Goal: Task Accomplishment & Management: Complete application form

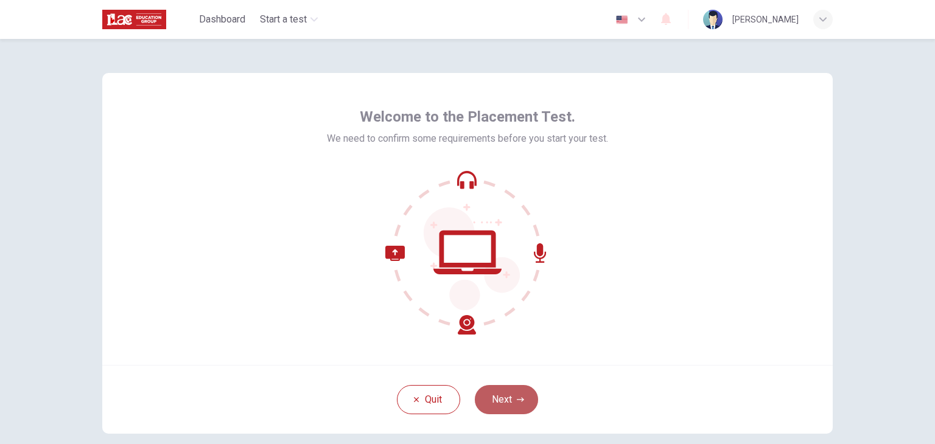
click at [506, 399] on button "Next" at bounding box center [506, 399] width 63 height 29
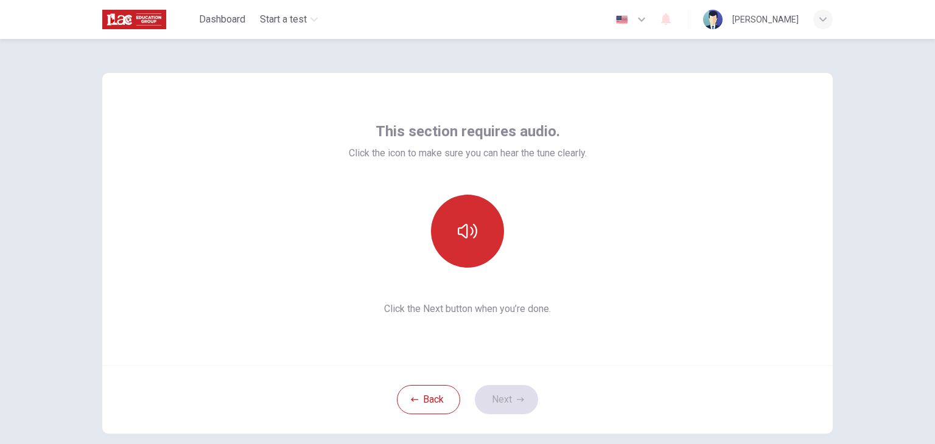
click at [460, 217] on button "button" at bounding box center [467, 231] width 73 height 73
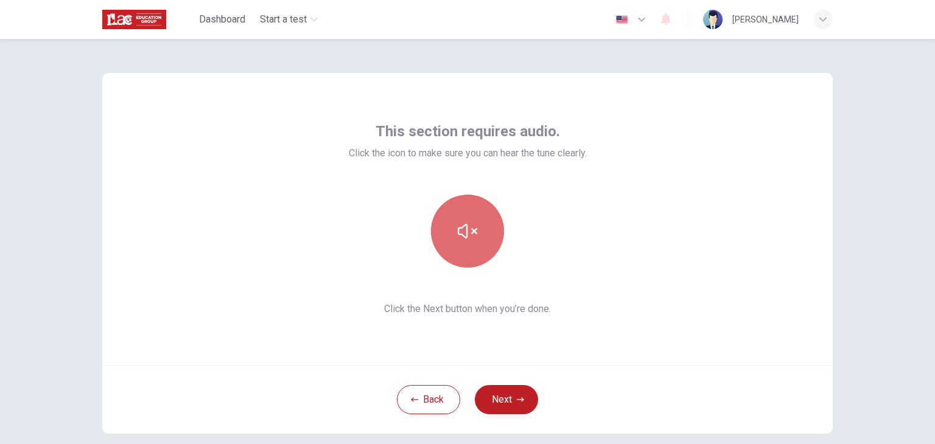
click at [460, 217] on button "button" at bounding box center [467, 231] width 73 height 73
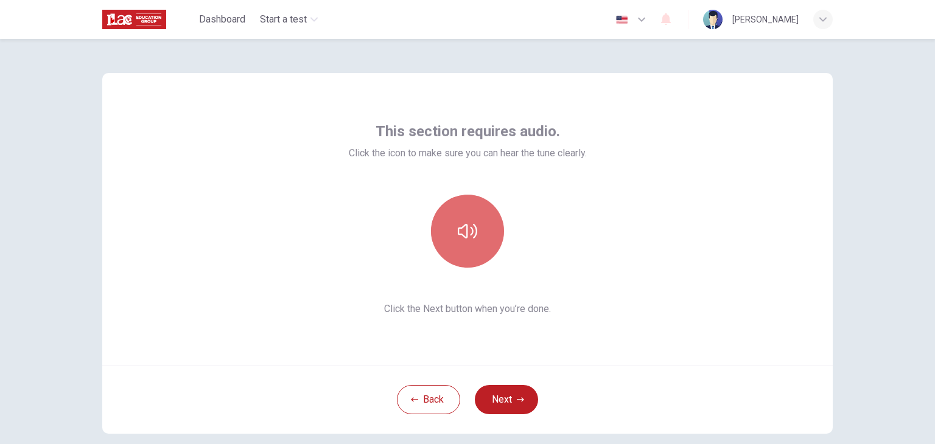
click at [461, 232] on icon "button" at bounding box center [467, 231] width 19 height 19
click at [645, 20] on icon "button" at bounding box center [641, 20] width 7 height 4
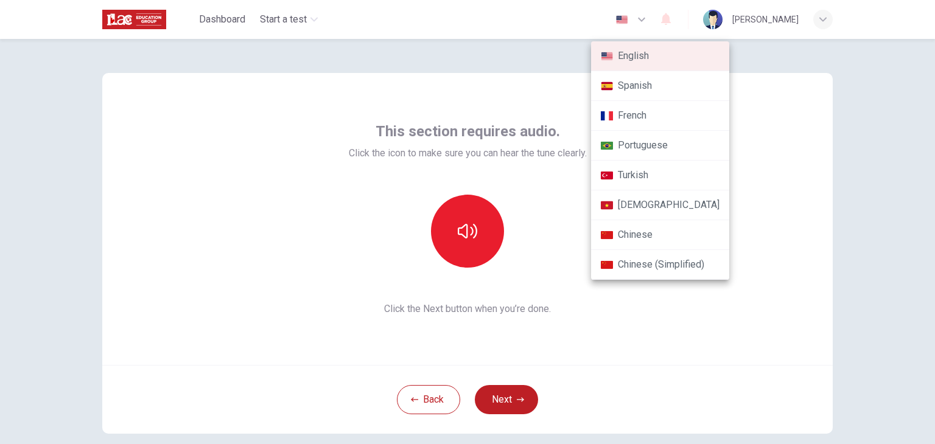
click at [662, 20] on div at bounding box center [467, 222] width 935 height 444
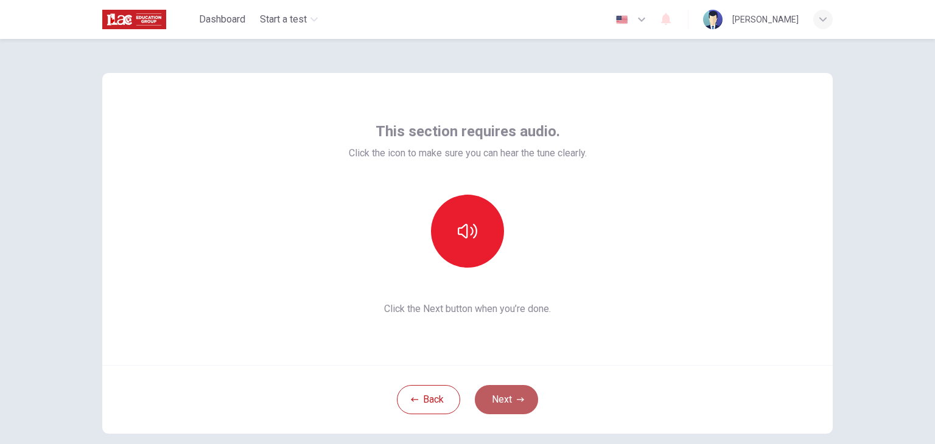
click at [508, 404] on button "Next" at bounding box center [506, 399] width 63 height 29
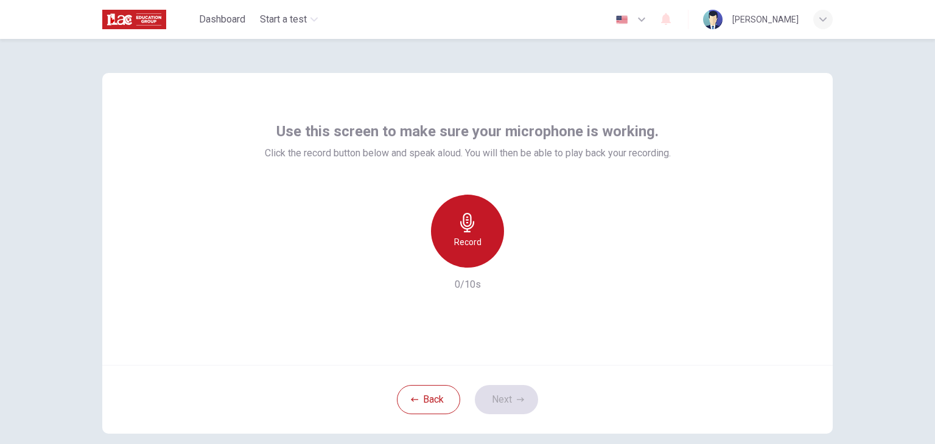
click at [470, 223] on icon "button" at bounding box center [467, 222] width 14 height 19
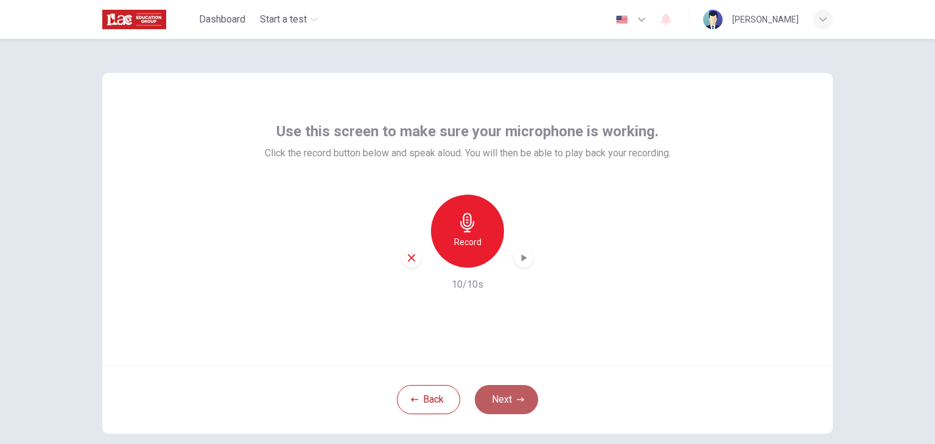
click at [503, 395] on button "Next" at bounding box center [506, 399] width 63 height 29
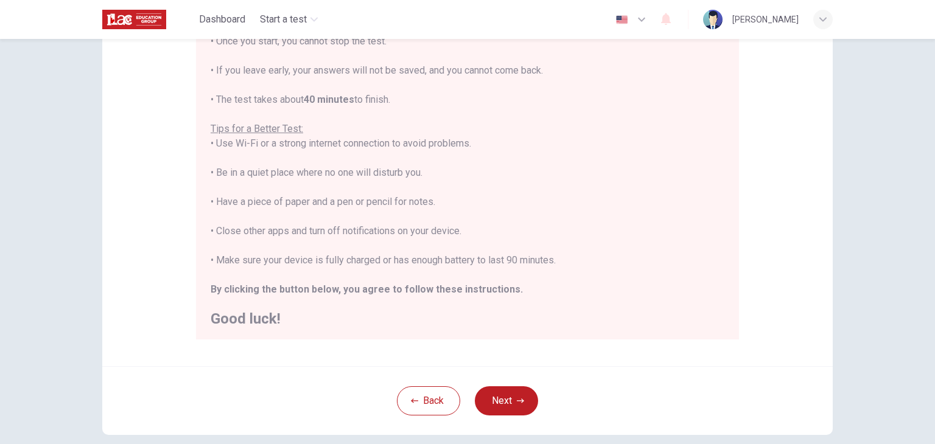
scroll to position [14, 0]
click at [494, 397] on button "Next" at bounding box center [506, 401] width 63 height 29
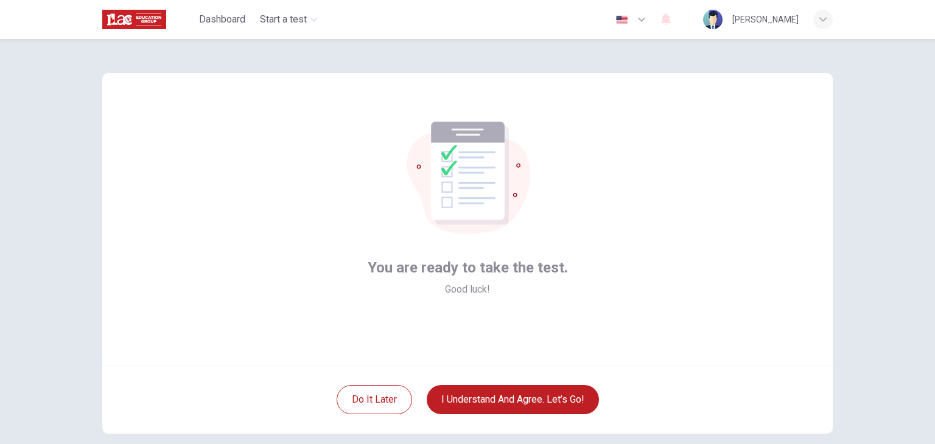
scroll to position [63, 0]
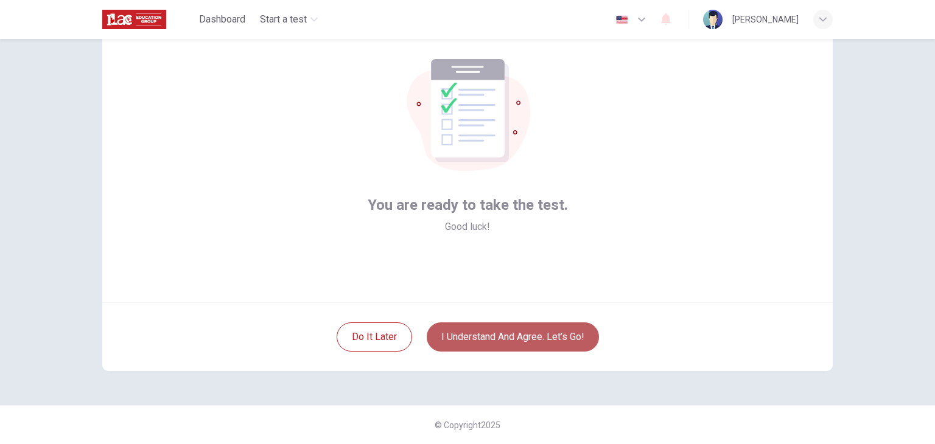
click at [506, 332] on button "I understand and agree. Let’s go!" at bounding box center [513, 337] width 172 height 29
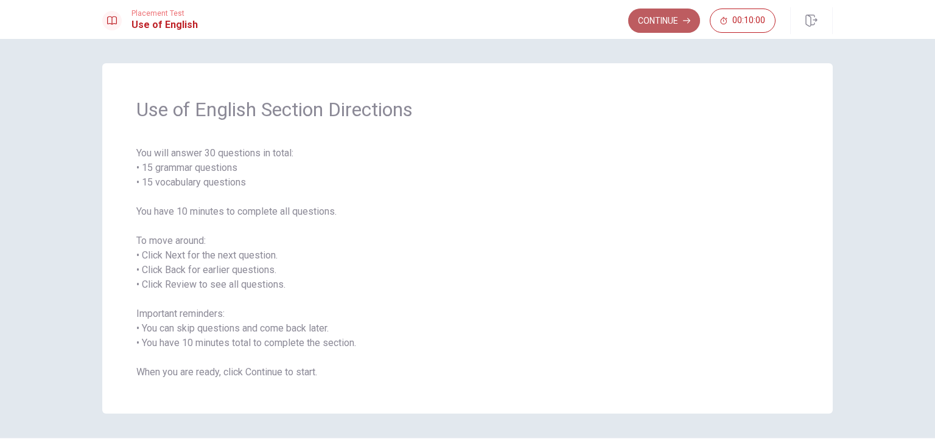
click at [671, 15] on button "Continue" at bounding box center [664, 21] width 72 height 24
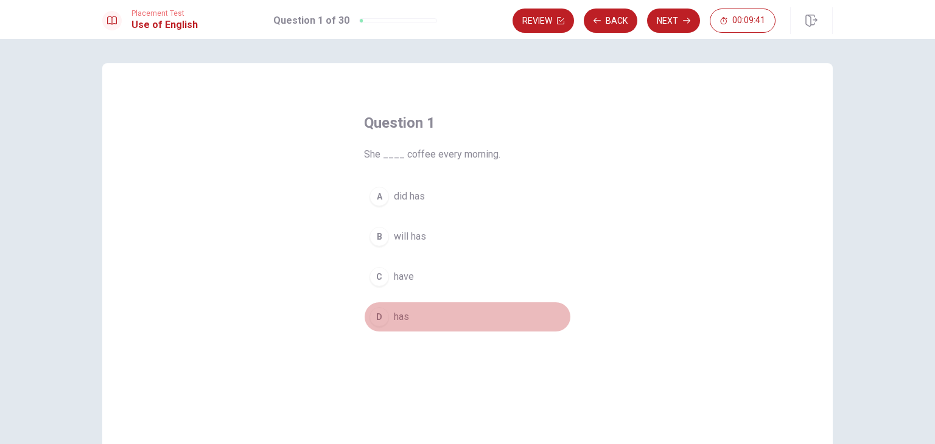
click at [397, 317] on span "has" at bounding box center [401, 317] width 15 height 15
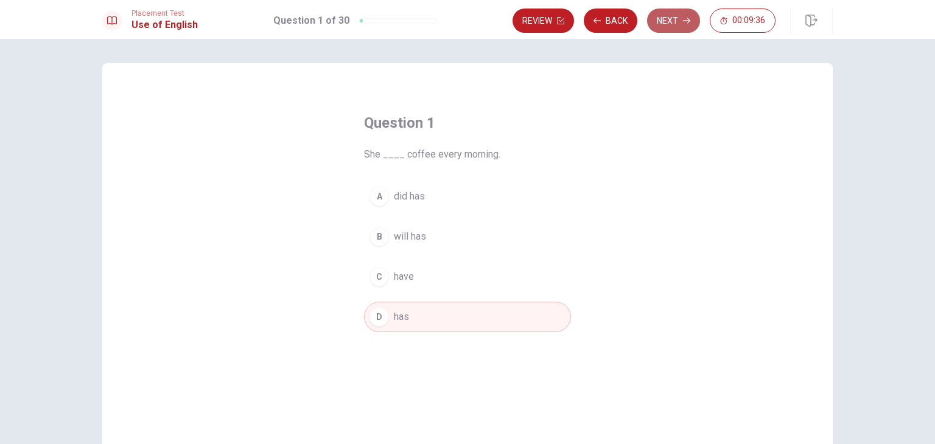
click at [671, 26] on button "Next" at bounding box center [673, 21] width 53 height 24
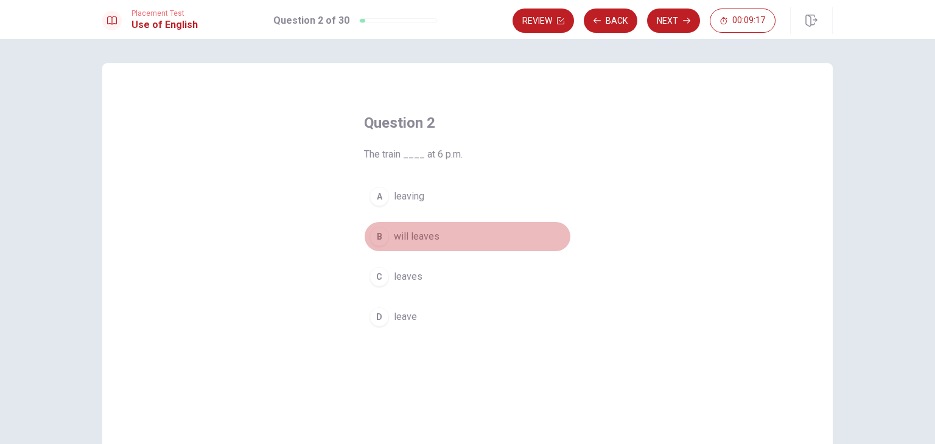
click at [409, 235] on span "will leaves" at bounding box center [417, 236] width 46 height 15
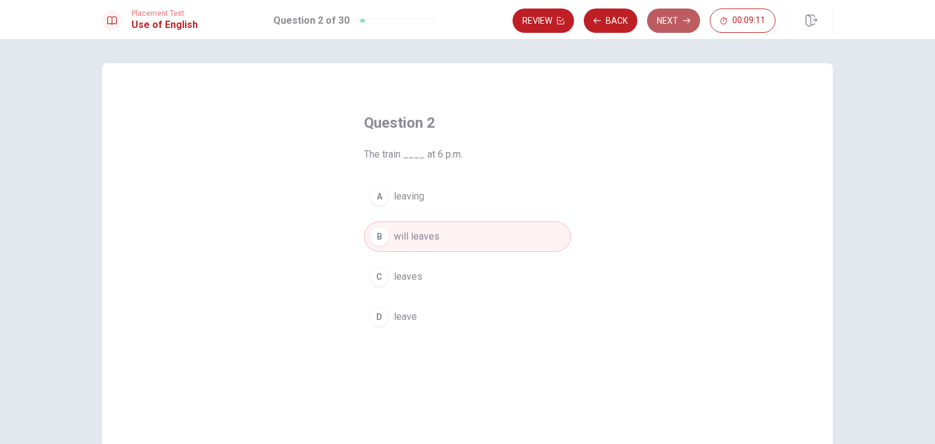
click at [667, 18] on button "Next" at bounding box center [673, 21] width 53 height 24
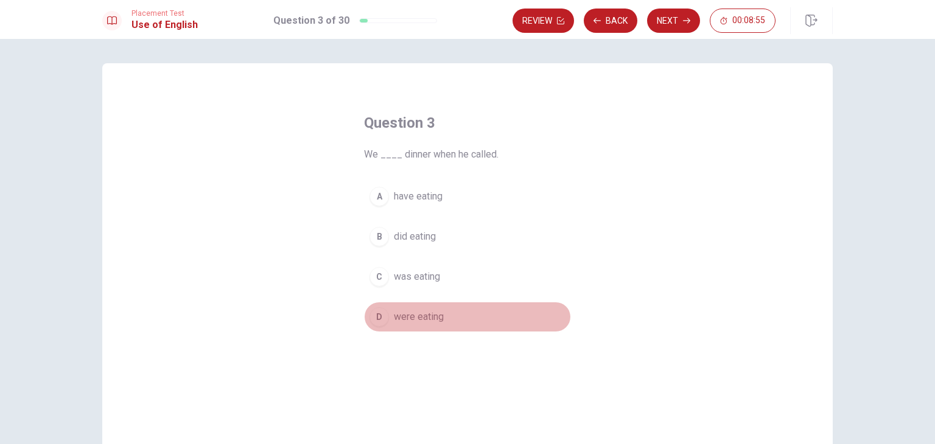
click at [406, 317] on span "were eating" at bounding box center [419, 317] width 50 height 15
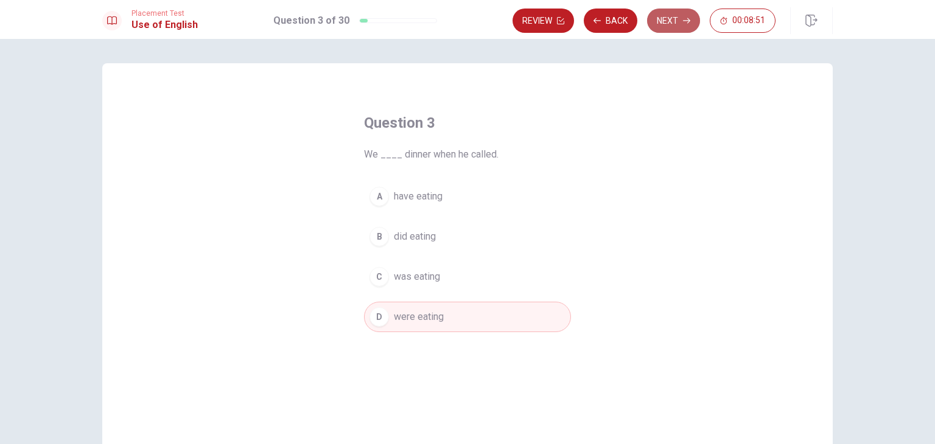
click at [677, 19] on button "Next" at bounding box center [673, 21] width 53 height 24
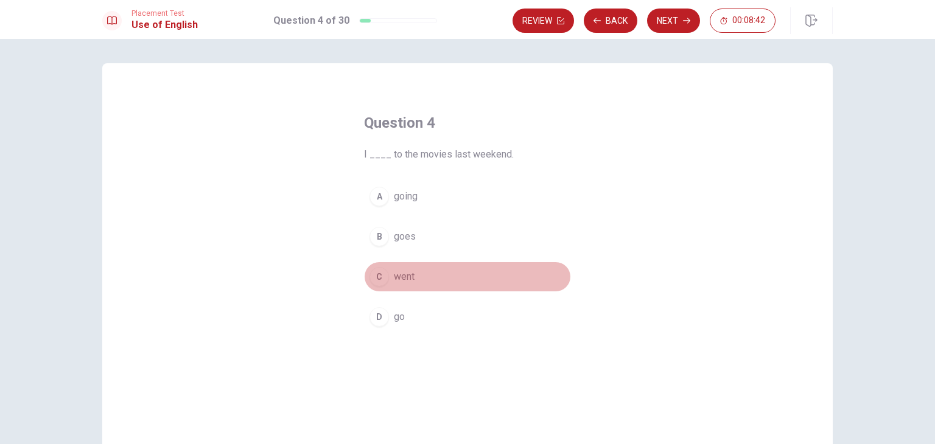
click at [412, 278] on span "went" at bounding box center [404, 277] width 21 height 15
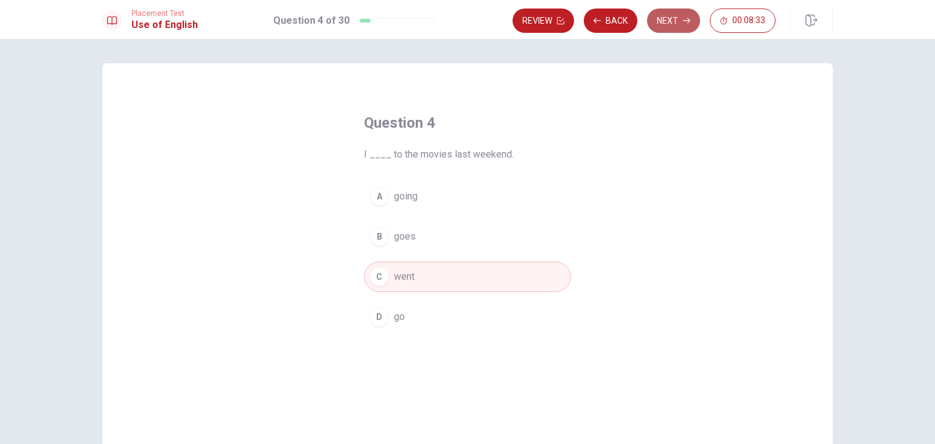
click at [673, 23] on button "Next" at bounding box center [673, 21] width 53 height 24
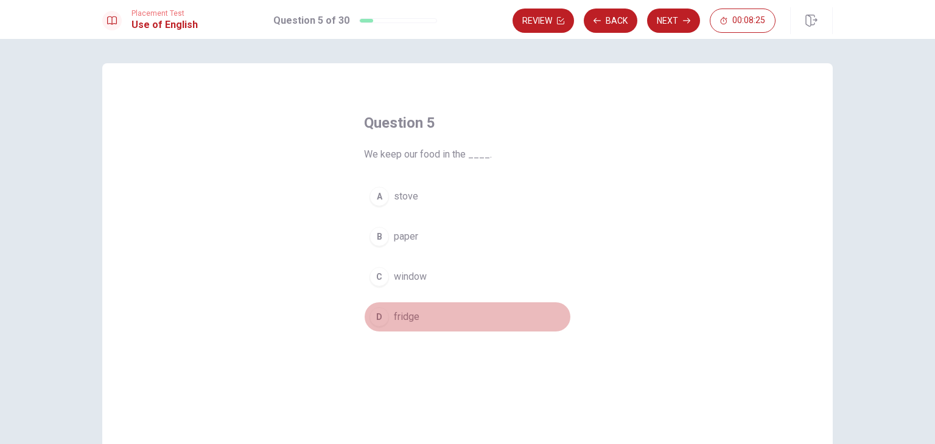
click at [412, 317] on span "fridge" at bounding box center [407, 317] width 26 height 15
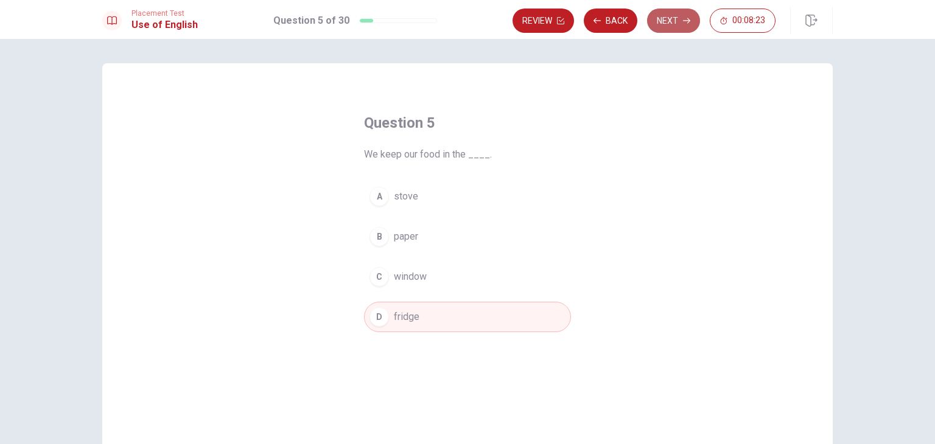
click at [681, 25] on button "Next" at bounding box center [673, 21] width 53 height 24
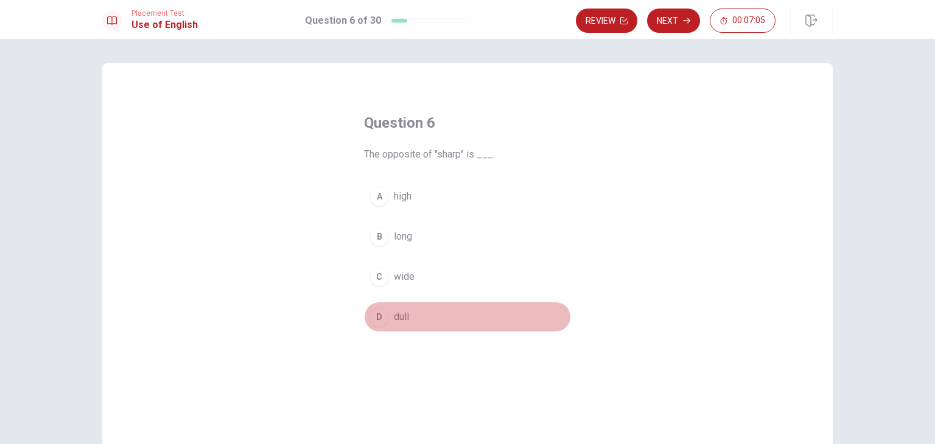
click at [405, 316] on span "dull" at bounding box center [401, 317] width 15 height 15
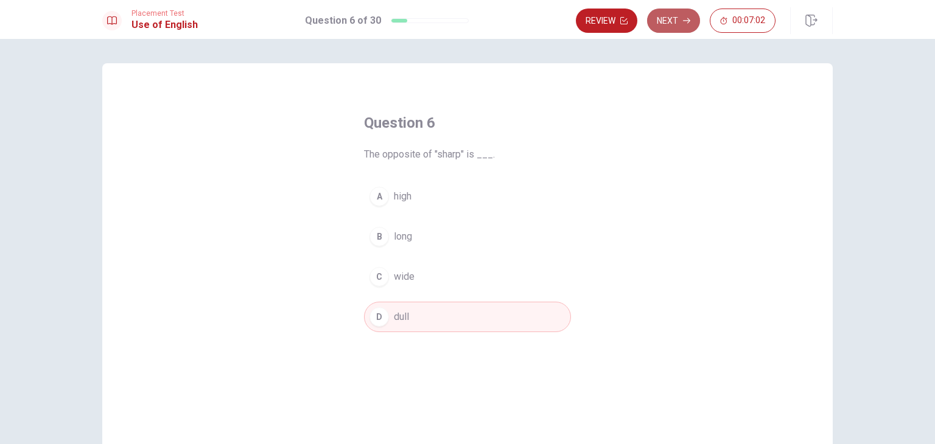
click at [671, 17] on button "Next" at bounding box center [673, 21] width 53 height 24
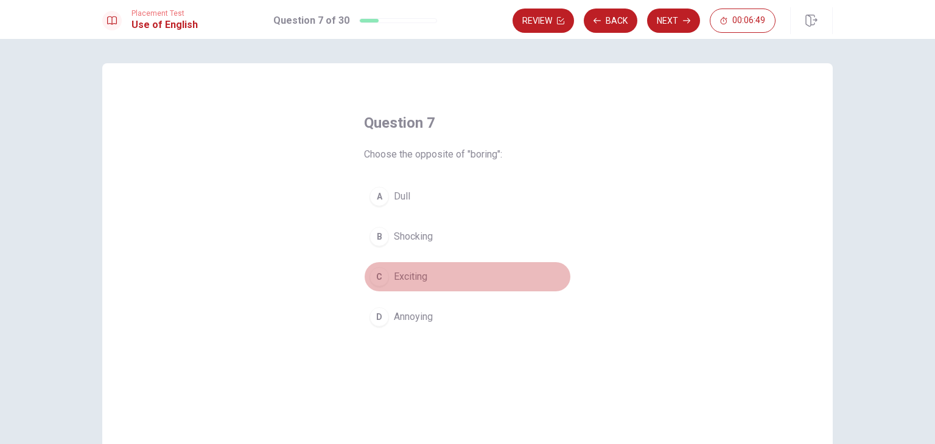
click at [438, 271] on button "C Exciting" at bounding box center [467, 277] width 207 height 30
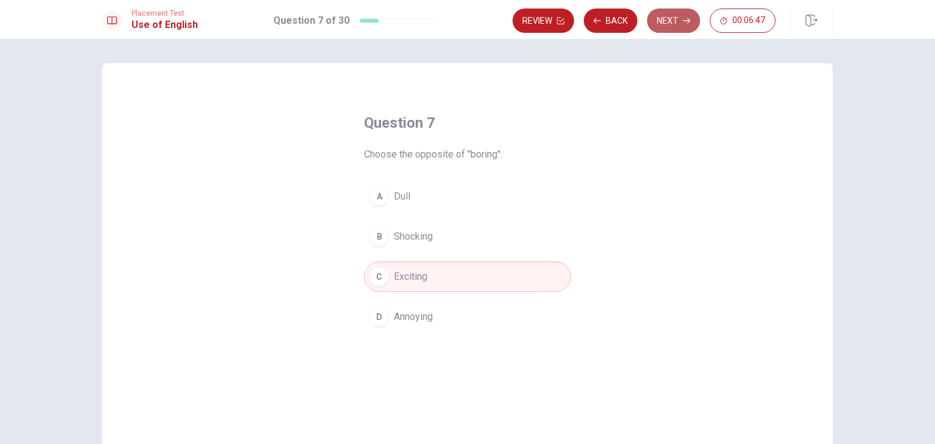
click at [675, 25] on button "Next" at bounding box center [673, 21] width 53 height 24
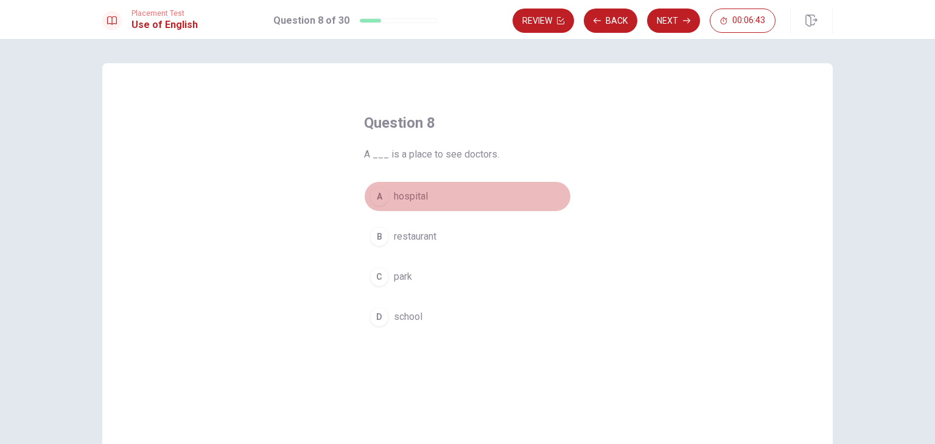
click at [411, 204] on button "A hospital" at bounding box center [467, 196] width 207 height 30
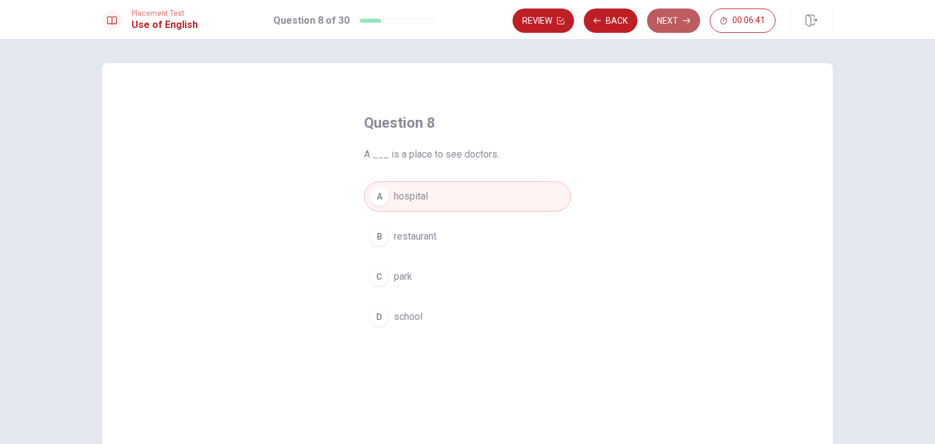
click at [684, 17] on icon "button" at bounding box center [686, 20] width 7 height 7
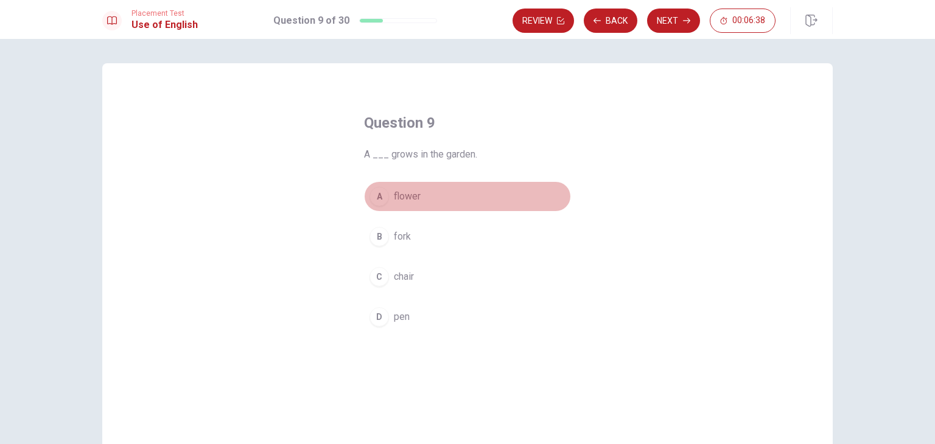
click at [401, 199] on span "flower" at bounding box center [407, 196] width 27 height 15
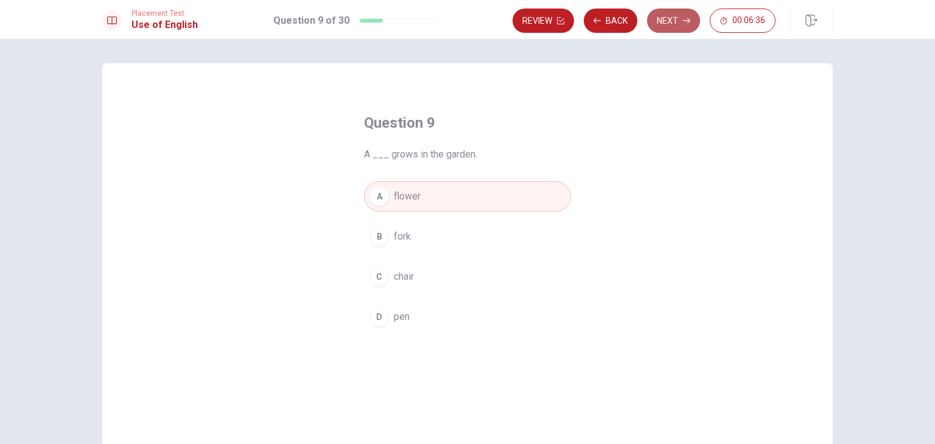
click at [674, 18] on button "Next" at bounding box center [673, 21] width 53 height 24
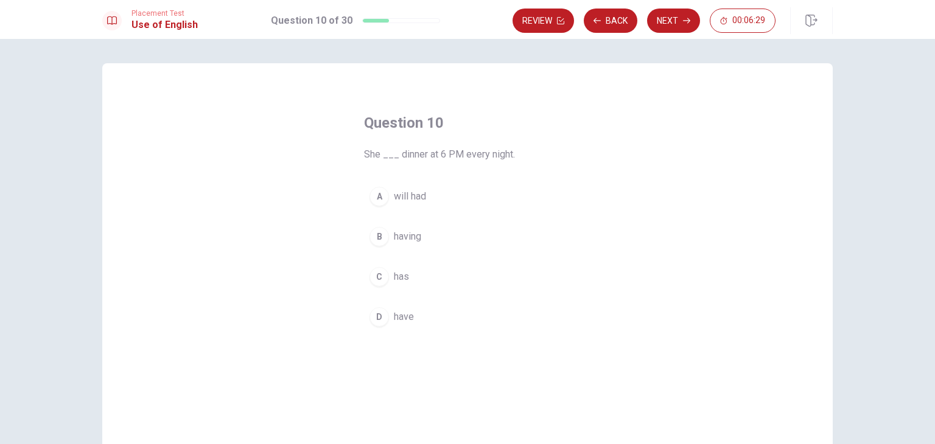
click at [396, 278] on span "has" at bounding box center [401, 277] width 15 height 15
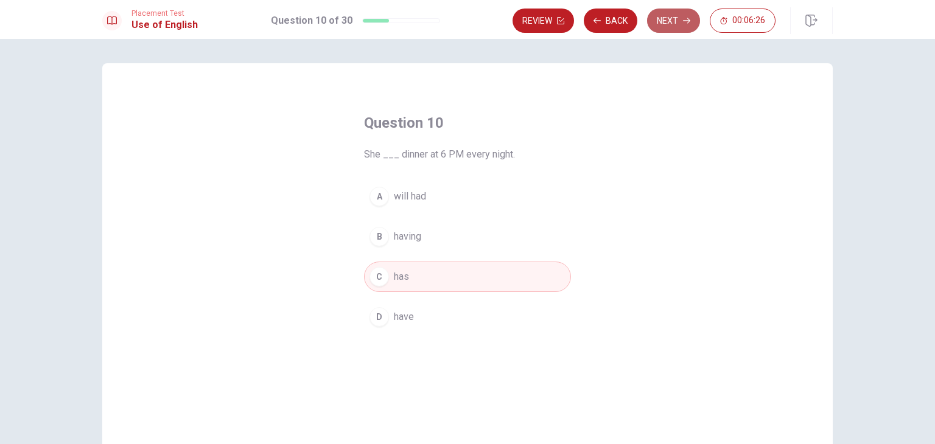
click at [681, 29] on button "Next" at bounding box center [673, 21] width 53 height 24
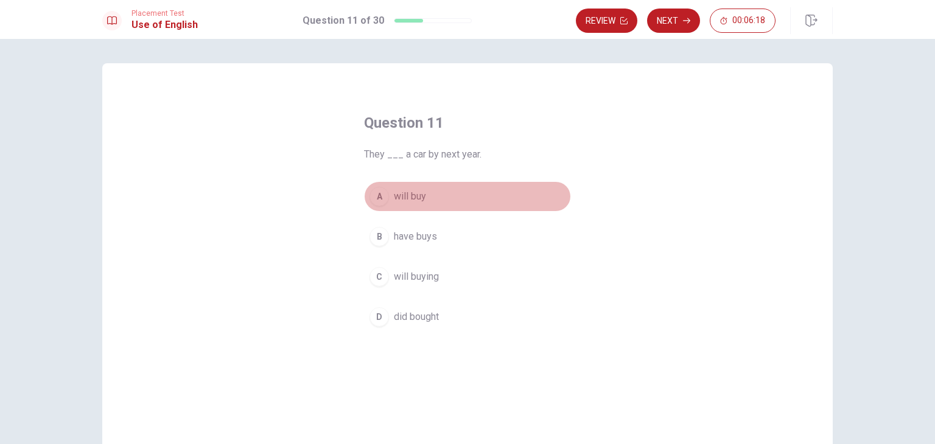
click at [432, 195] on button "A will buy" at bounding box center [467, 196] width 207 height 30
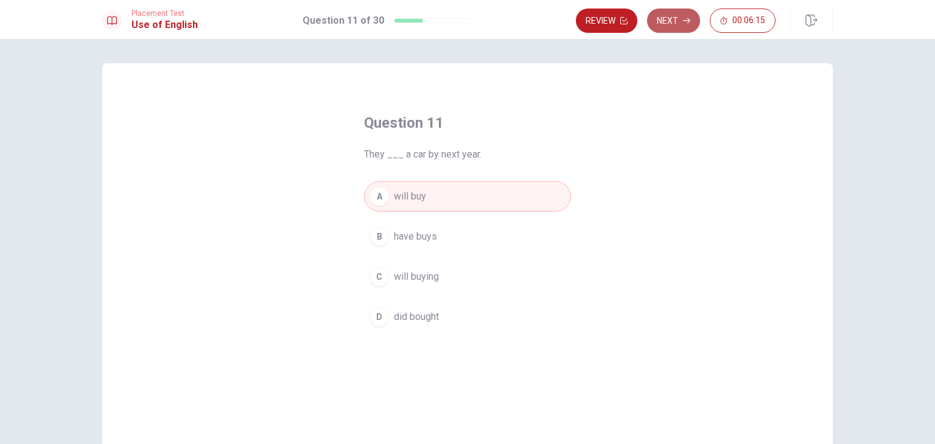
click at [678, 19] on button "Next" at bounding box center [673, 21] width 53 height 24
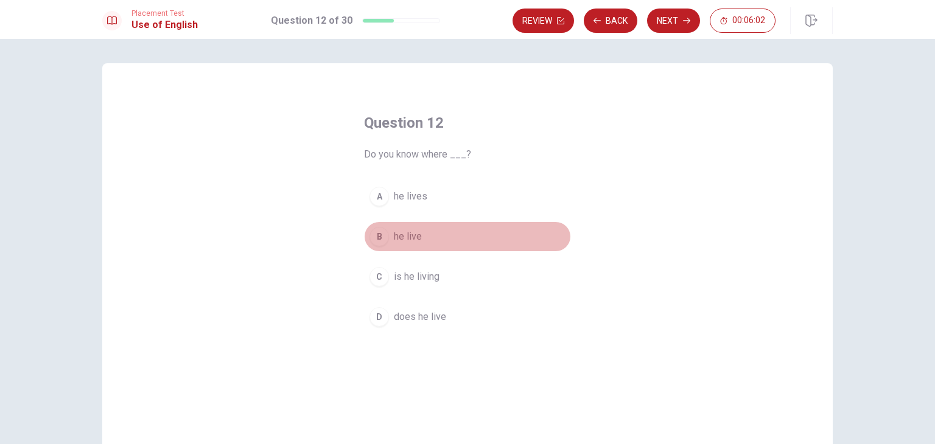
click at [403, 232] on span "he live" at bounding box center [408, 236] width 28 height 15
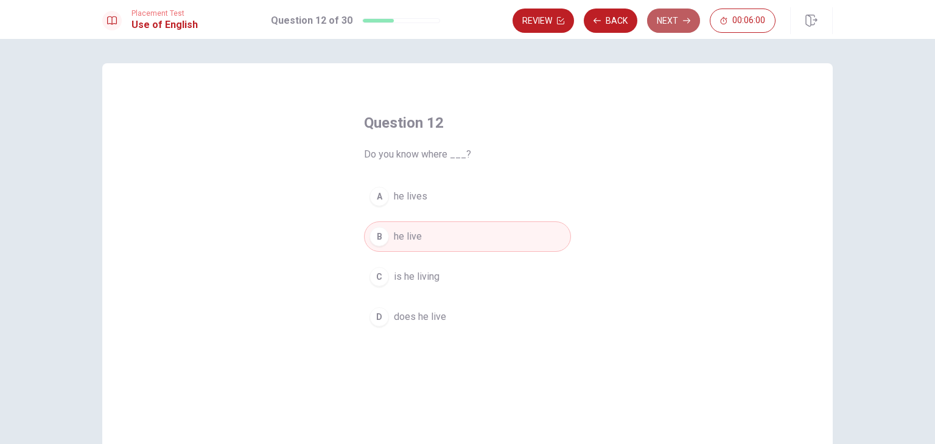
click at [666, 20] on button "Next" at bounding box center [673, 21] width 53 height 24
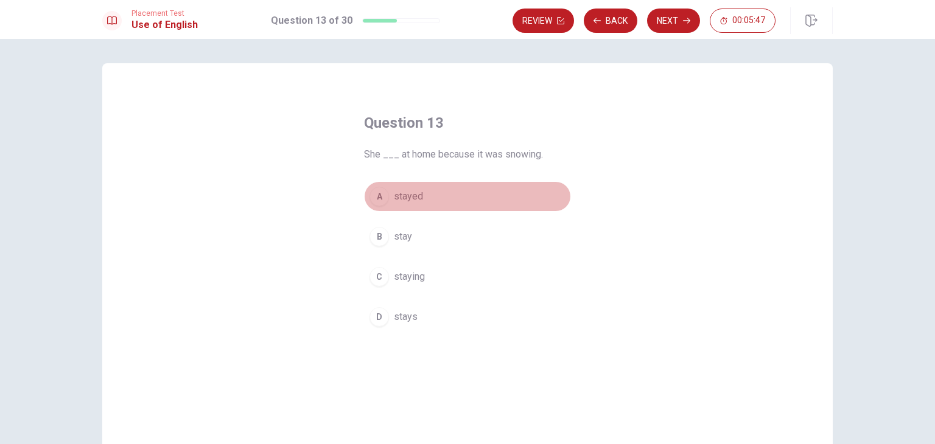
click at [405, 200] on span "stayed" at bounding box center [408, 196] width 29 height 15
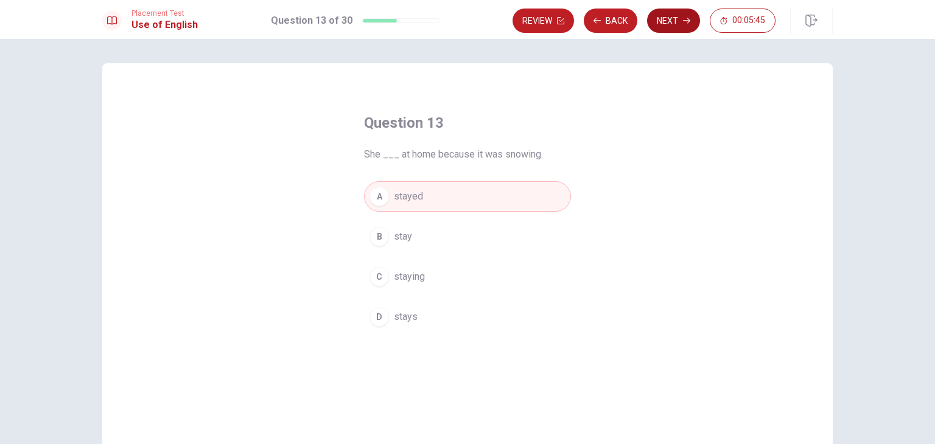
click at [687, 16] on button "Next" at bounding box center [673, 21] width 53 height 24
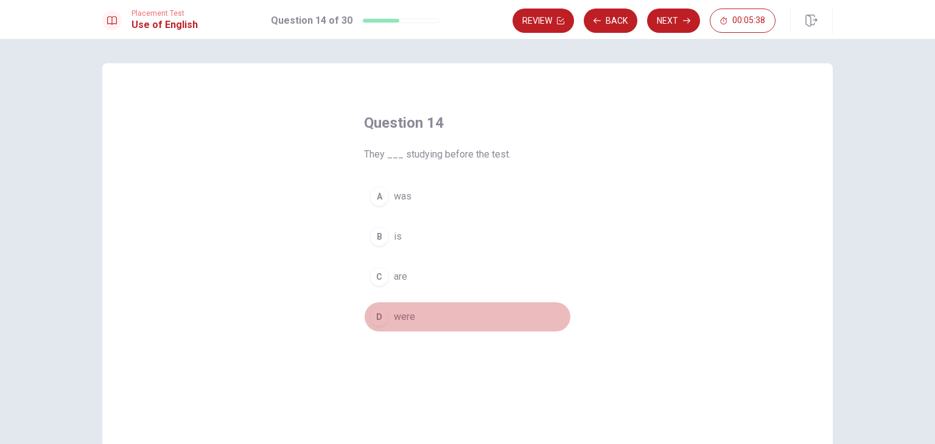
click at [398, 317] on span "were" at bounding box center [404, 317] width 21 height 15
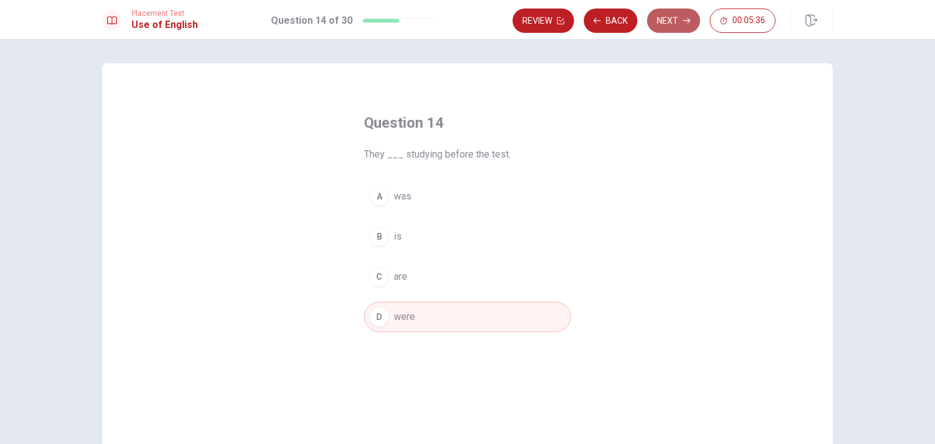
click at [679, 24] on button "Next" at bounding box center [673, 21] width 53 height 24
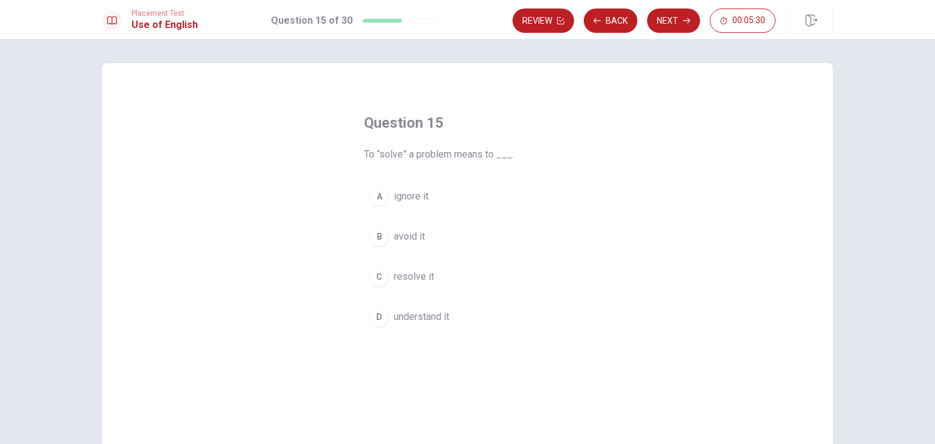
click at [416, 280] on span "resolve it" at bounding box center [414, 277] width 40 height 15
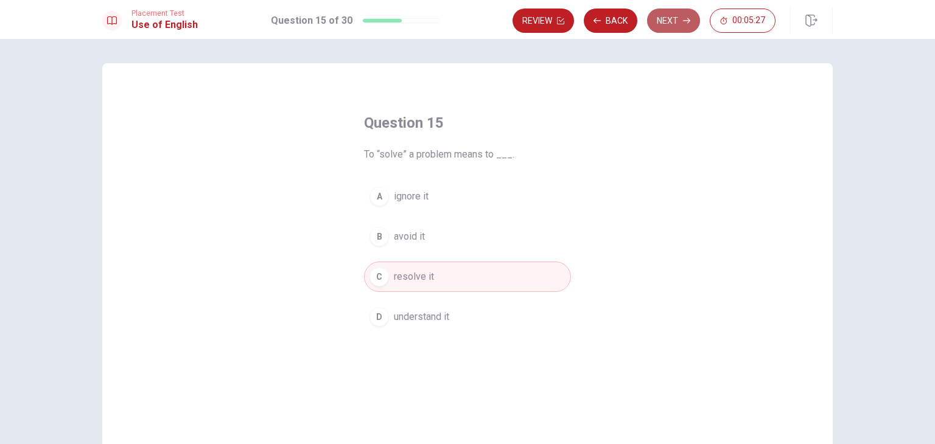
click at [678, 23] on button "Next" at bounding box center [673, 21] width 53 height 24
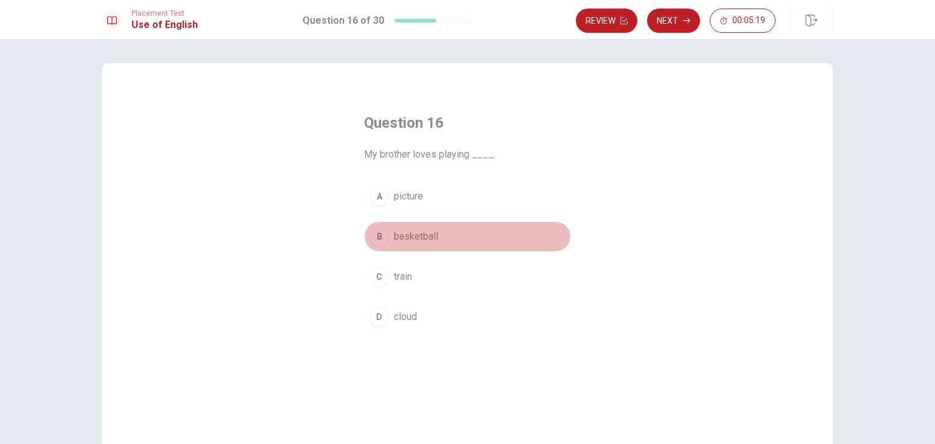
click at [448, 241] on button "B basketball" at bounding box center [467, 237] width 207 height 30
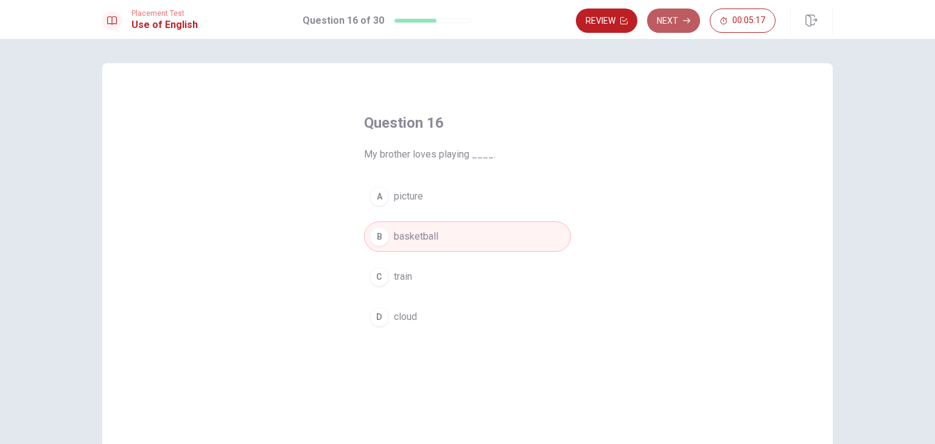
click at [684, 15] on button "Next" at bounding box center [673, 21] width 53 height 24
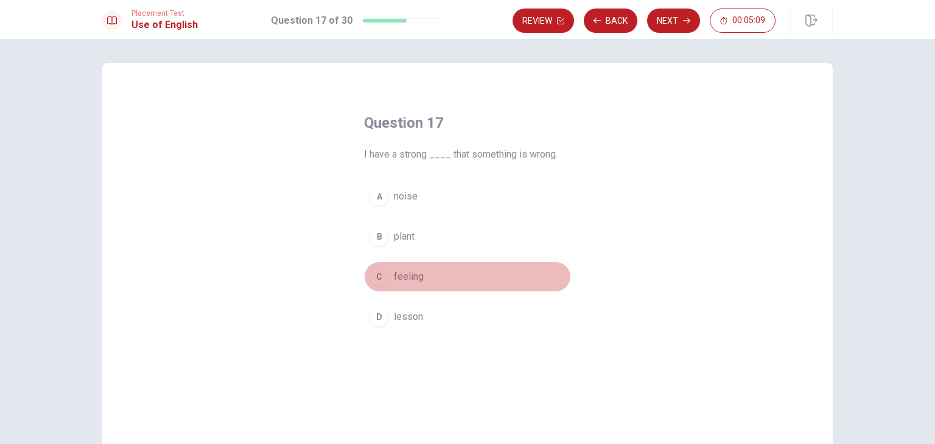
click at [409, 281] on span "feeling" at bounding box center [409, 277] width 30 height 15
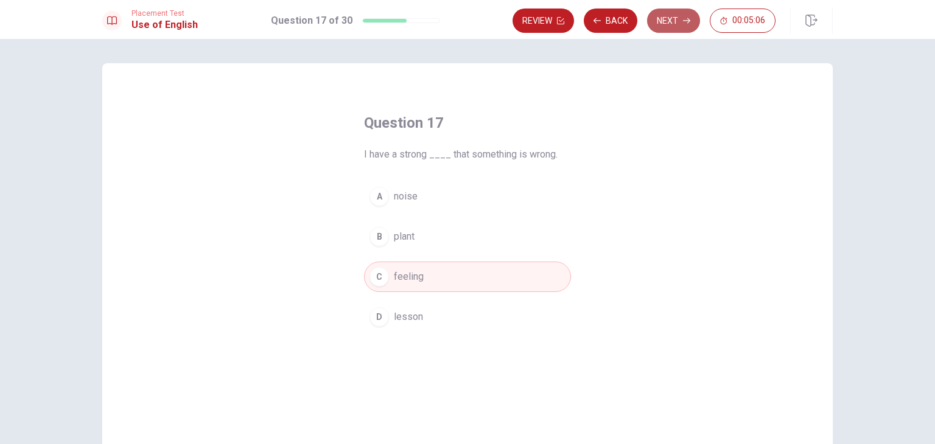
click at [674, 23] on button "Next" at bounding box center [673, 21] width 53 height 24
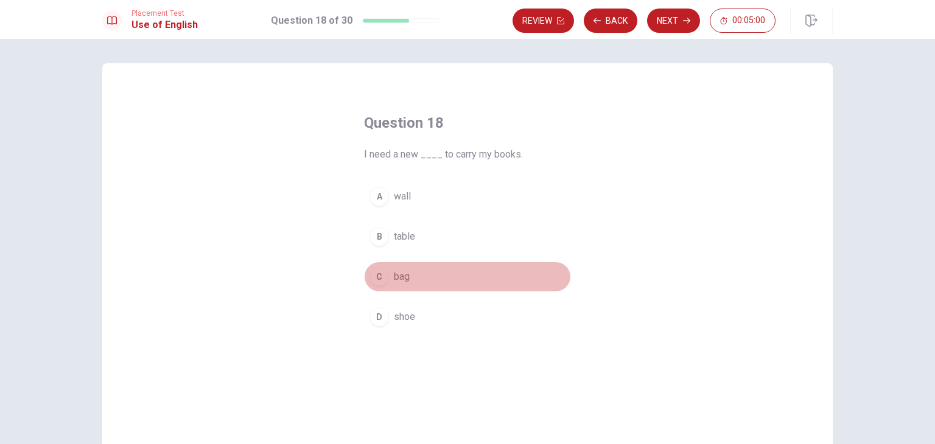
click at [401, 271] on span "bag" at bounding box center [402, 277] width 16 height 15
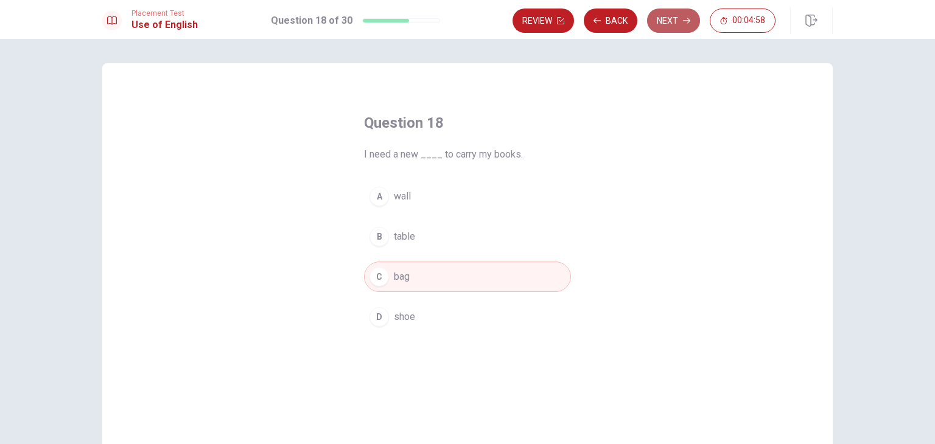
click at [672, 21] on button "Next" at bounding box center [673, 21] width 53 height 24
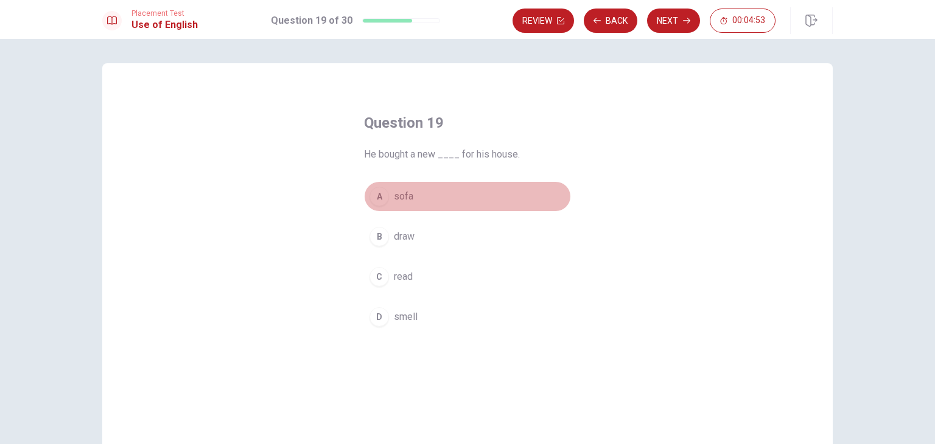
click at [412, 199] on button "A sofa" at bounding box center [467, 196] width 207 height 30
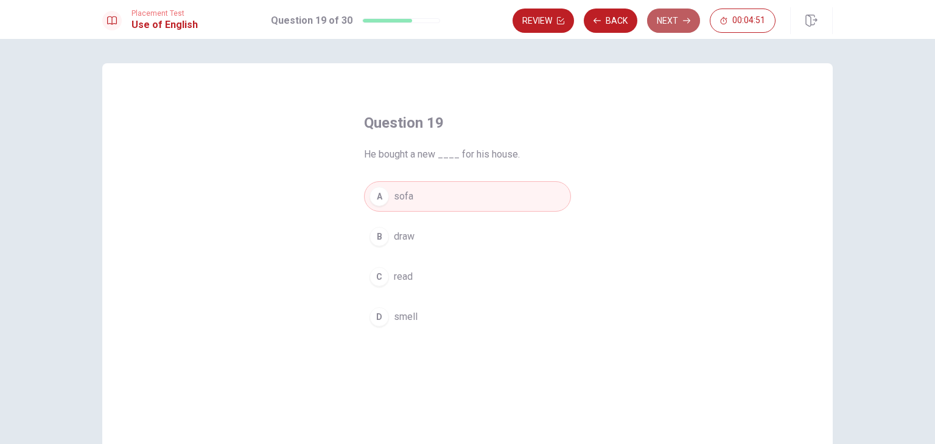
click at [670, 23] on button "Next" at bounding box center [673, 21] width 53 height 24
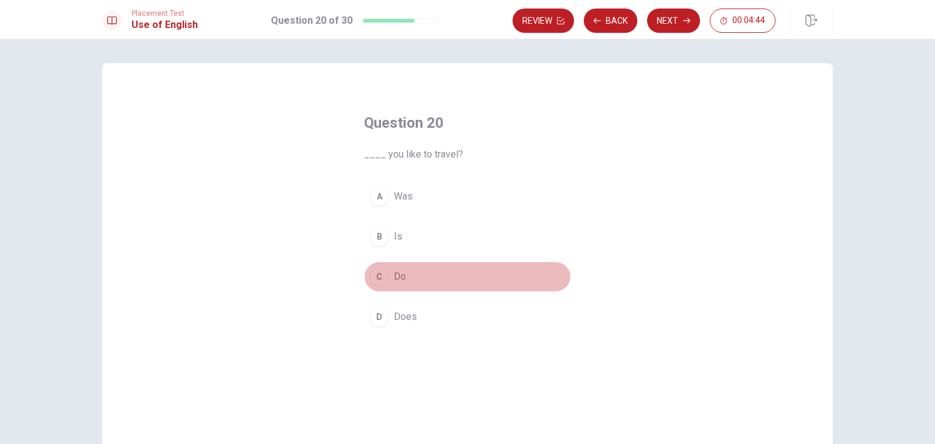
click at [394, 278] on span "Do" at bounding box center [400, 277] width 12 height 15
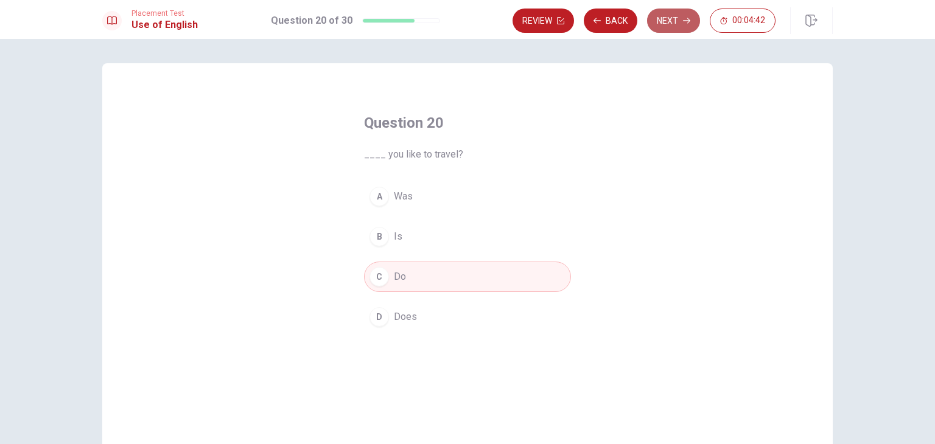
click at [670, 23] on button "Next" at bounding box center [673, 21] width 53 height 24
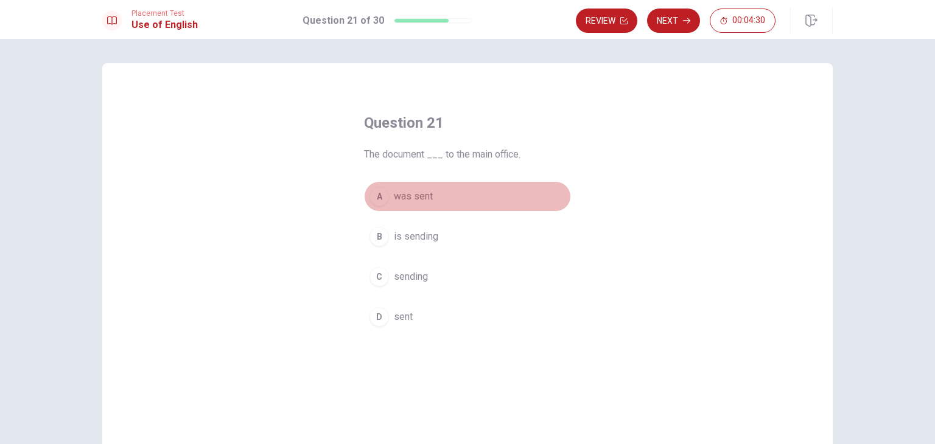
click at [419, 195] on span "was sent" at bounding box center [413, 196] width 39 height 15
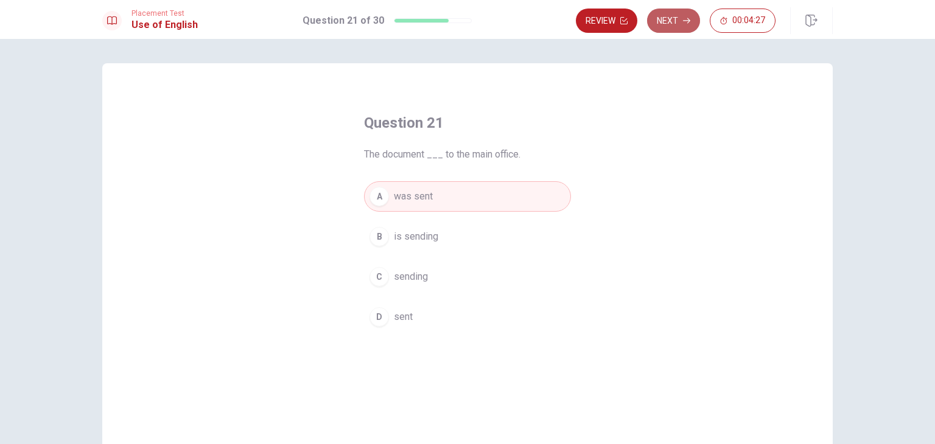
click at [673, 22] on button "Next" at bounding box center [673, 21] width 53 height 24
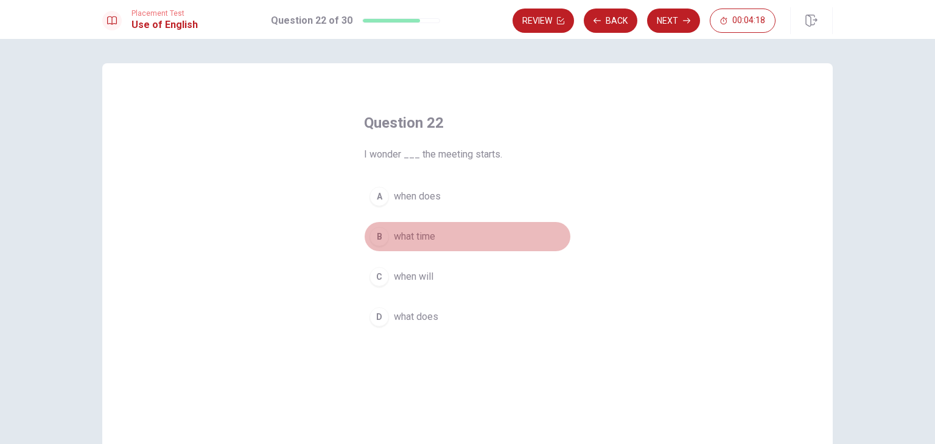
click at [417, 237] on span "what time" at bounding box center [414, 236] width 41 height 15
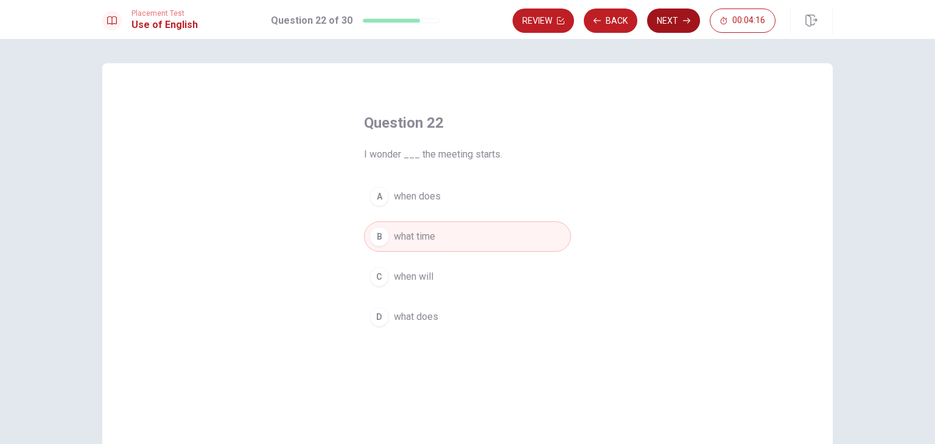
click at [684, 16] on button "Next" at bounding box center [673, 21] width 53 height 24
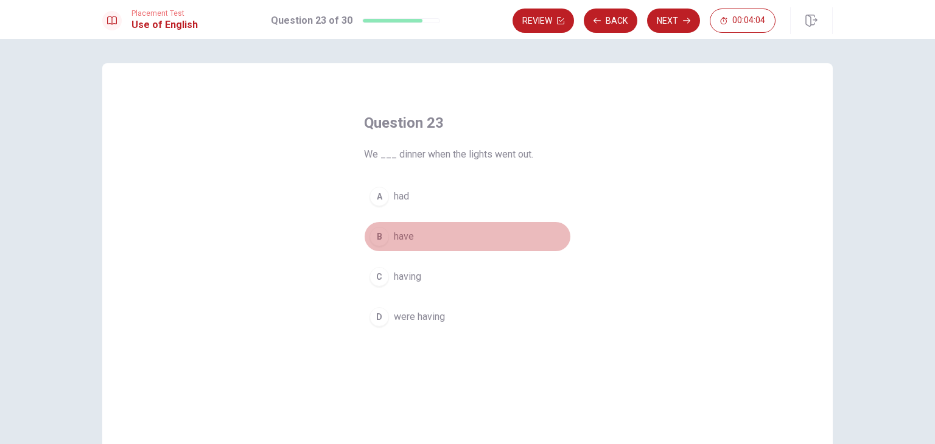
click at [407, 242] on span "have" at bounding box center [404, 236] width 20 height 15
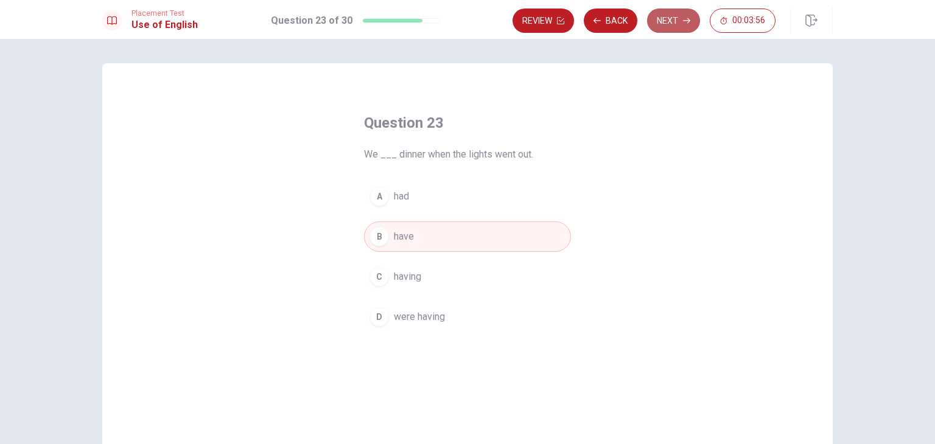
click at [679, 25] on button "Next" at bounding box center [673, 21] width 53 height 24
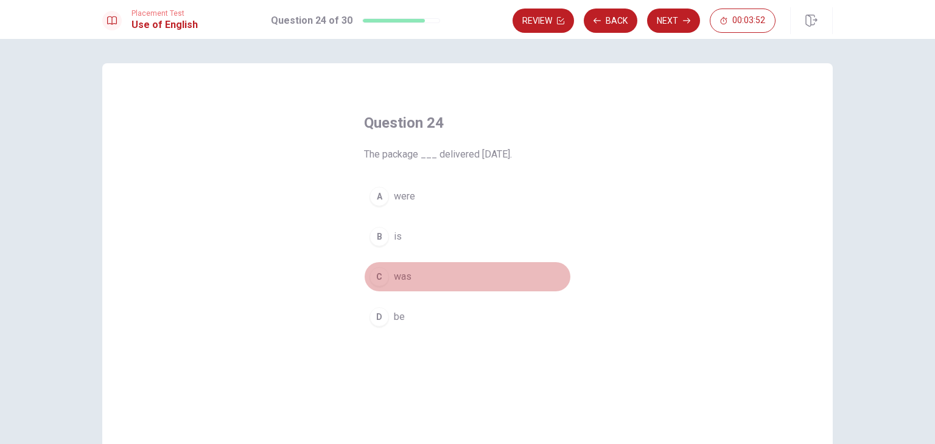
click at [399, 273] on span "was" at bounding box center [403, 277] width 18 height 15
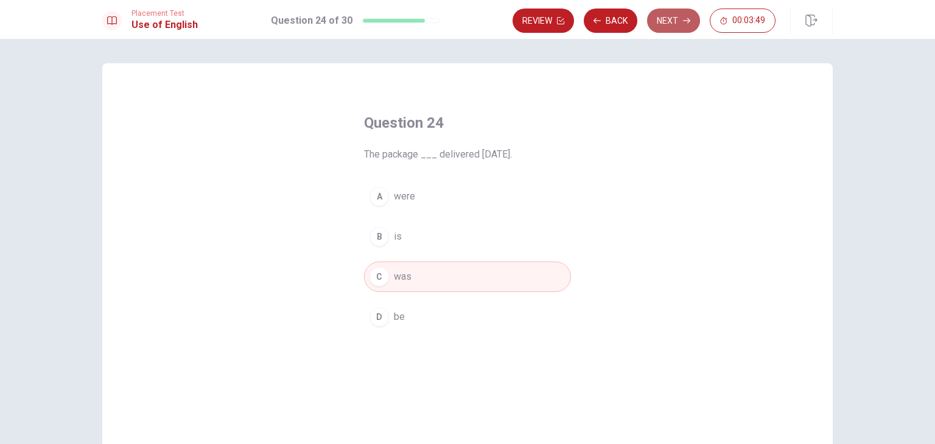
click at [672, 23] on button "Next" at bounding box center [673, 21] width 53 height 24
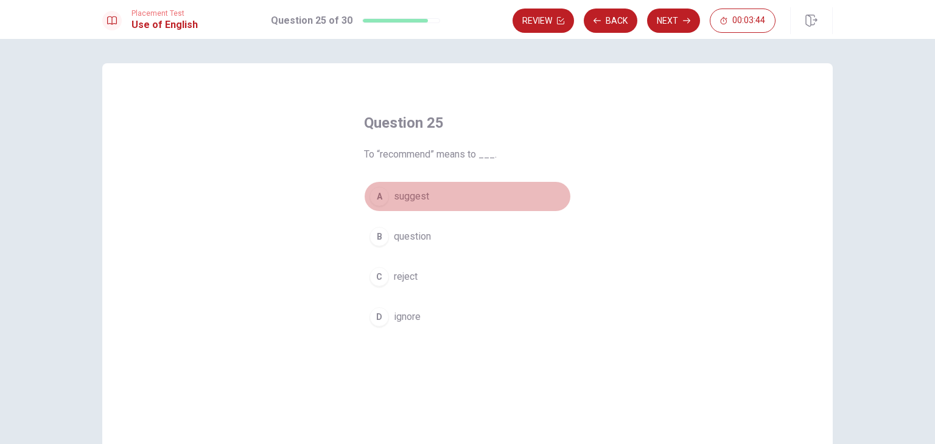
click at [432, 195] on button "A suggest" at bounding box center [467, 196] width 207 height 30
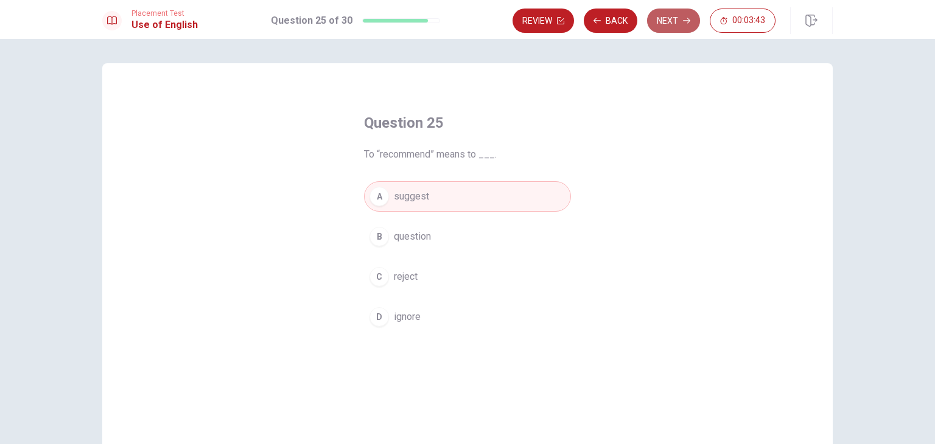
click at [682, 21] on button "Next" at bounding box center [673, 21] width 53 height 24
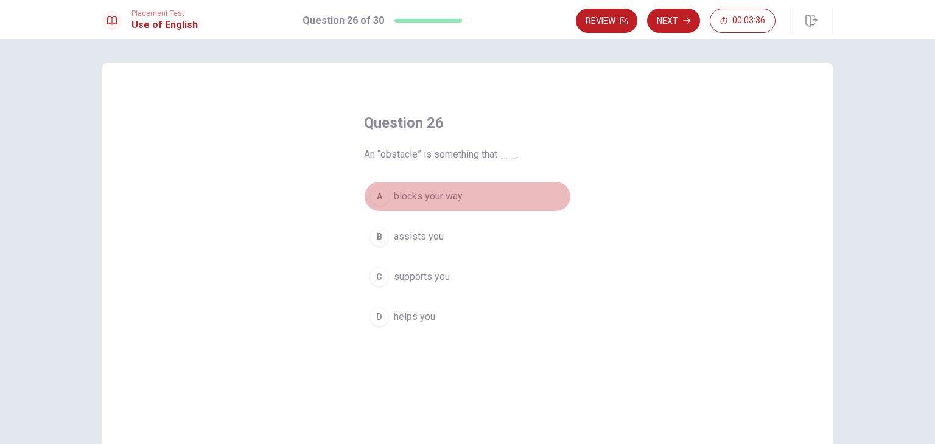
click at [440, 194] on span "blocks your way" at bounding box center [428, 196] width 69 height 15
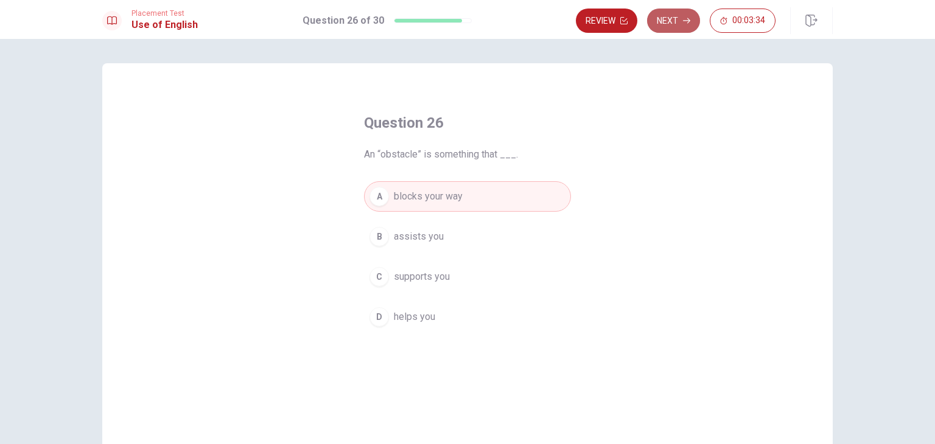
click at [679, 21] on button "Next" at bounding box center [673, 21] width 53 height 24
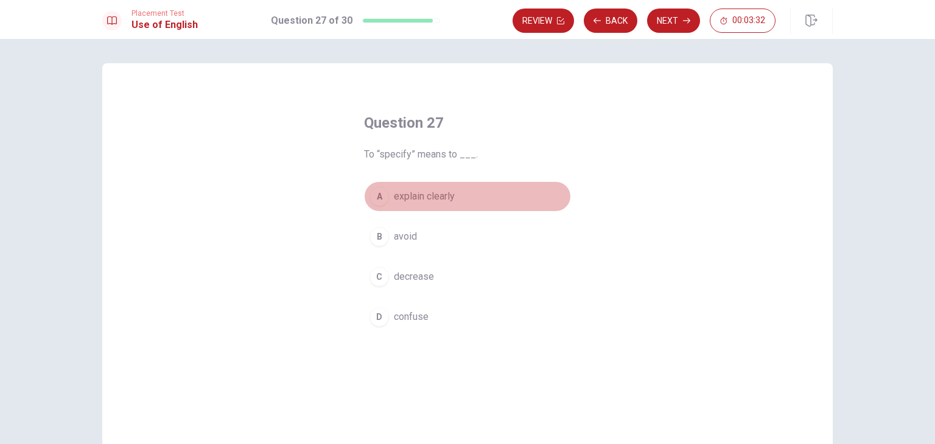
click at [452, 195] on span "explain clearly" at bounding box center [424, 196] width 61 height 15
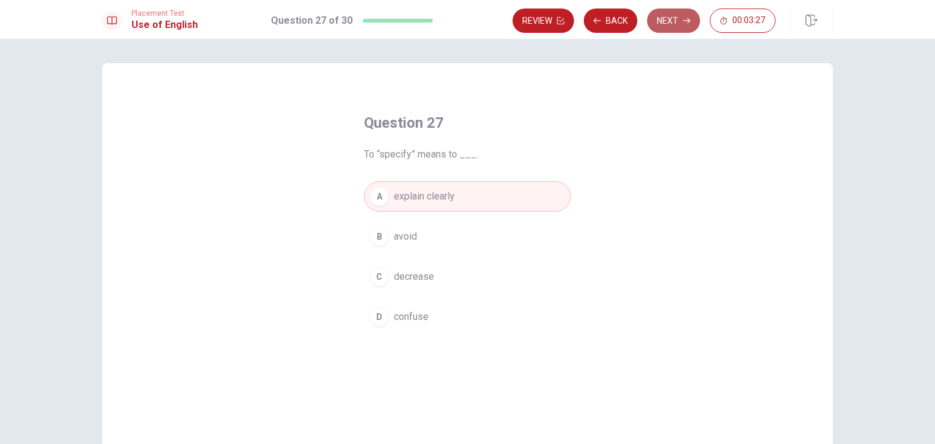
click at [673, 20] on button "Next" at bounding box center [673, 21] width 53 height 24
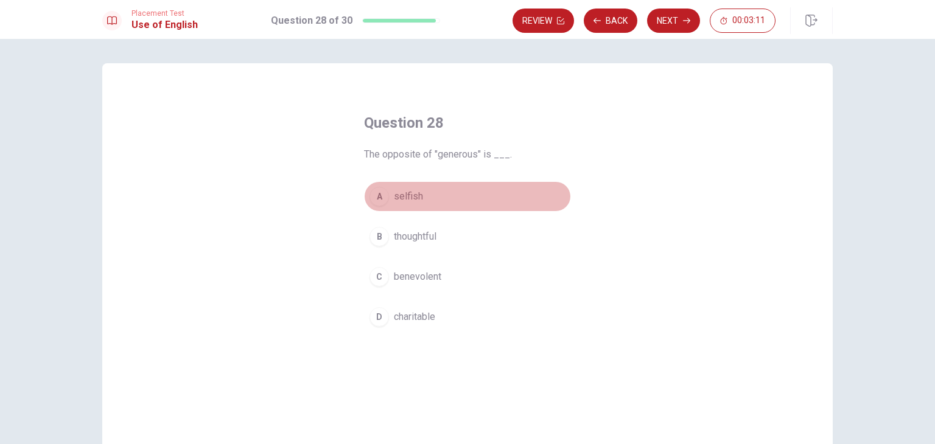
click at [423, 198] on button "A selfish" at bounding box center [467, 196] width 207 height 30
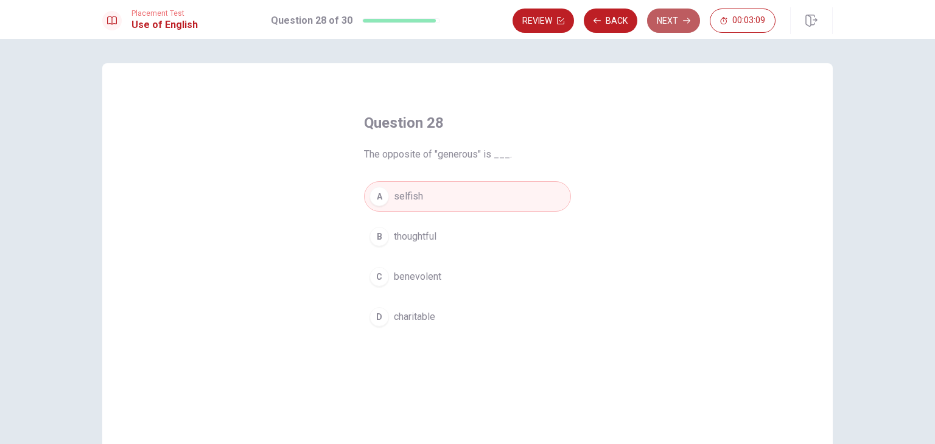
click at [676, 21] on button "Next" at bounding box center [673, 21] width 53 height 24
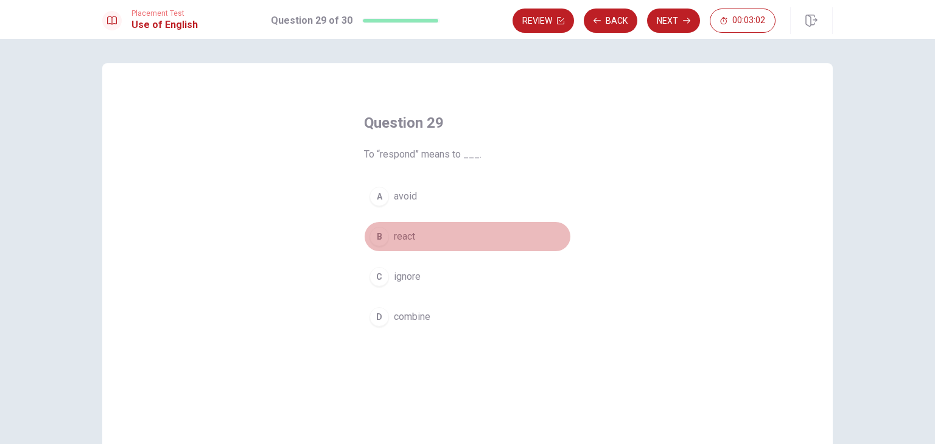
click at [408, 238] on span "react" at bounding box center [404, 236] width 21 height 15
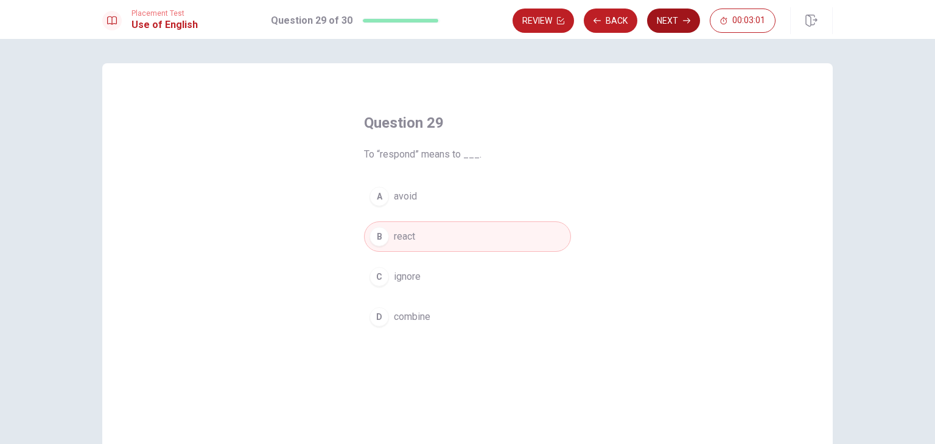
click at [673, 20] on button "Next" at bounding box center [673, 21] width 53 height 24
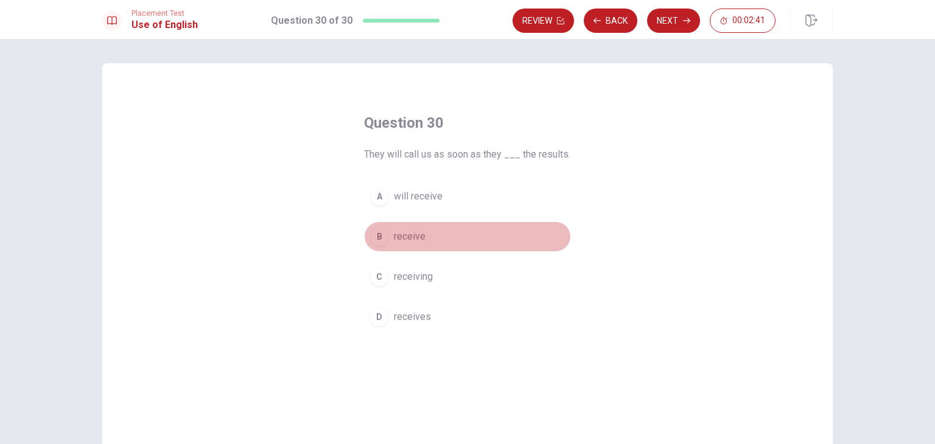
click at [426, 239] on button "B receive" at bounding box center [467, 237] width 207 height 30
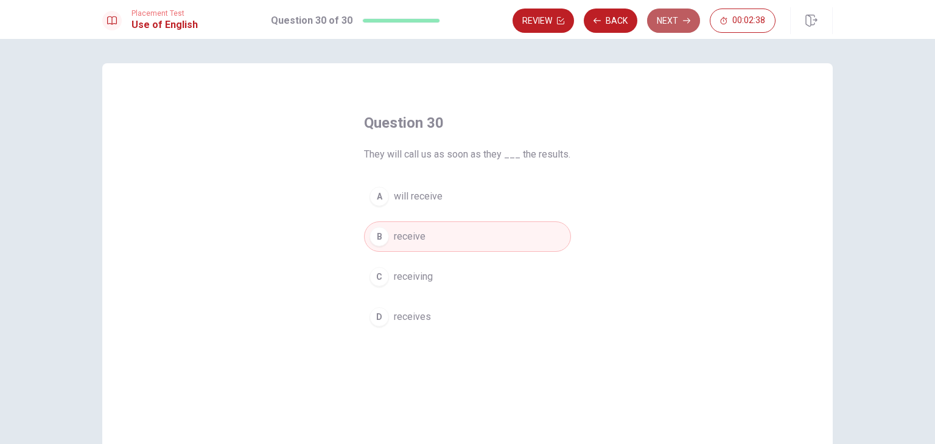
click at [667, 23] on button "Next" at bounding box center [673, 21] width 53 height 24
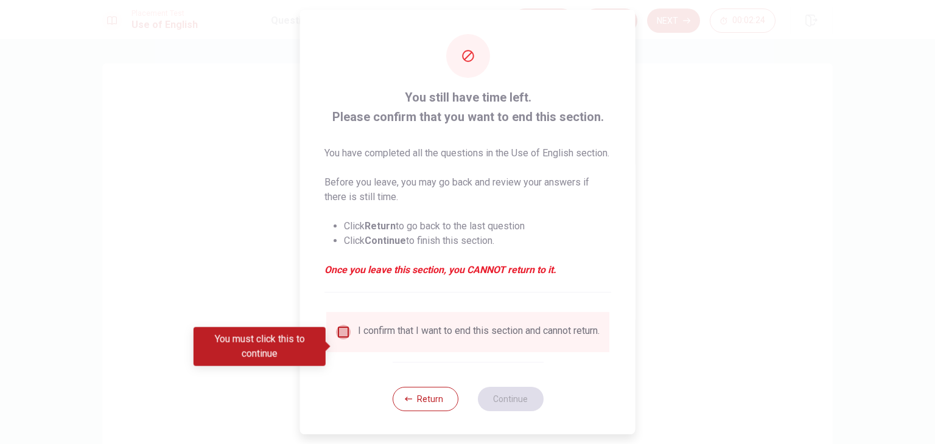
click at [341, 340] on input "You must click this to continue" at bounding box center [343, 332] width 15 height 15
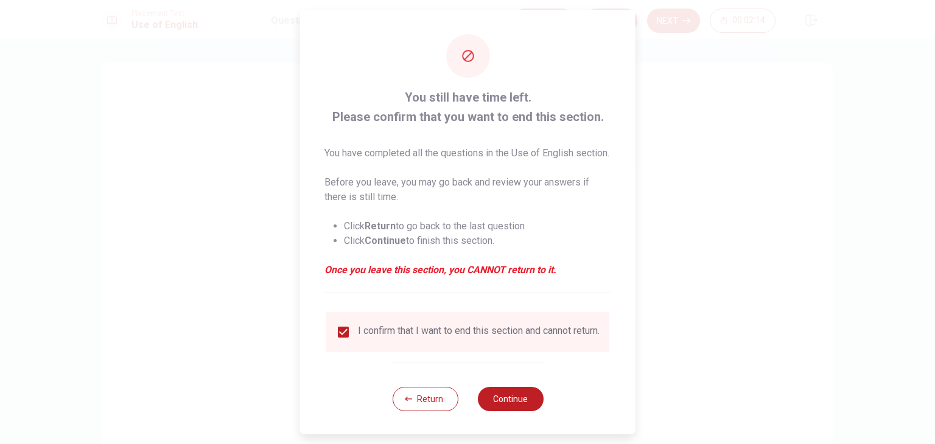
scroll to position [24, 0]
click at [516, 395] on button "Continue" at bounding box center [510, 398] width 66 height 24
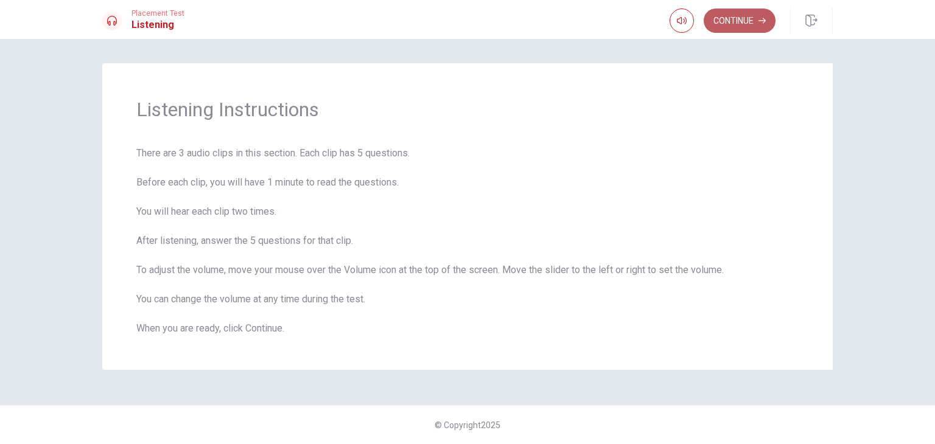
click at [743, 27] on button "Continue" at bounding box center [740, 21] width 72 height 24
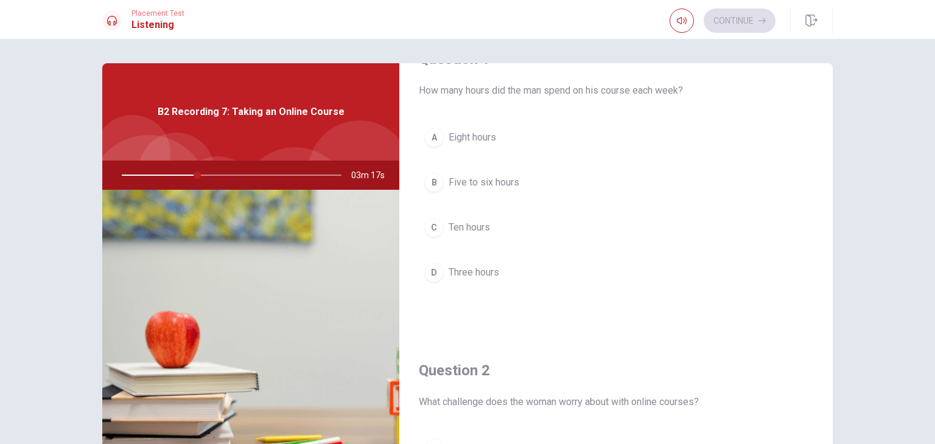
scroll to position [40, 0]
click at [480, 181] on span "Five to six hours" at bounding box center [484, 180] width 71 height 15
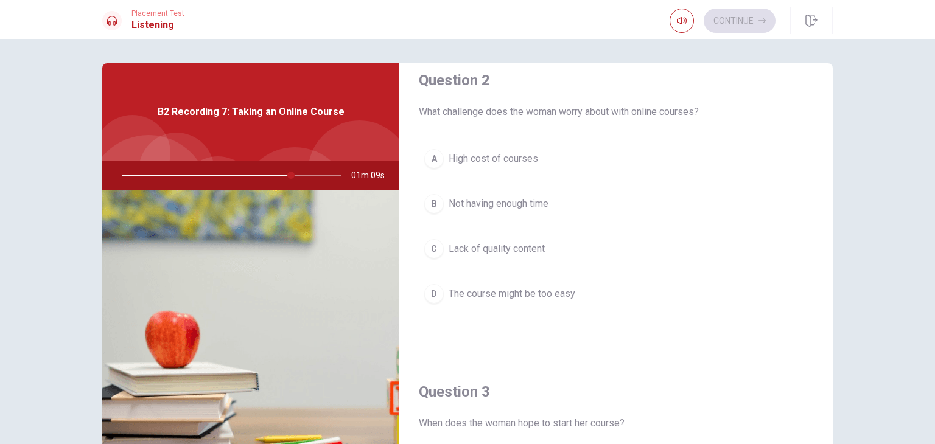
scroll to position [328, 0]
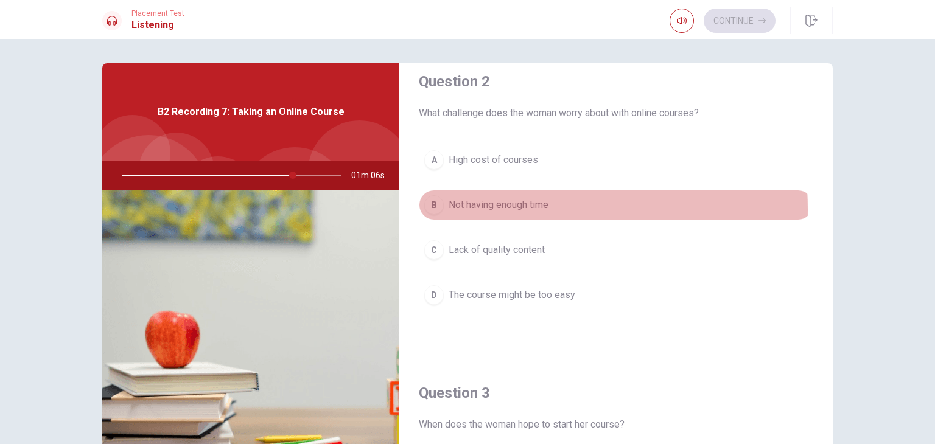
click at [488, 208] on span "Not having enough time" at bounding box center [499, 205] width 100 height 15
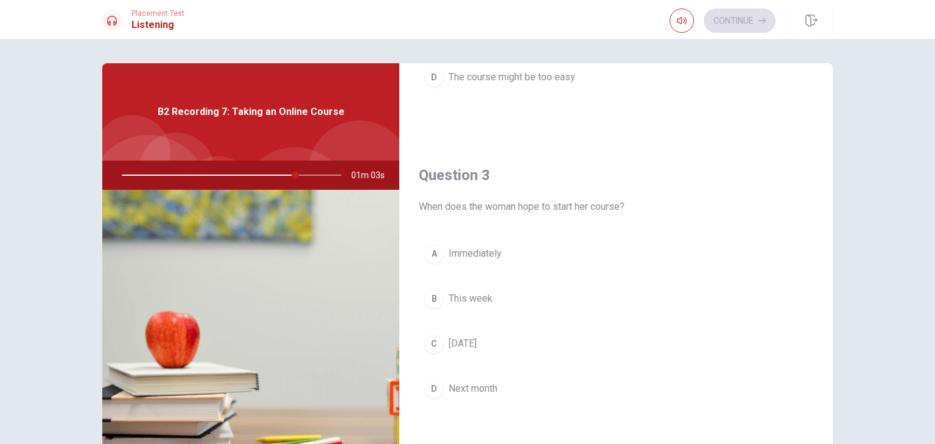
scroll to position [556, 0]
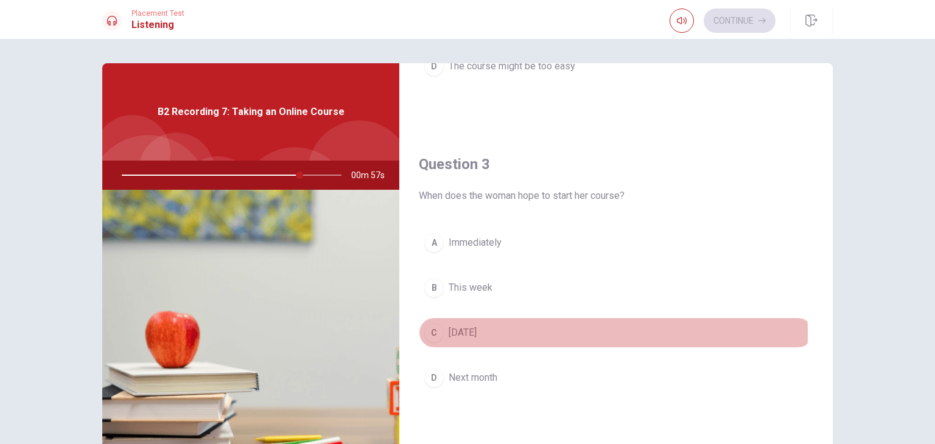
click at [468, 329] on span "[DATE]" at bounding box center [463, 333] width 28 height 15
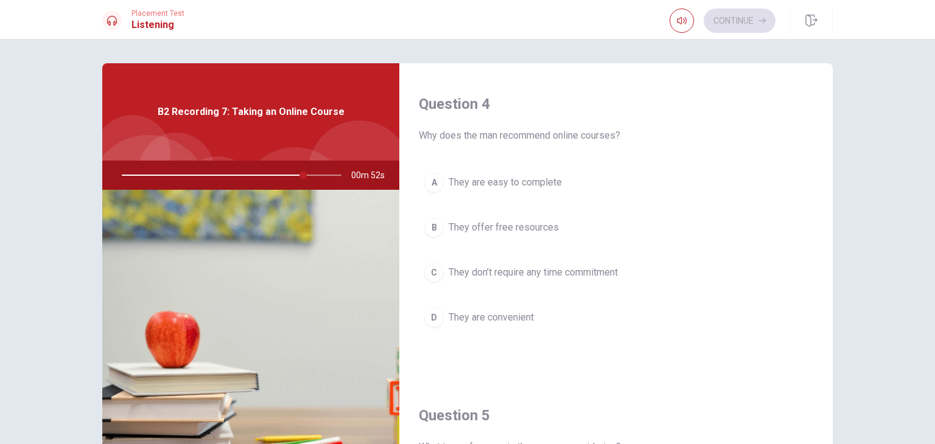
scroll to position [930, 0]
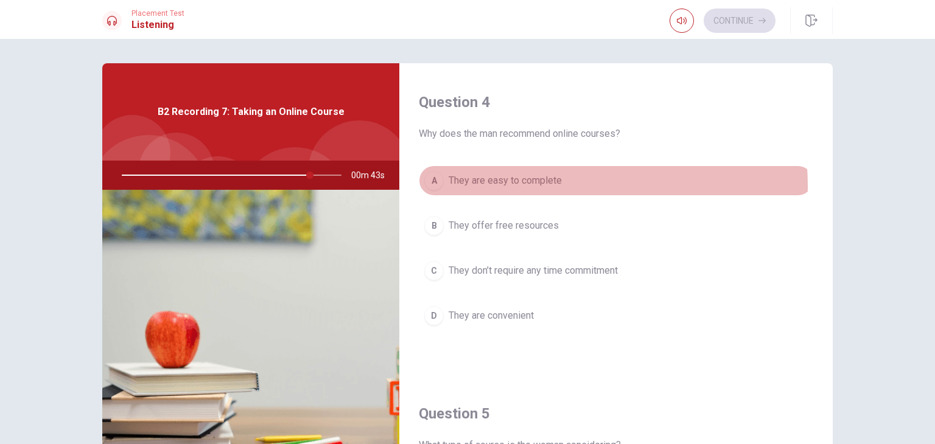
click at [517, 183] on span "They are easy to complete" at bounding box center [505, 180] width 113 height 15
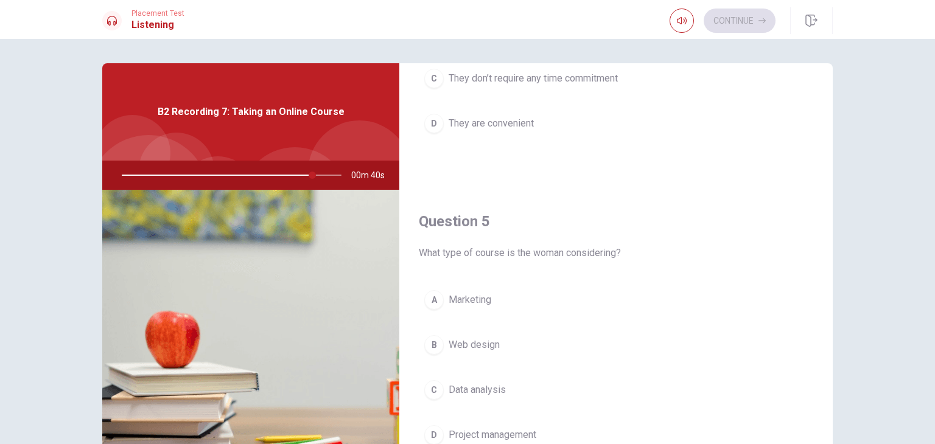
scroll to position [1130, 0]
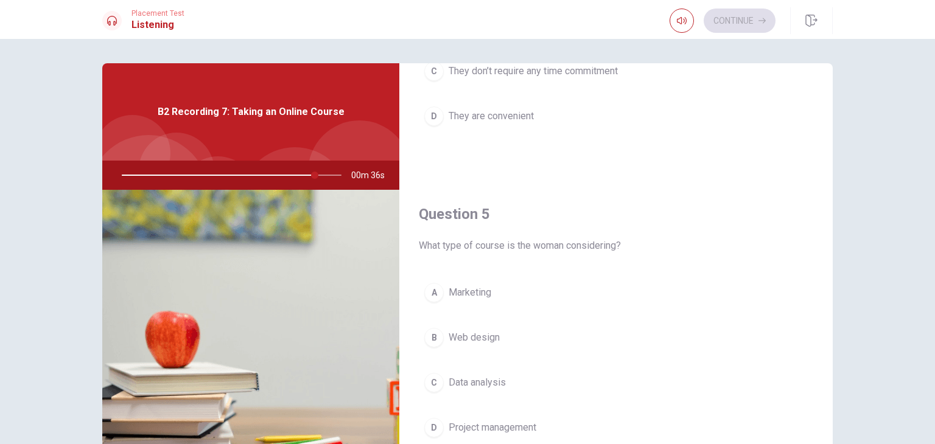
click at [482, 378] on span "Data analysis" at bounding box center [477, 383] width 57 height 15
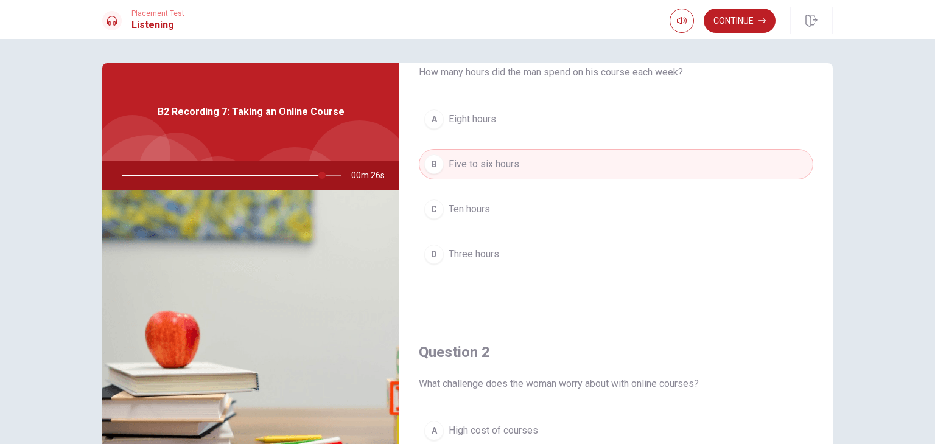
scroll to position [68, 0]
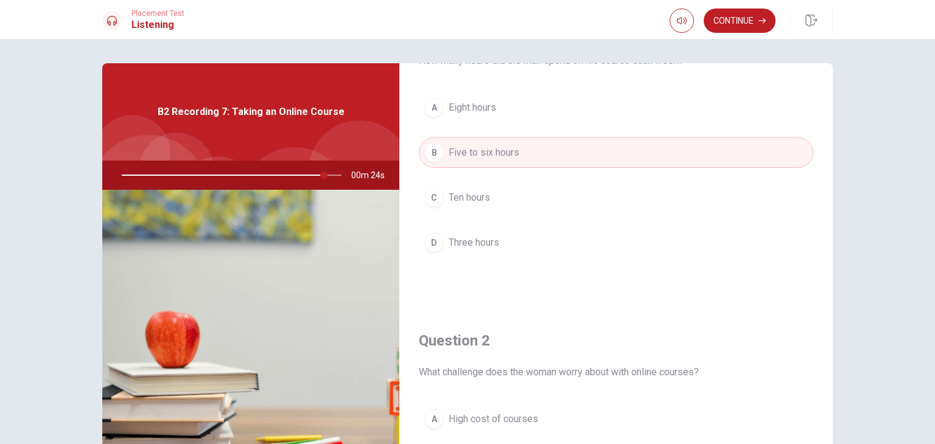
drag, startPoint x: 319, startPoint y: 176, endPoint x: 295, endPoint y: 175, distance: 24.4
click at [295, 175] on div at bounding box center [229, 175] width 244 height 29
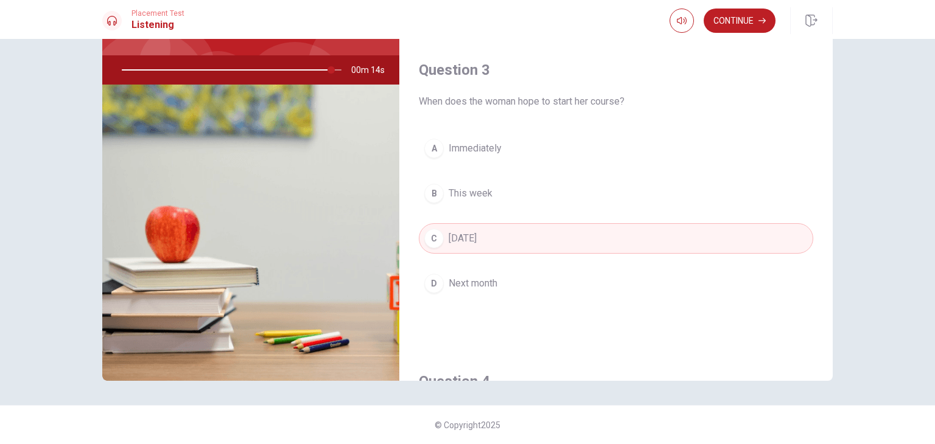
scroll to position [556, 0]
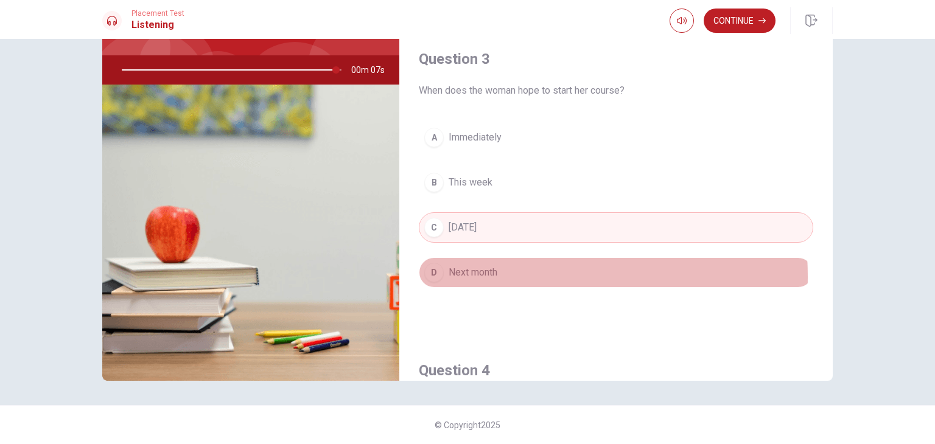
click at [473, 273] on span "Next month" at bounding box center [473, 272] width 49 height 15
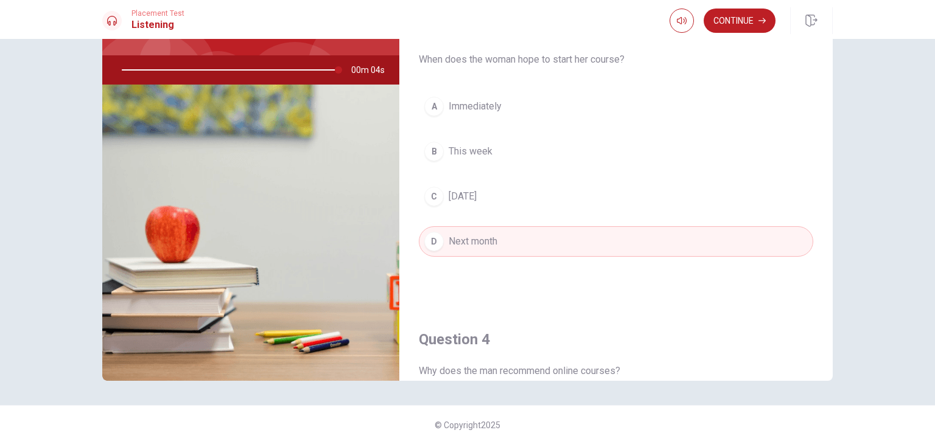
scroll to position [497, 0]
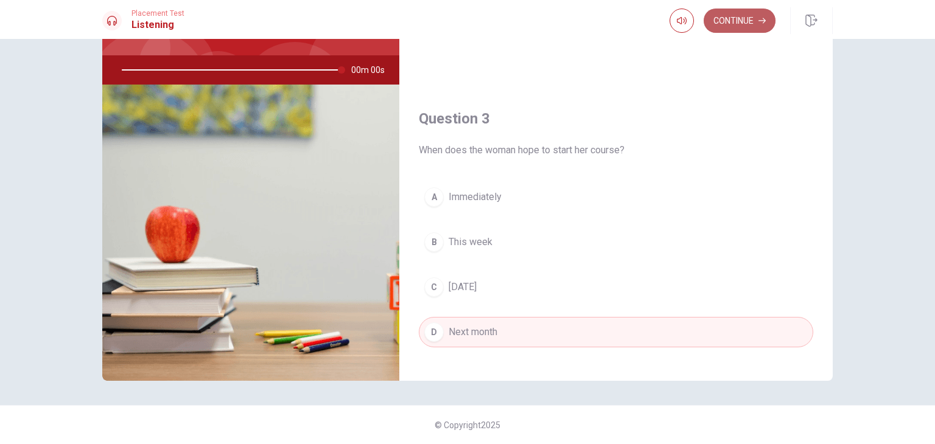
click at [743, 23] on button "Continue" at bounding box center [740, 21] width 72 height 24
type input "0"
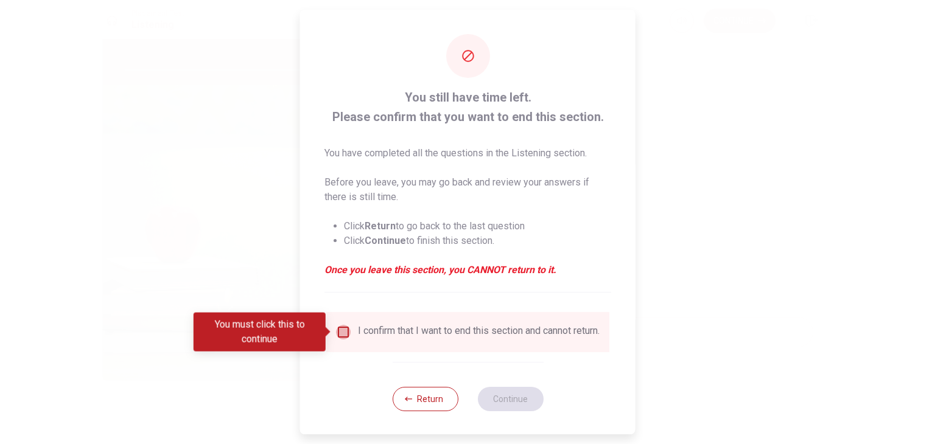
click at [343, 333] on input "You must click this to continue" at bounding box center [343, 332] width 15 height 15
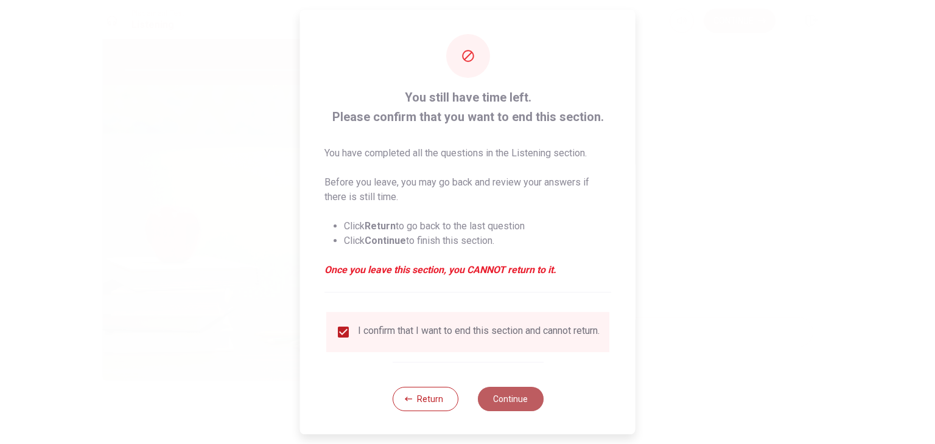
click at [510, 405] on button "Continue" at bounding box center [510, 399] width 66 height 24
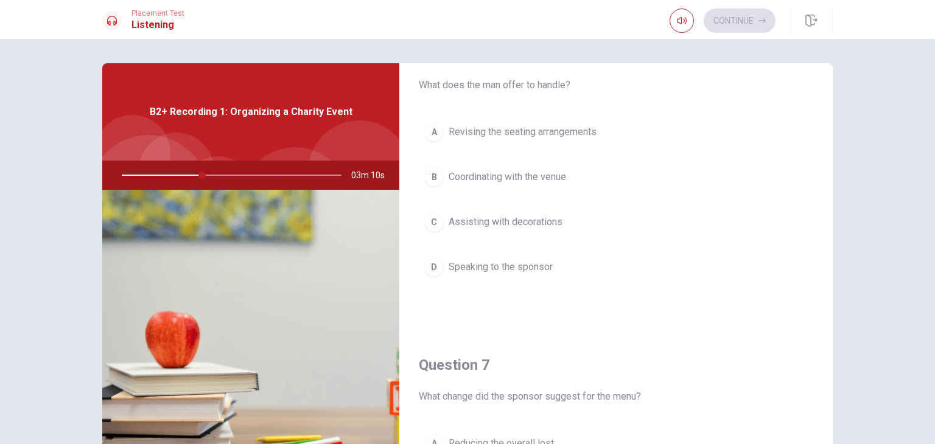
scroll to position [46, 0]
drag, startPoint x: 830, startPoint y: 178, endPoint x: 831, endPoint y: 203, distance: 24.4
click at [831, 203] on div "Question 6 What does the man offer to handle? A Revising the seating arrangemen…" at bounding box center [467, 274] width 769 height 423
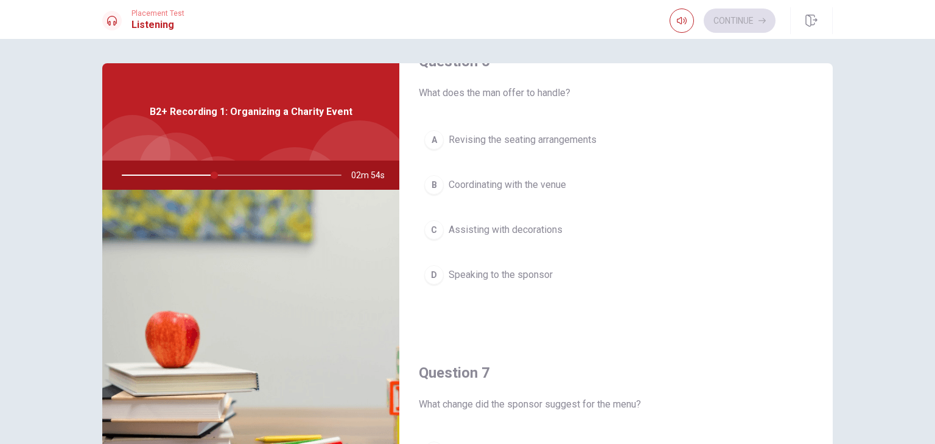
scroll to position [40, 0]
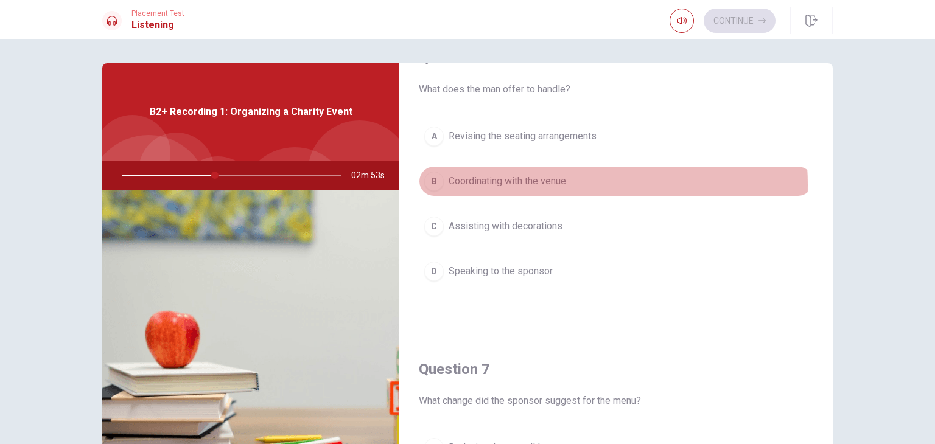
click at [533, 184] on span "Coordinating with the venue" at bounding box center [507, 181] width 117 height 15
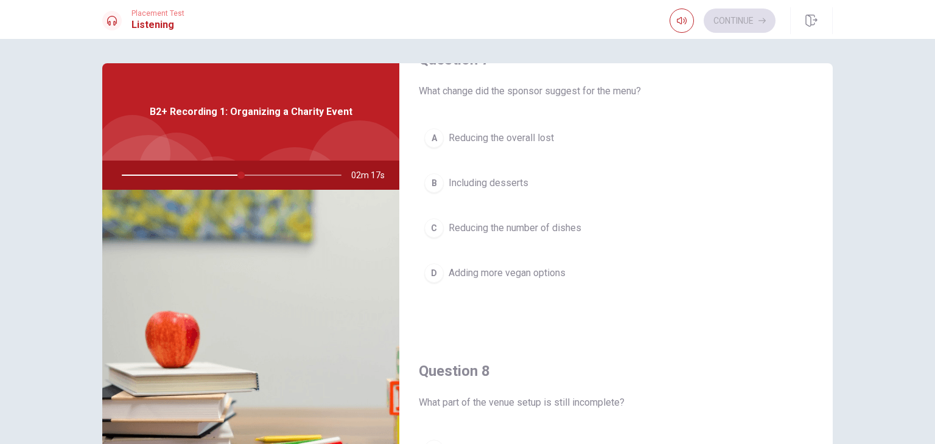
scroll to position [346, 0]
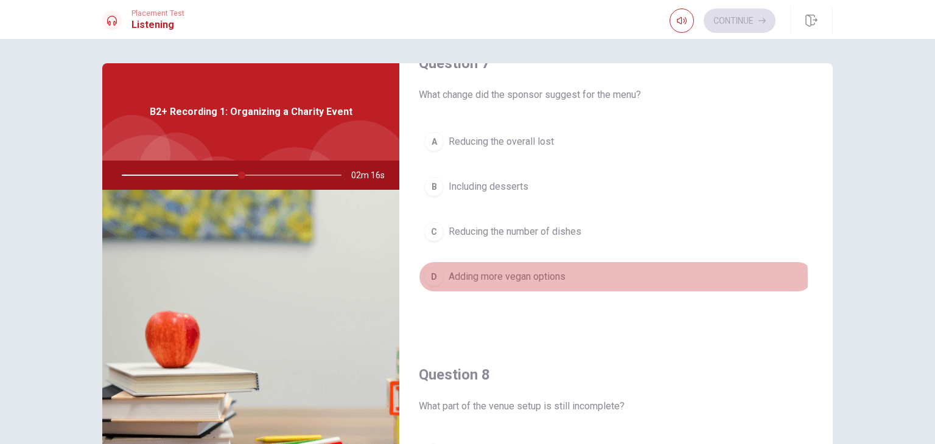
click at [541, 277] on span "Adding more vegan options" at bounding box center [507, 277] width 117 height 15
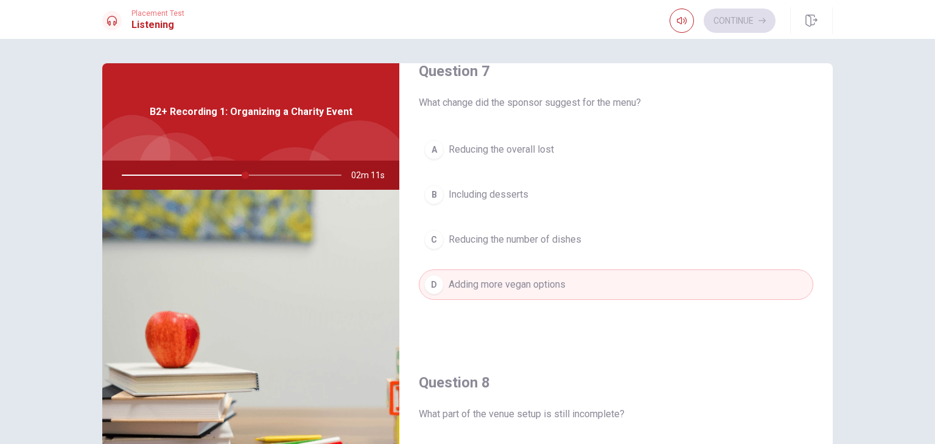
scroll to position [334, 0]
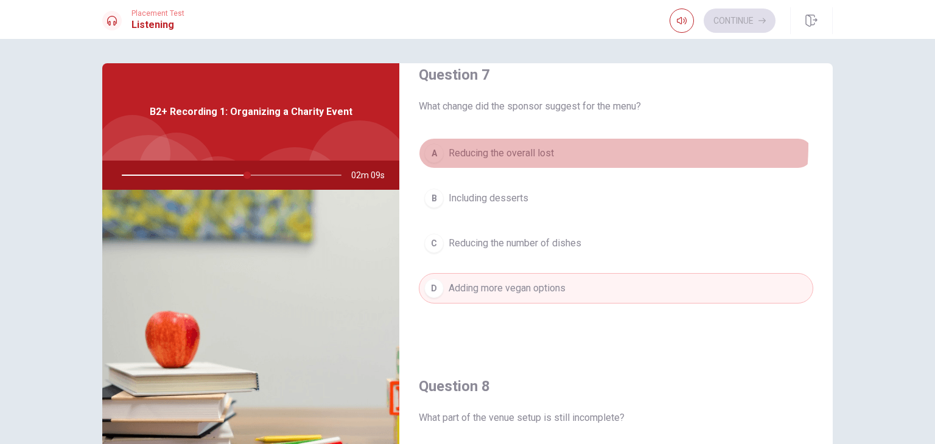
click at [572, 144] on button "A Reducing the overall lost" at bounding box center [616, 153] width 394 height 30
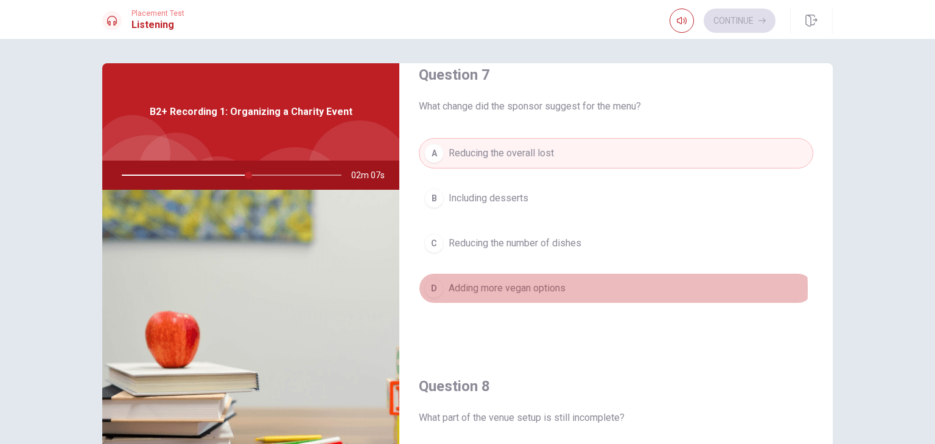
click at [538, 287] on span "Adding more vegan options" at bounding box center [507, 288] width 117 height 15
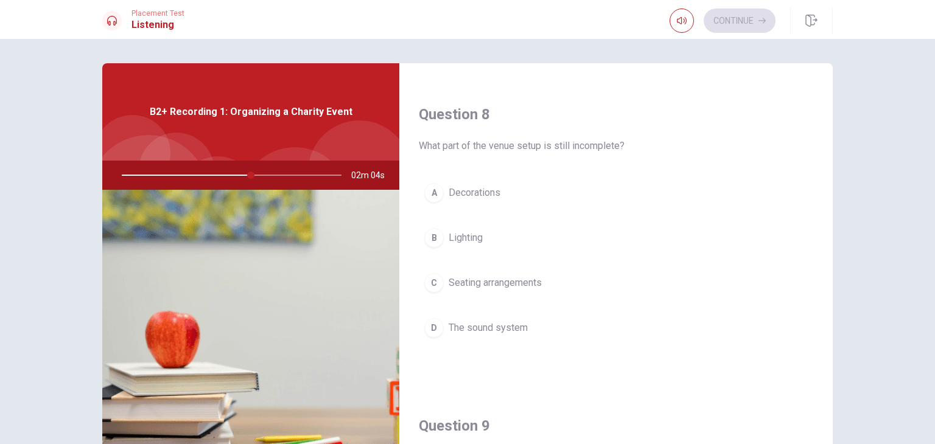
scroll to position [608, 0]
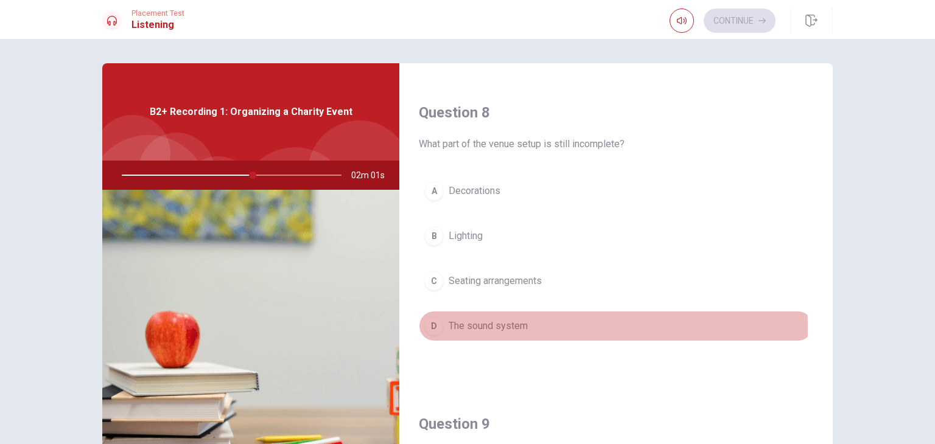
click at [490, 324] on span "The sound system" at bounding box center [488, 326] width 79 height 15
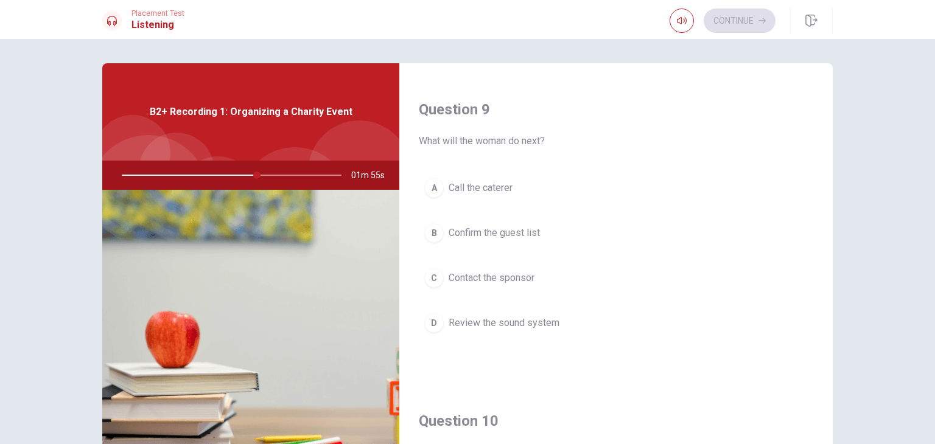
scroll to position [917, 0]
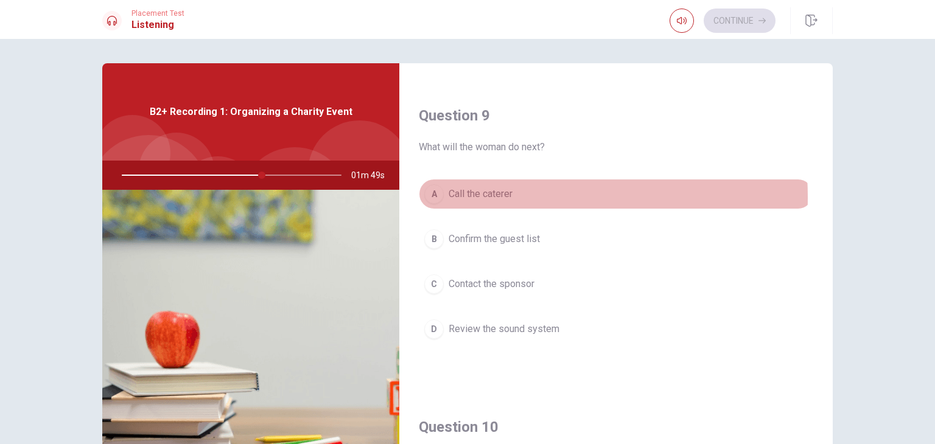
click at [480, 194] on span "Call the caterer" at bounding box center [481, 194] width 64 height 15
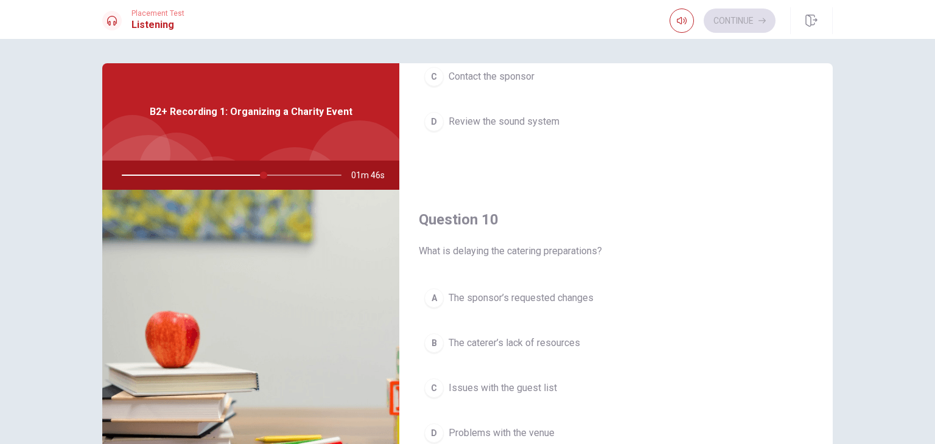
scroll to position [1130, 0]
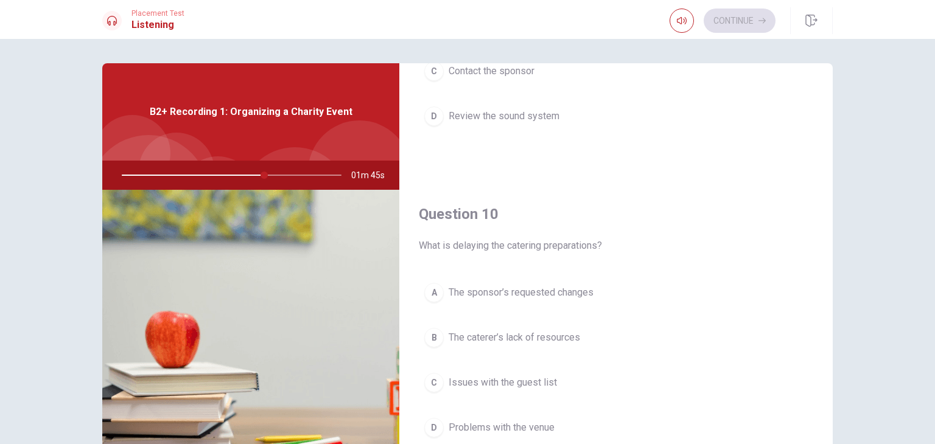
drag, startPoint x: 829, startPoint y: 342, endPoint x: 828, endPoint y: 408, distance: 66.4
click at [828, 408] on div "Question 6 What does the man offer to handle? A Revising the seating arrangemen…" at bounding box center [615, 274] width 433 height 423
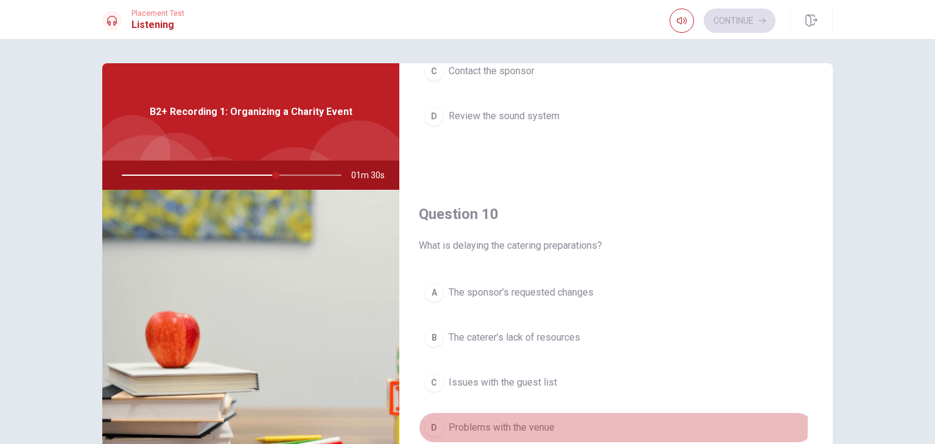
click at [505, 421] on span "Problems with the venue" at bounding box center [502, 428] width 106 height 15
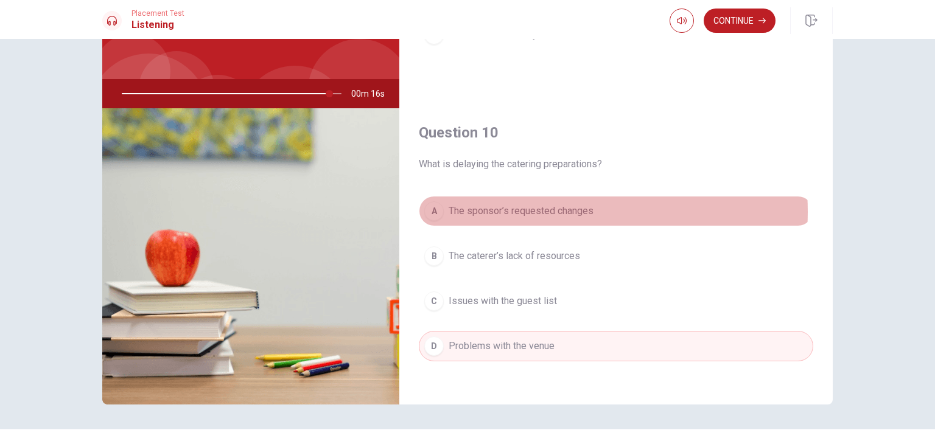
click at [562, 207] on span "The sponsor’s requested changes" at bounding box center [521, 211] width 145 height 15
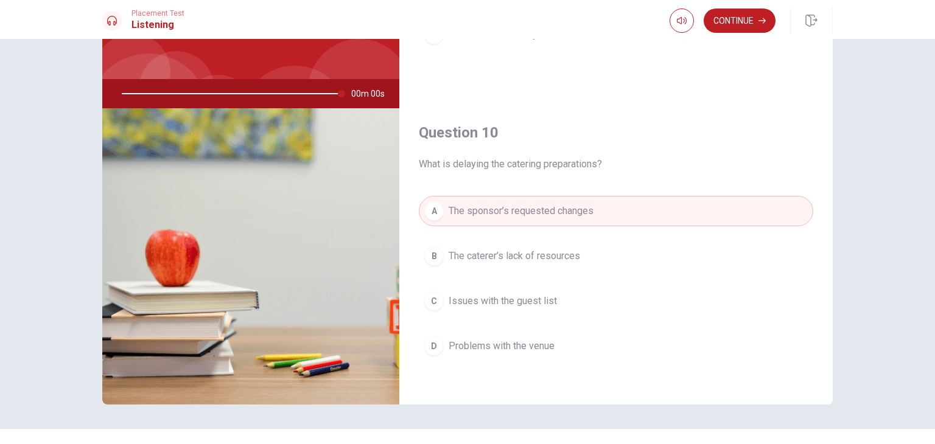
type input "0"
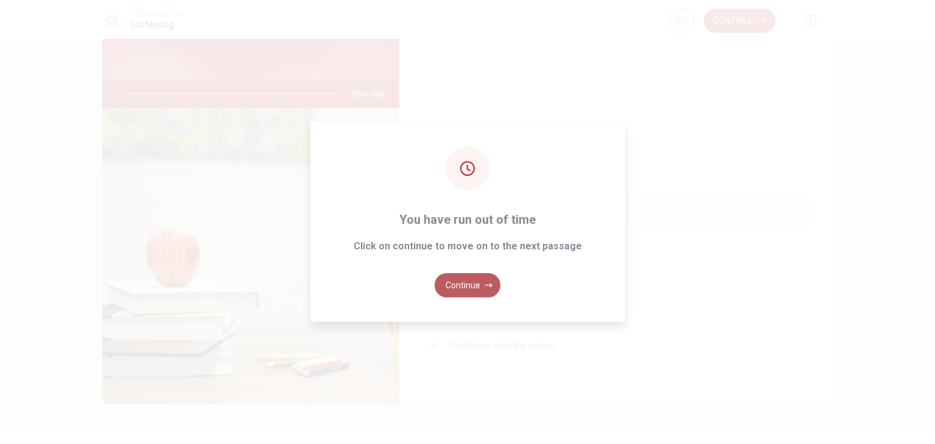
click at [472, 283] on button "Continue" at bounding box center [468, 285] width 66 height 24
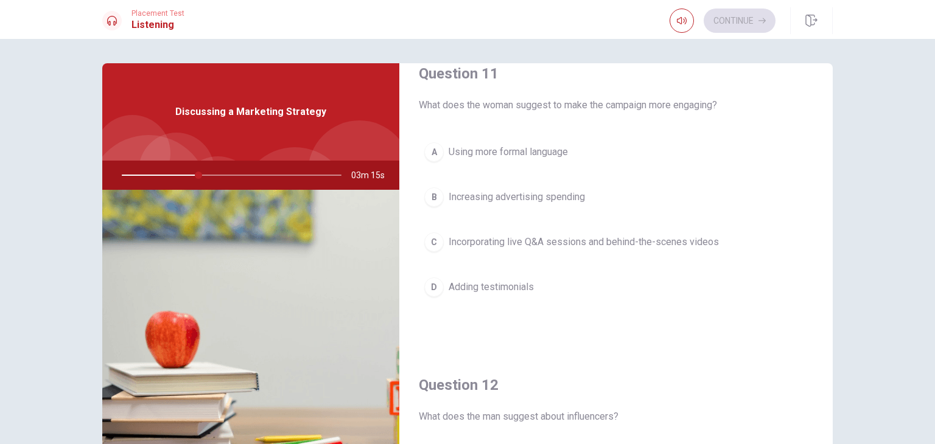
scroll to position [22, 0]
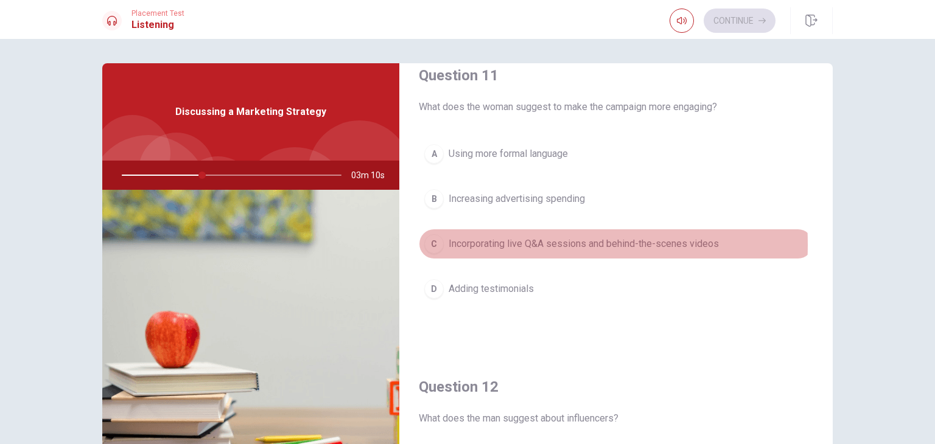
click at [482, 244] on span "Incorporating live Q&A sessions and behind-the-scenes videos" at bounding box center [584, 244] width 270 height 15
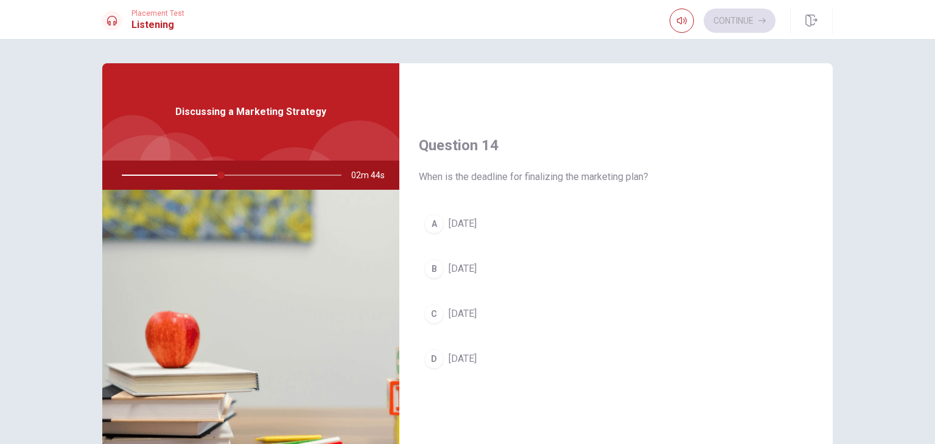
scroll to position [884, 0]
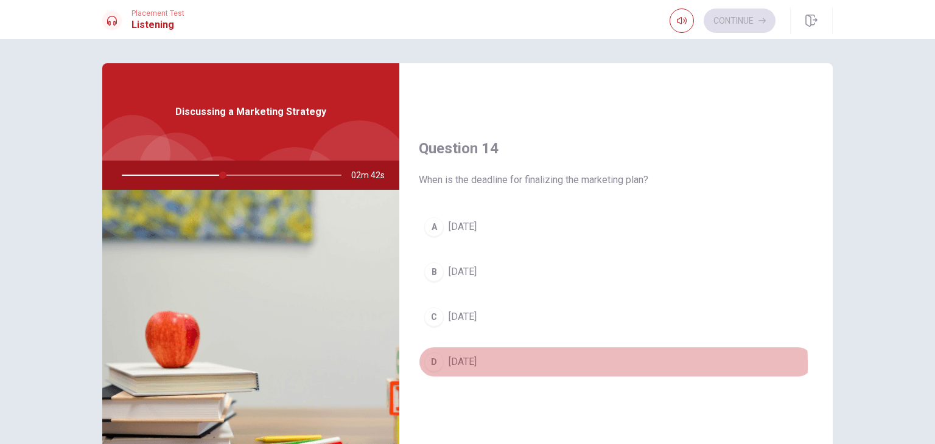
click at [477, 361] on span "[DATE]" at bounding box center [463, 362] width 28 height 15
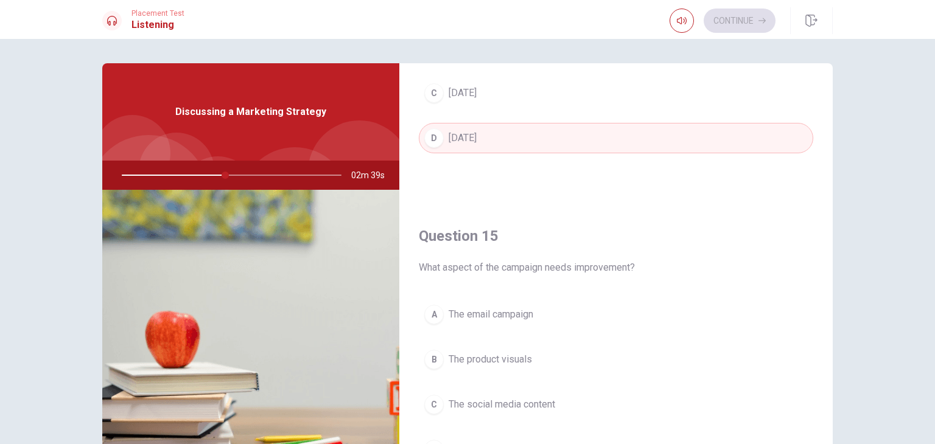
scroll to position [1130, 0]
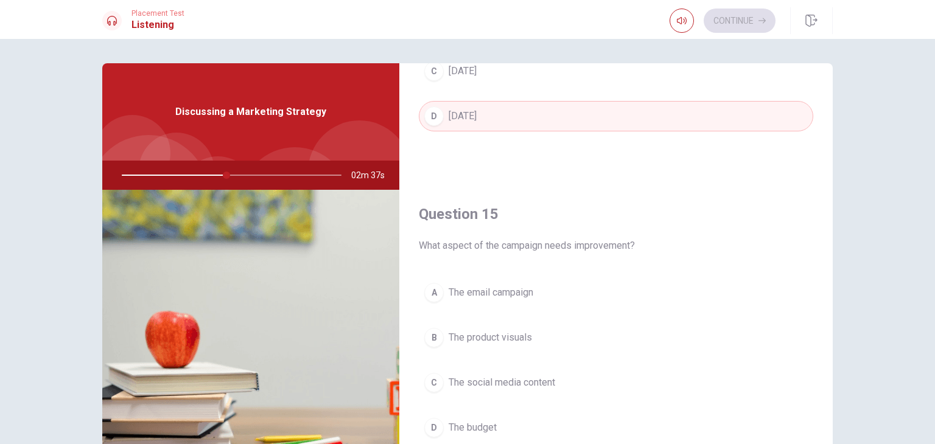
click at [558, 376] on button "C The social media content" at bounding box center [616, 383] width 394 height 30
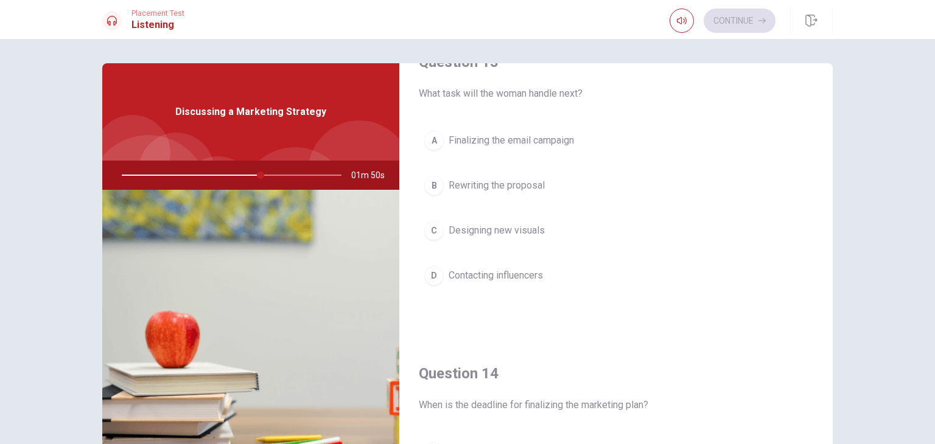
scroll to position [657, 0]
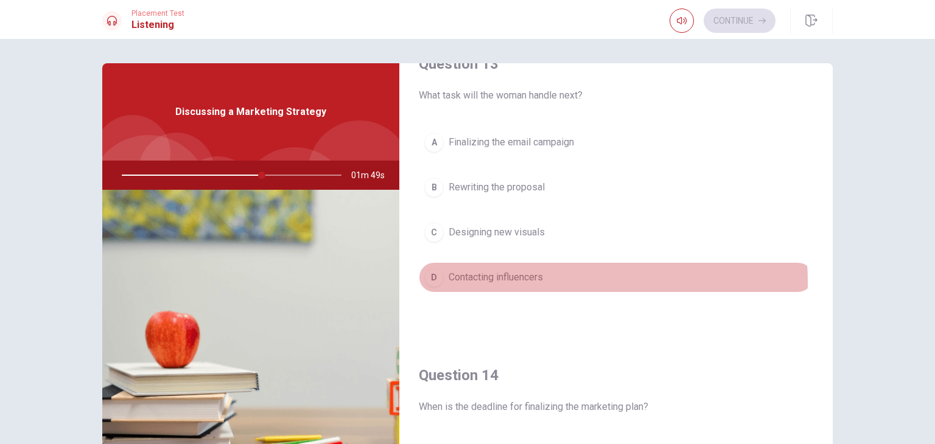
click at [525, 279] on span "Contacting influencers" at bounding box center [496, 277] width 94 height 15
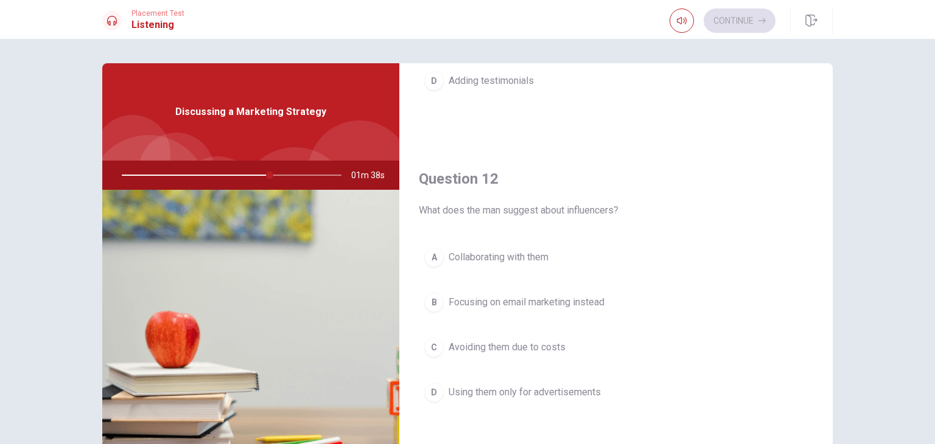
scroll to position [234, 0]
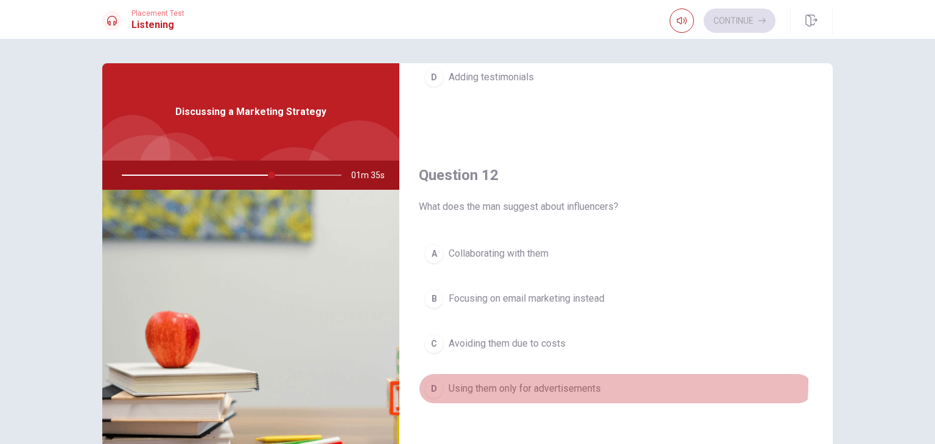
click at [581, 382] on span "Using them only for advertisements" at bounding box center [525, 389] width 152 height 15
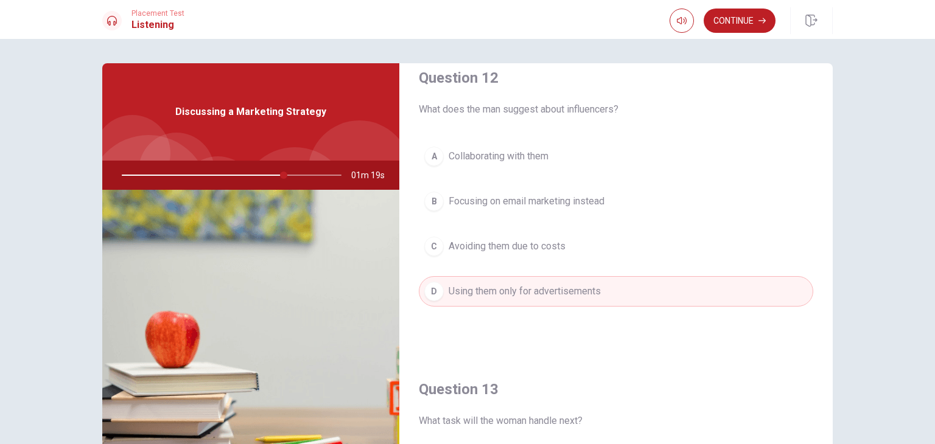
scroll to position [334, 0]
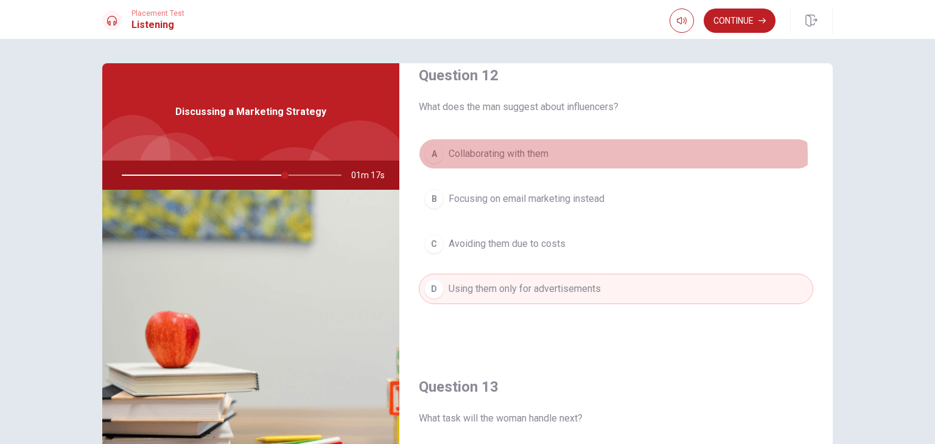
click at [538, 156] on span "Collaborating with them" at bounding box center [499, 154] width 100 height 15
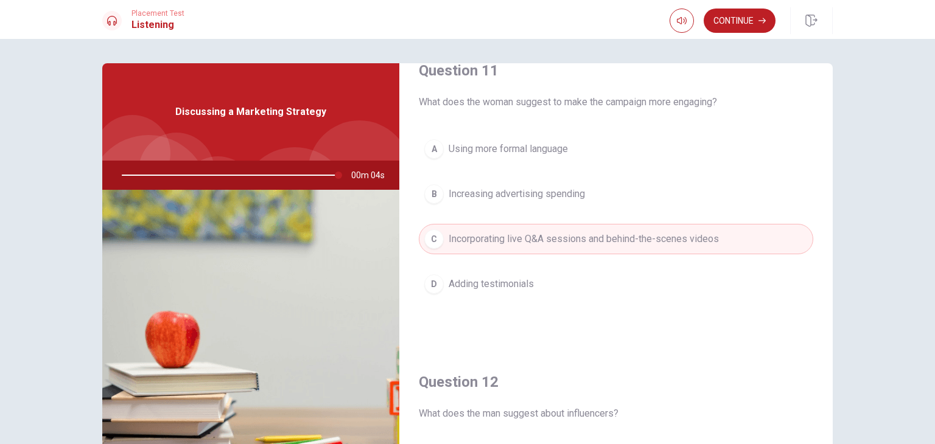
scroll to position [0, 0]
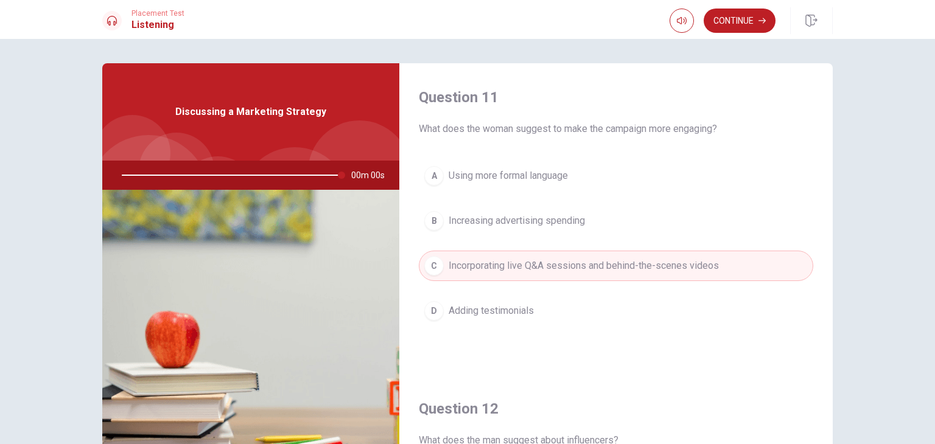
type input "0"
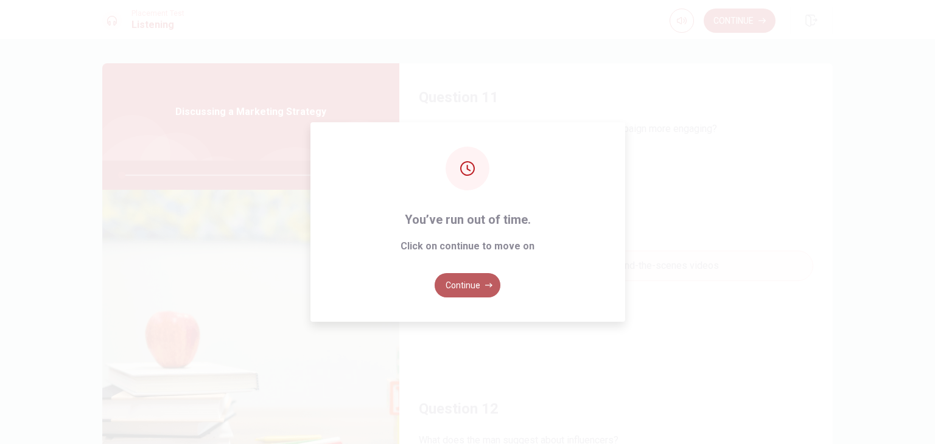
click at [463, 287] on button "Continue" at bounding box center [468, 285] width 66 height 24
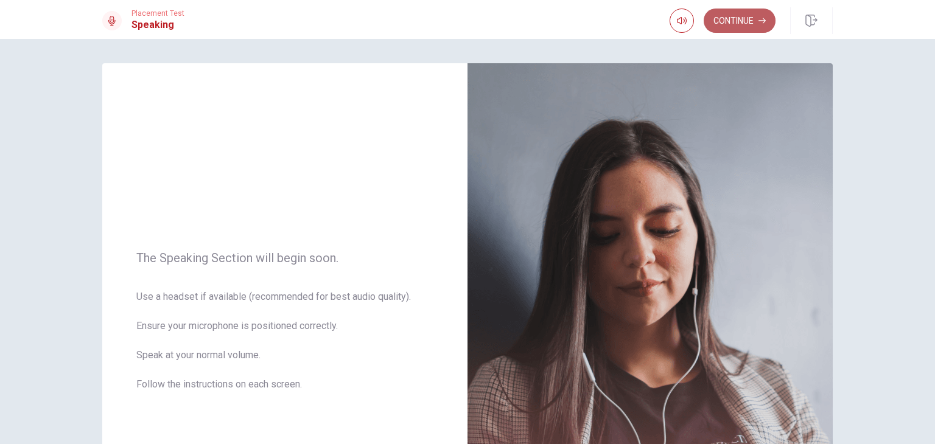
click at [739, 20] on button "Continue" at bounding box center [740, 21] width 72 height 24
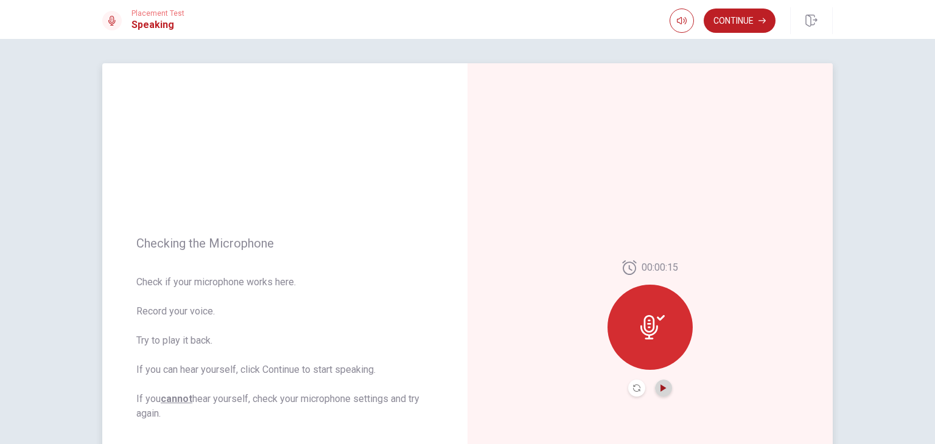
click at [660, 390] on icon "Play Audio" at bounding box center [662, 388] width 5 height 7
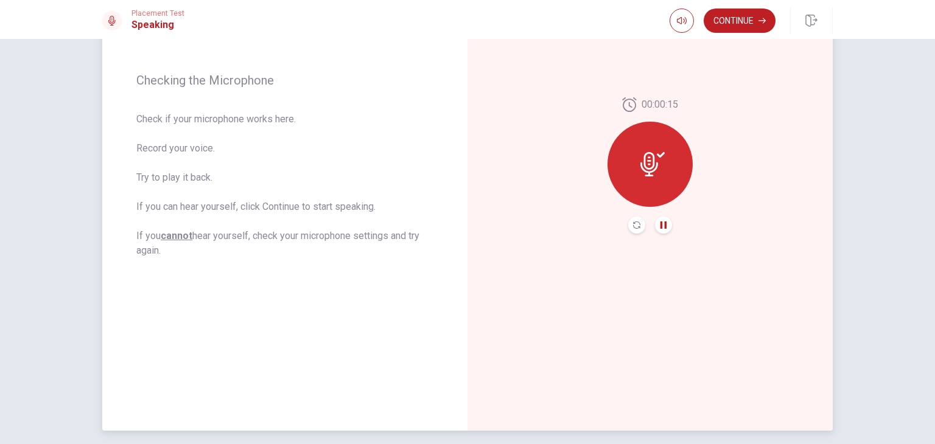
scroll to position [166, 0]
click at [634, 220] on icon "Record Again" at bounding box center [636, 222] width 7 height 7
click at [660, 223] on icon "Play Audio" at bounding box center [662, 222] width 5 height 7
click at [633, 223] on icon "Record Again" at bounding box center [636, 222] width 7 height 7
click at [657, 228] on button "Play Audio" at bounding box center [663, 222] width 17 height 17
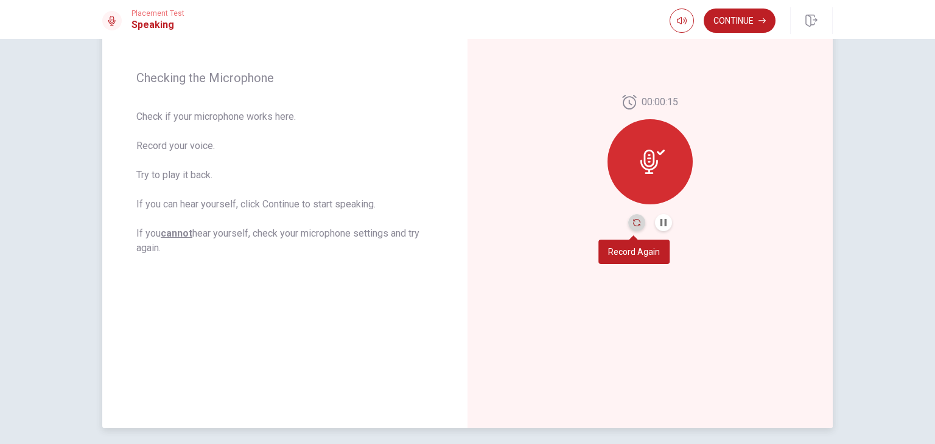
click at [633, 221] on icon "Record Again" at bounding box center [636, 222] width 7 height 7
click at [665, 222] on button "Play Audio" at bounding box center [663, 222] width 17 height 17
click at [739, 24] on button "Continue" at bounding box center [740, 21] width 72 height 24
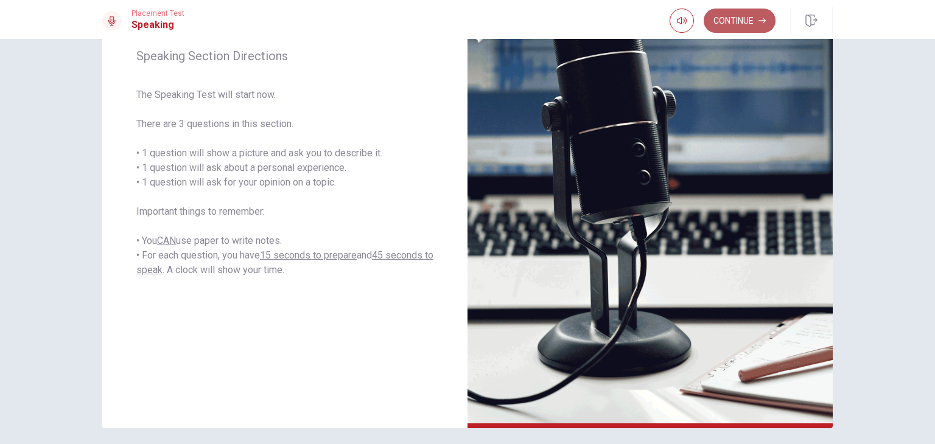
click at [738, 21] on button "Continue" at bounding box center [740, 21] width 72 height 24
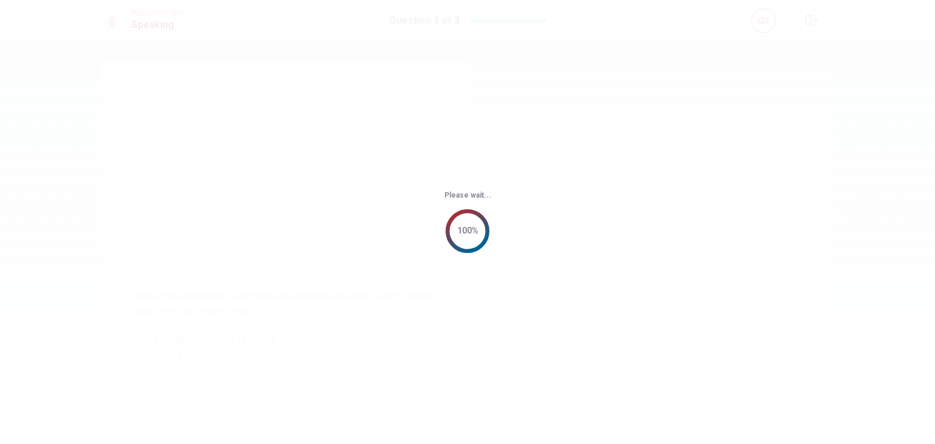
scroll to position [0, 0]
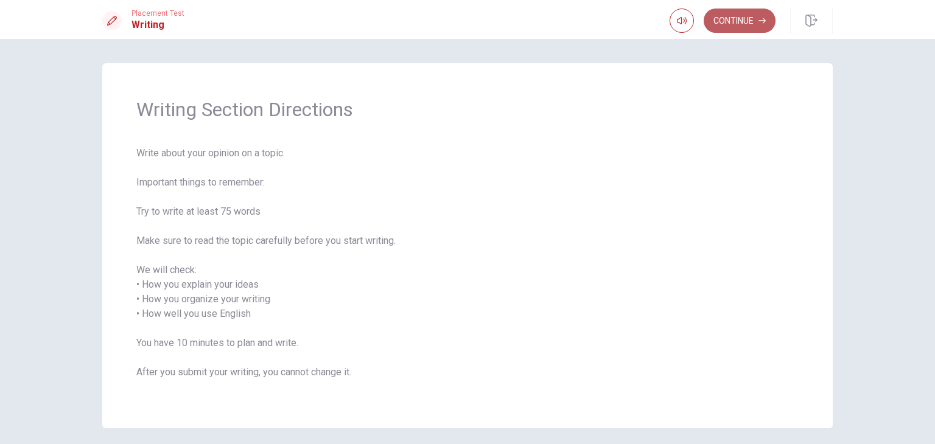
click at [757, 21] on button "Continue" at bounding box center [740, 21] width 72 height 24
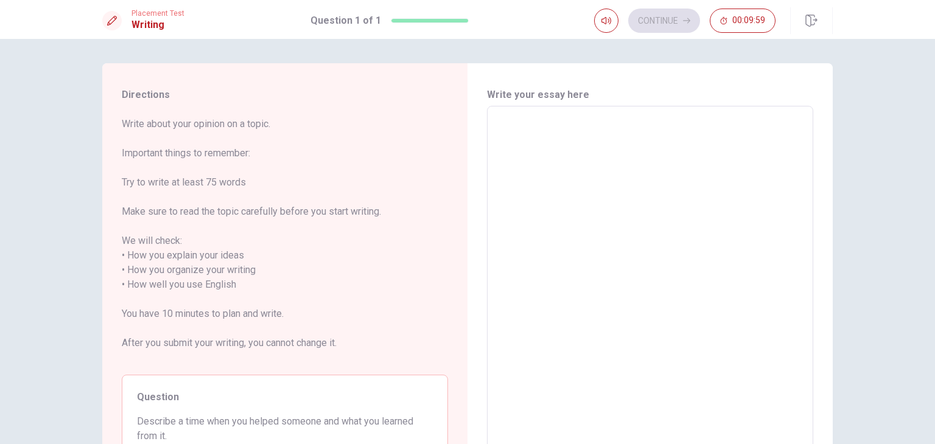
click at [548, 139] on textarea at bounding box center [650, 285] width 309 height 338
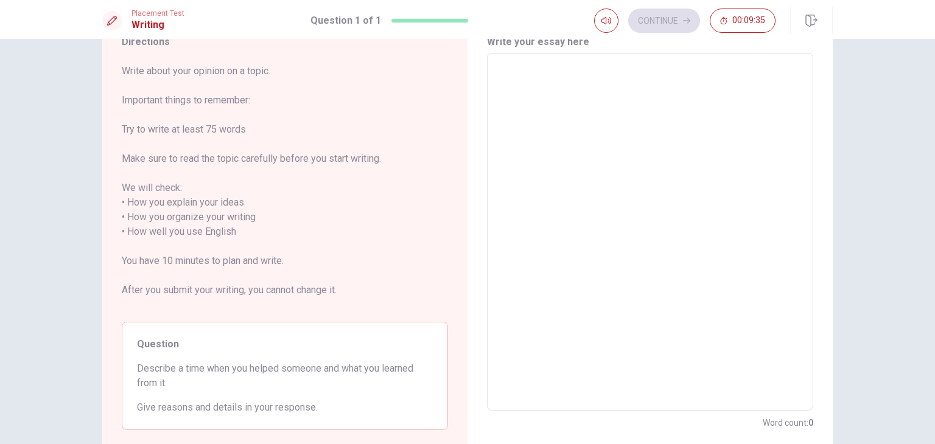
scroll to position [54, 0]
type textarea "i"
type textarea "x"
type textarea "i"
type textarea "x"
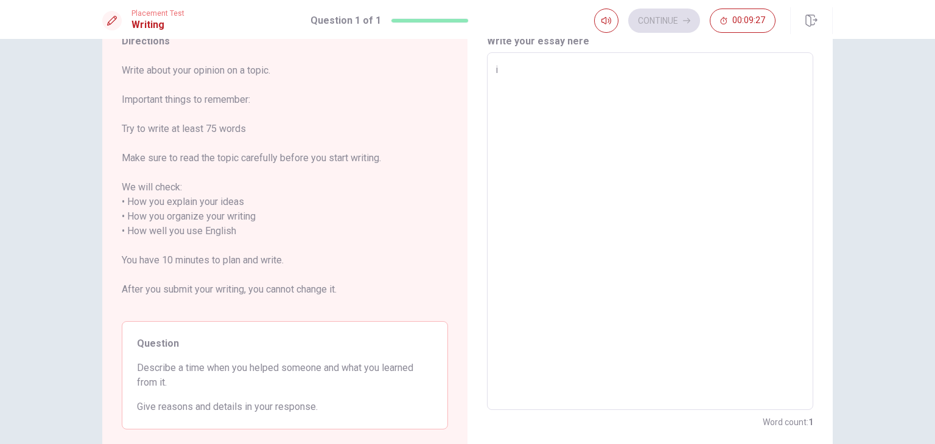
type textarea "i"
type textarea "x"
type textarea "F"
type textarea "x"
type textarea "Fi"
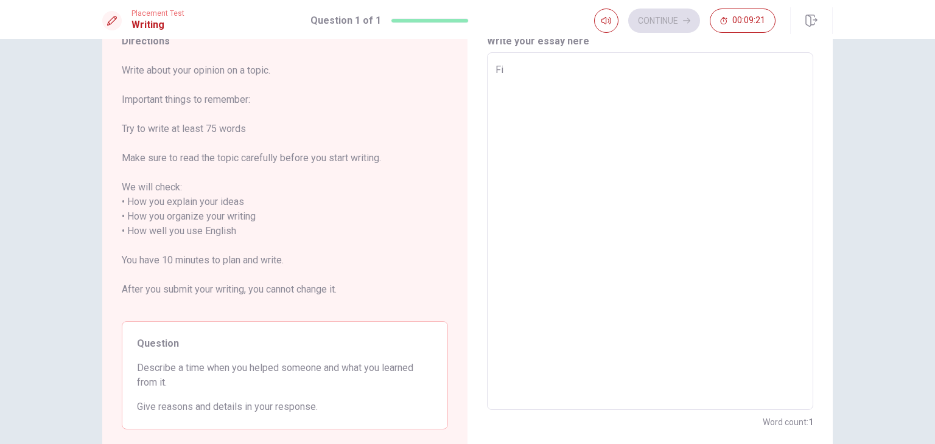
type textarea "x"
type textarea "Fir"
type textarea "x"
type textarea "Firs"
type textarea "x"
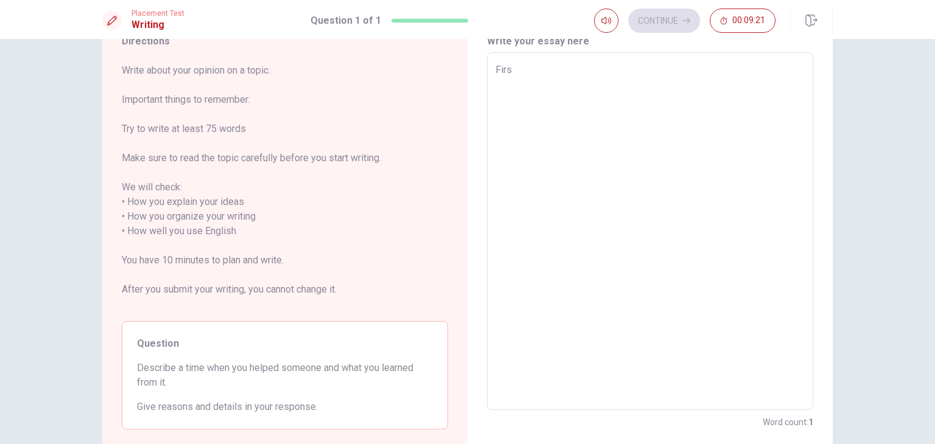
type textarea "First"
type textarea "x"
type textarea "First"
type textarea "x"
type textarea "First i"
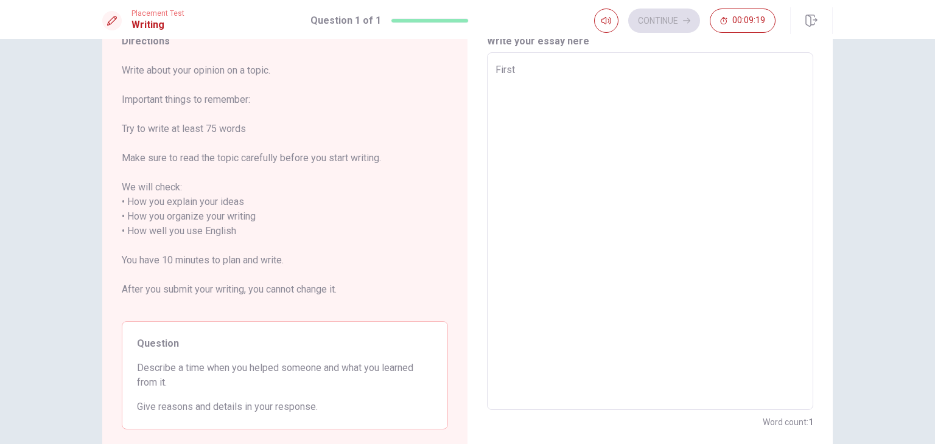
type textarea "x"
type textarea "First i"
type textarea "x"
type textarea "First i"
type textarea "x"
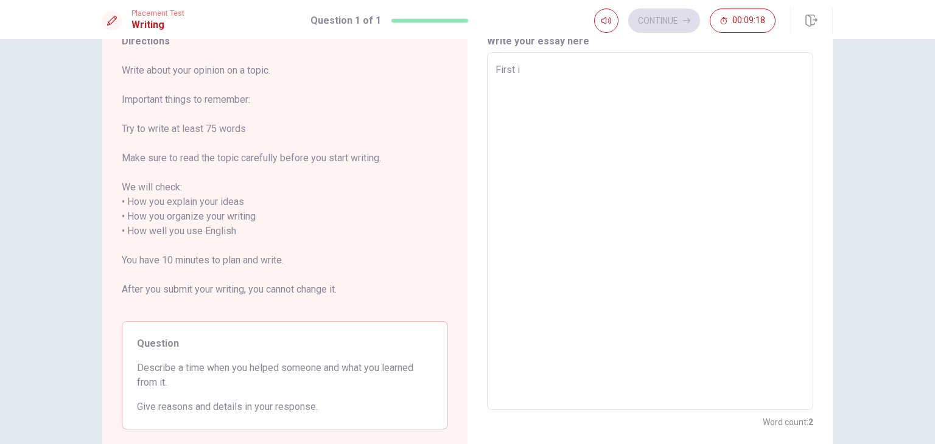
type textarea "First"
type textarea "x"
type textarea "First"
type textarea "x"
type textarea "Firs"
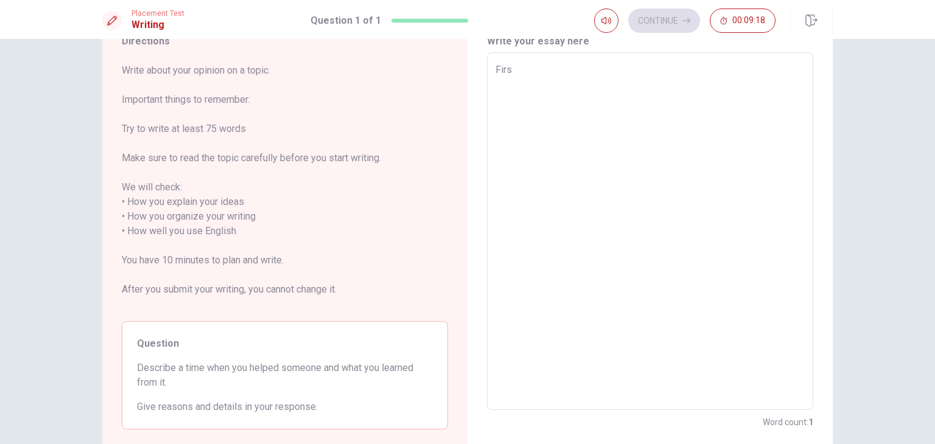
type textarea "x"
type textarea "Fir"
type textarea "x"
type textarea "Fi"
type textarea "x"
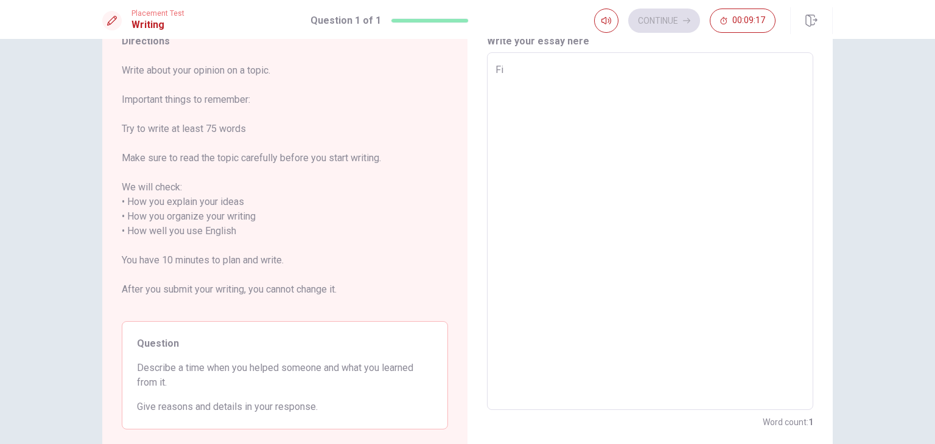
type textarea "F"
type textarea "x"
type textarea "f"
type textarea "x"
type textarea "fi"
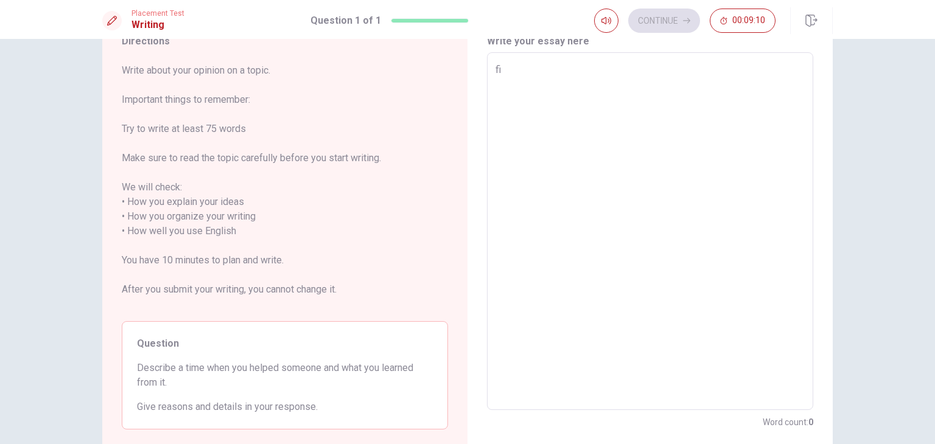
type textarea "x"
type textarea "fir"
type textarea "x"
type textarea "fir"
type textarea "x"
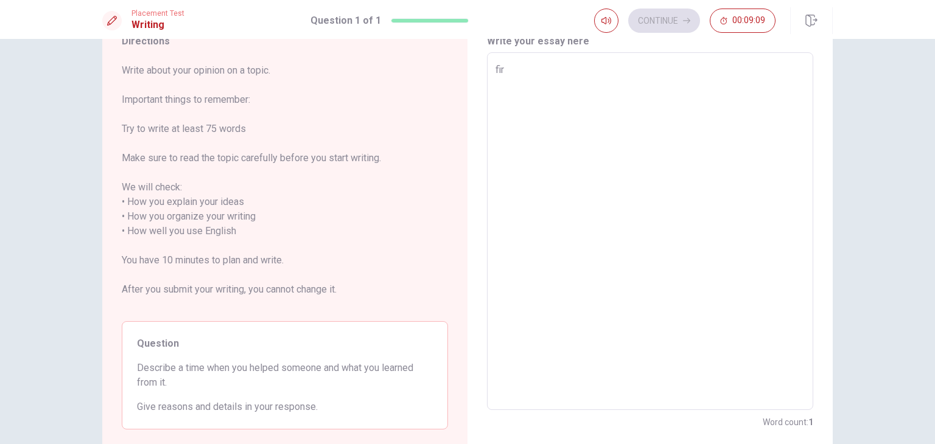
type textarea "fir +"
type textarea "x"
type textarea "fir ++"
type textarea "x"
type textarea "fir +++"
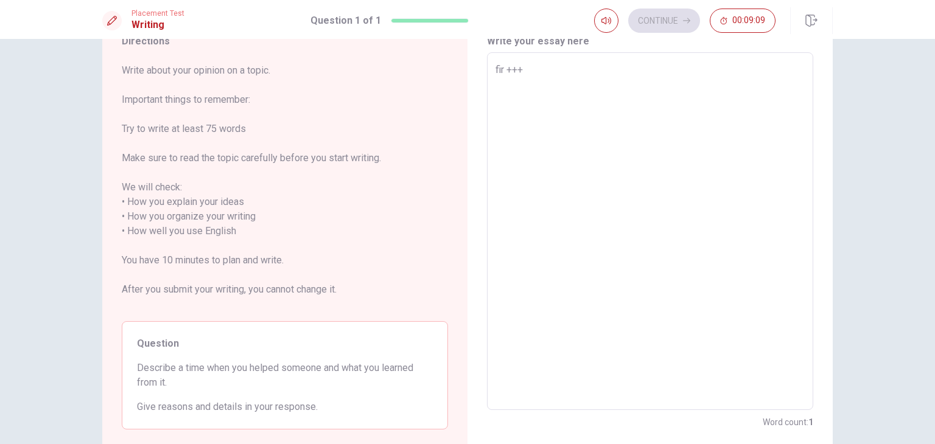
type textarea "x"
type textarea "fir ++"
type textarea "x"
type textarea "fir +"
type textarea "x"
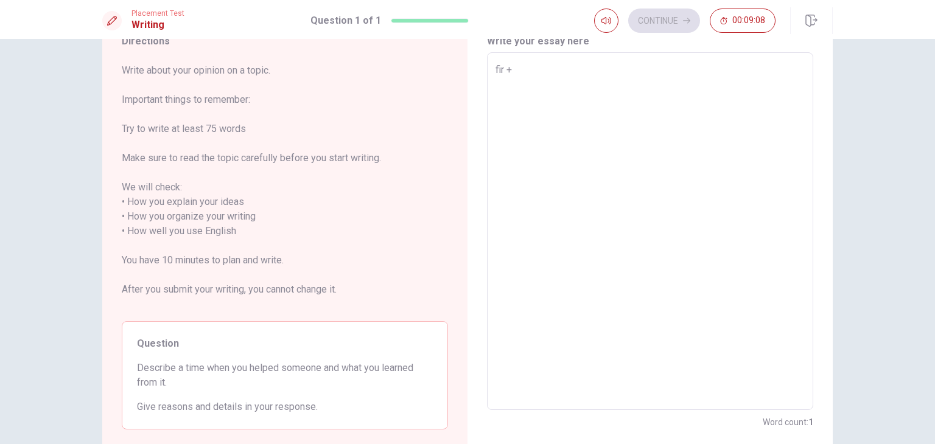
type textarea "fir"
type textarea "x"
type textarea "fir"
type textarea "x"
type textarea "fi"
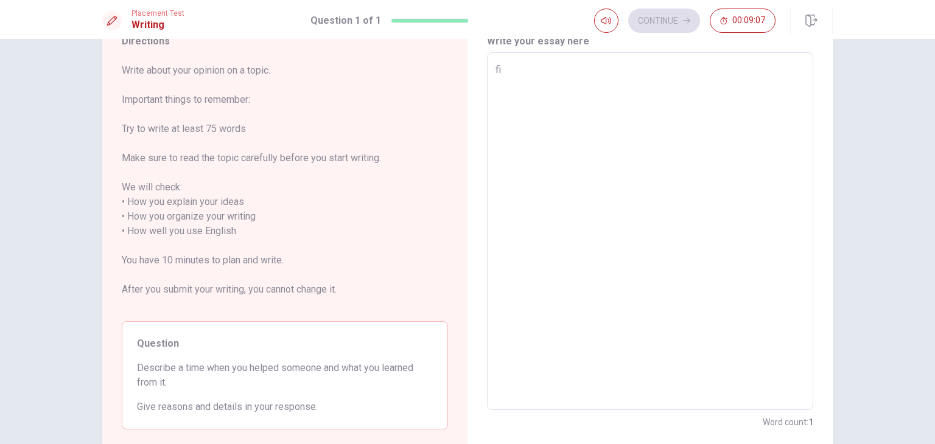
type textarea "x"
type textarea "f"
type textarea "x"
type textarea "W"
type textarea "x"
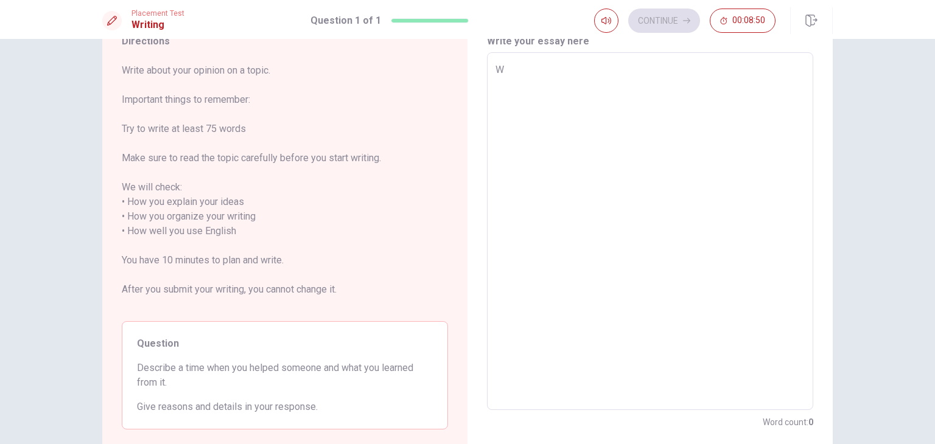
type textarea "We"
type textarea "x"
type textarea "Wel"
type textarea "x"
type textarea "Well"
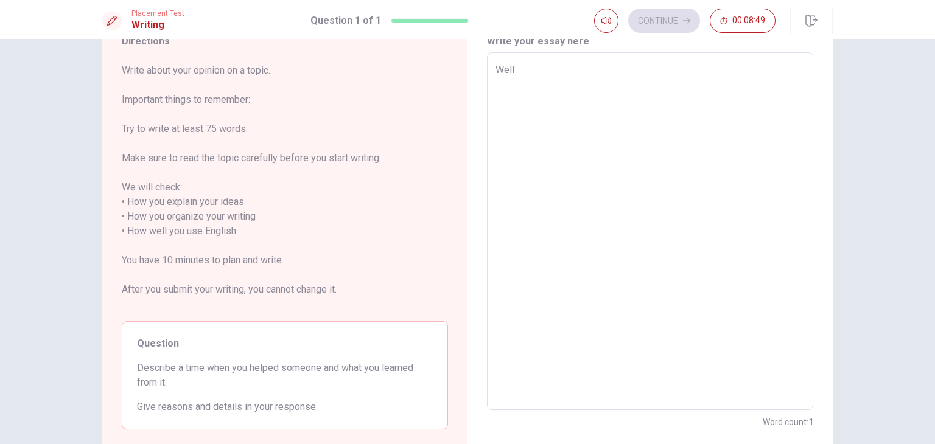
type textarea "x"
type textarea "Well,"
type textarea "x"
type textarea "Well,"
type textarea "x"
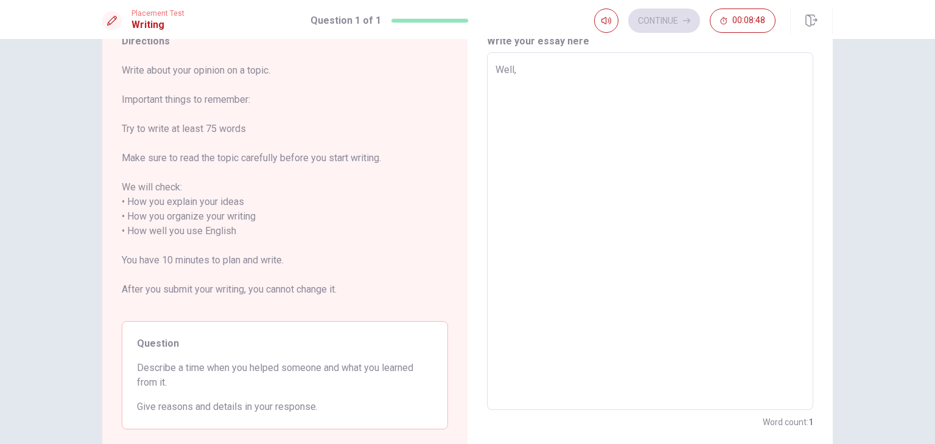
type textarea "Well, t"
type textarea "x"
type textarea "Well, to"
type textarea "x"
type textarea "Well, to"
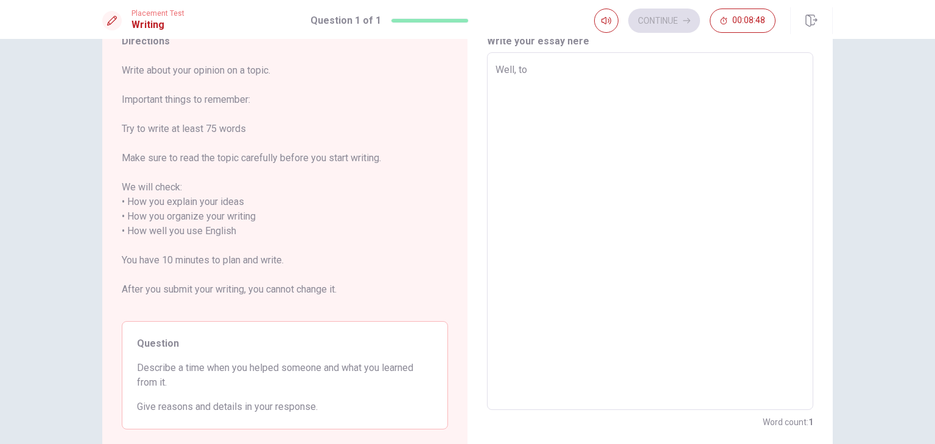
type textarea "x"
type textarea "Well, to b"
type textarea "x"
type textarea "Well, to be"
type textarea "x"
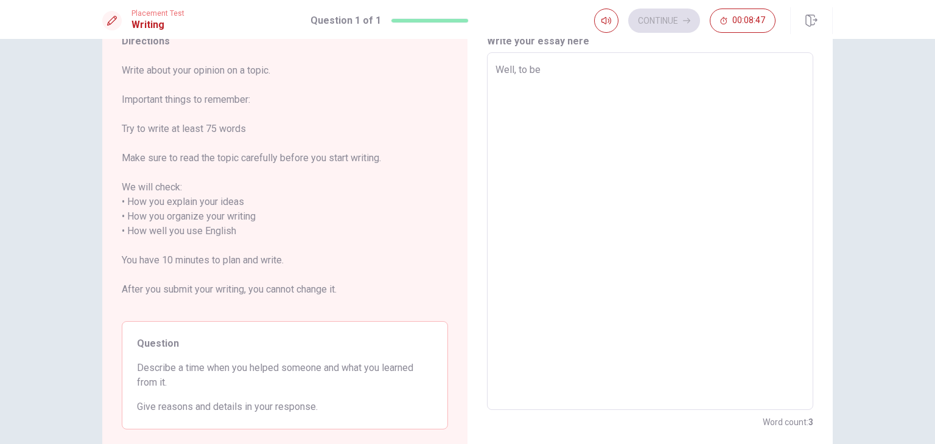
type textarea "Well, to beg"
type textarea "x"
type textarea "Well, to begi"
type textarea "x"
type textarea "Well, to begin"
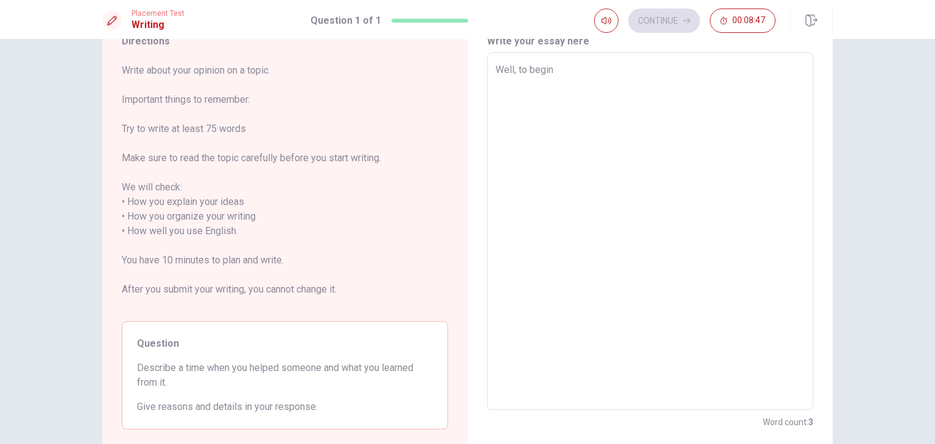
type textarea "x"
type textarea "Well, to begin"
type textarea "x"
type textarea "Well, to begin w"
type textarea "x"
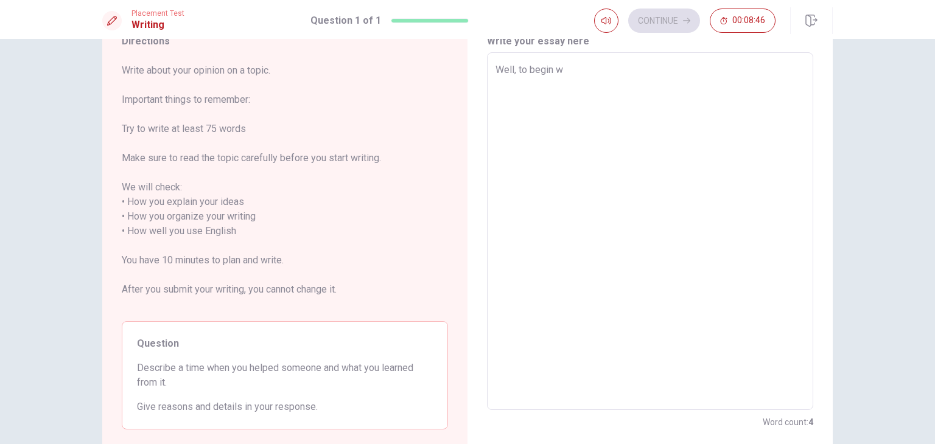
type textarea "Well, to begin wi"
type textarea "x"
type textarea "Well, to begin wit"
type textarea "x"
type textarea "Well, to begin with"
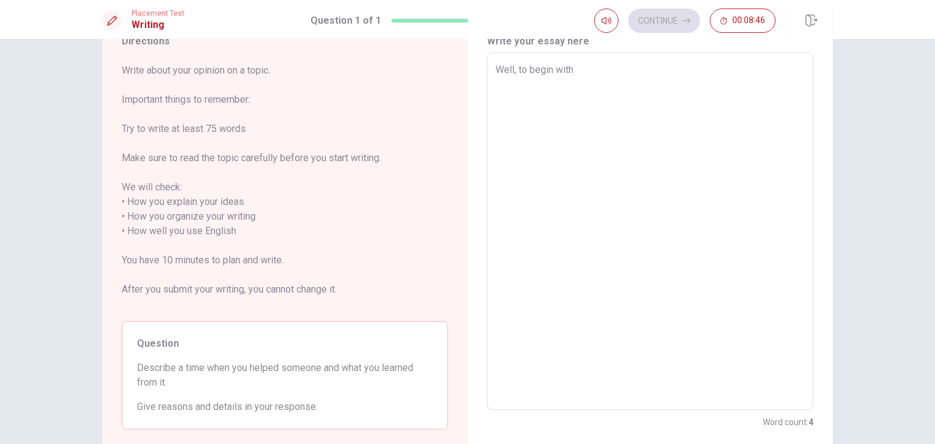
type textarea "x"
type textarea "Well, to begin with,"
type textarea "x"
type textarea "Well, to begin with,"
type textarea "x"
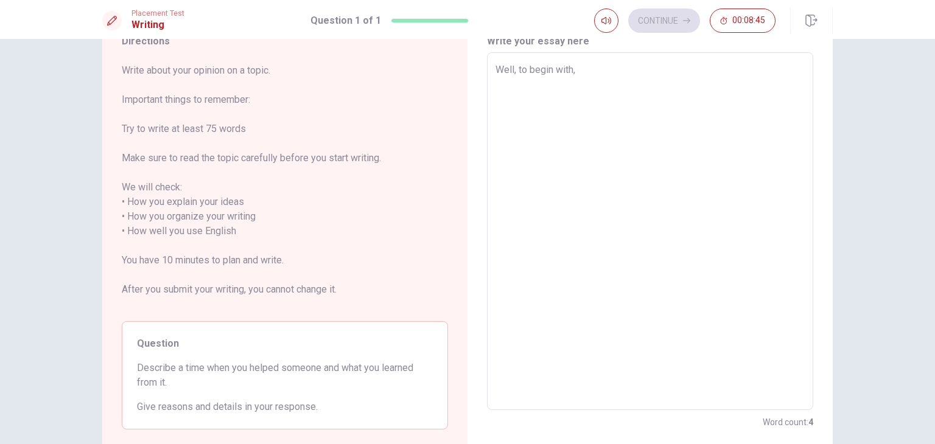
type textarea "Well, to begin with, i"
type textarea "x"
type textarea "Well, to begin with, i"
type textarea "x"
type textarea "Well, to begin with, i w"
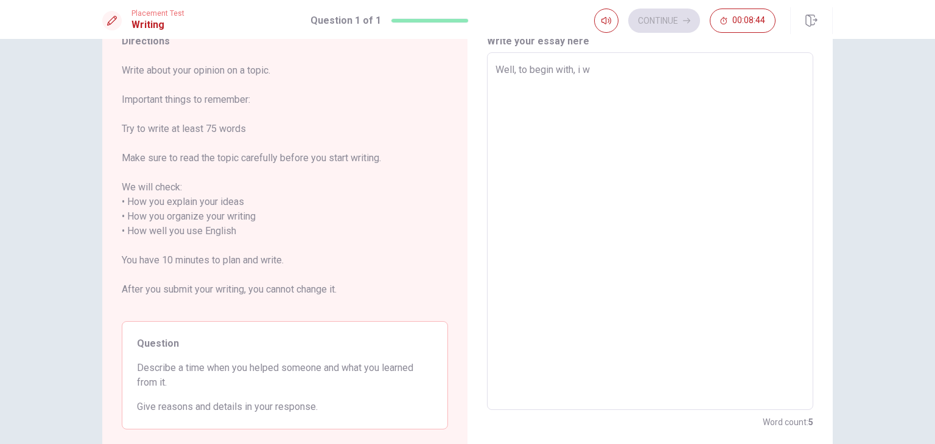
type textarea "x"
type textarea "Well, to begin with, i wi"
type textarea "x"
type textarea "Well, to begin with, i wil"
type textarea "x"
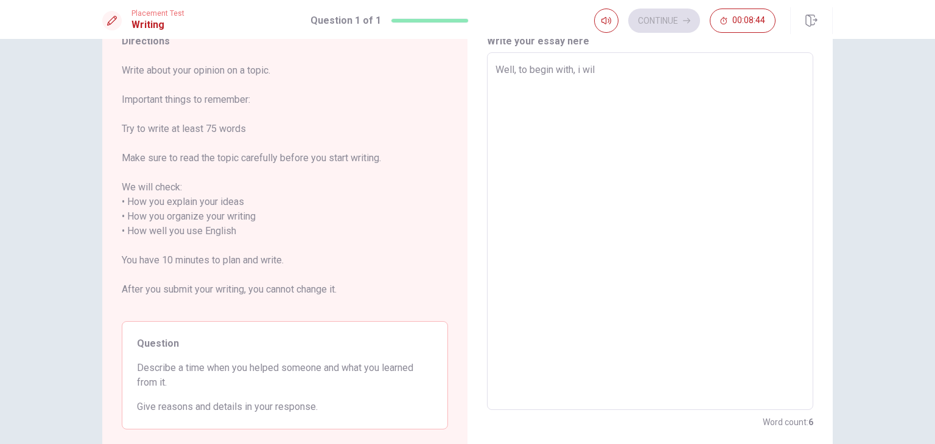
type textarea "Well, to begin with, i will"
type textarea "x"
type textarea "Well, to begin with, i will"
type textarea "x"
type textarea "Well, to begin with, i will s"
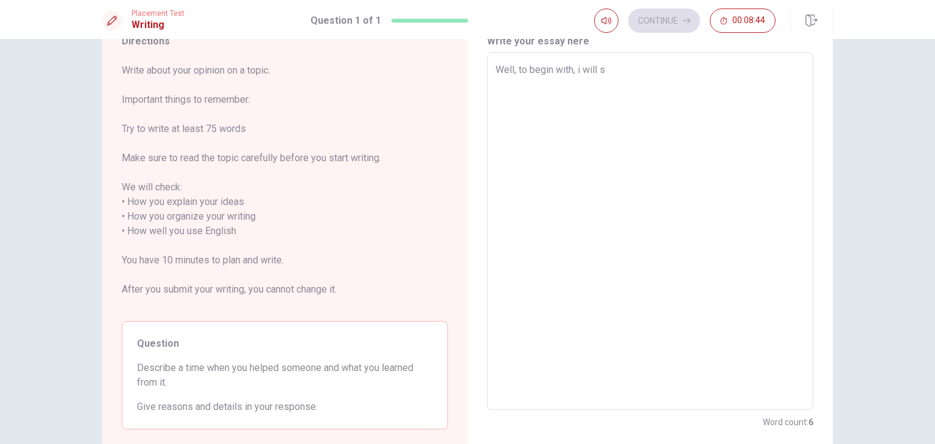
type textarea "x"
type textarea "Well, to begin with, i will st"
type textarea "x"
type textarea "Well, to begin with, i will sta"
type textarea "x"
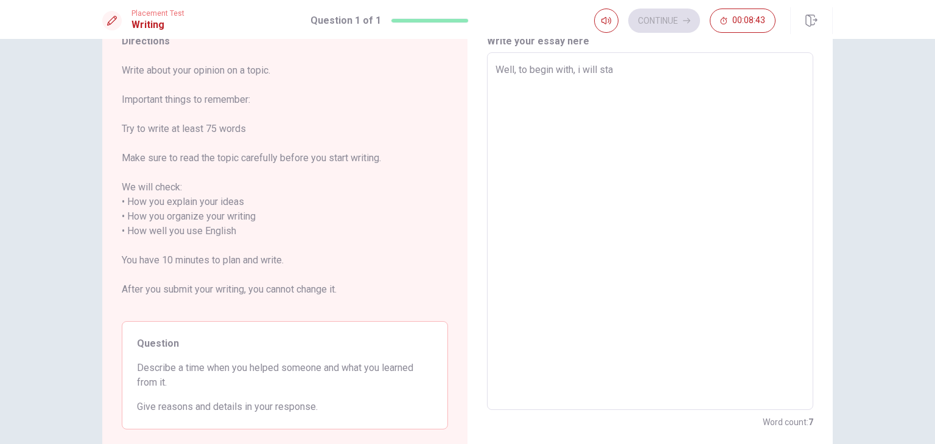
type textarea "Well, to begin with, i will star"
type textarea "x"
type textarea "Well, to begin with, i will start"
type textarea "x"
type textarea "Well, to begin with, i will startr"
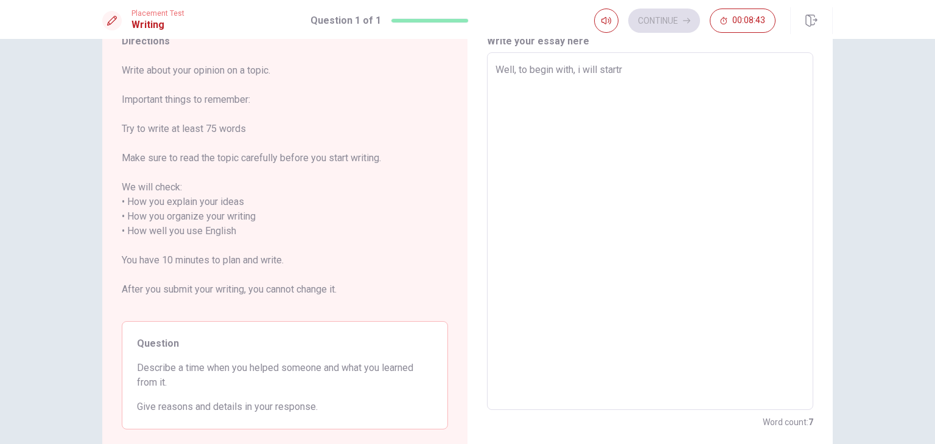
type textarea "x"
type textarea "Well, to begin with, i will startr"
type textarea "x"
type textarea "Well, to begin with, i will startr"
type textarea "x"
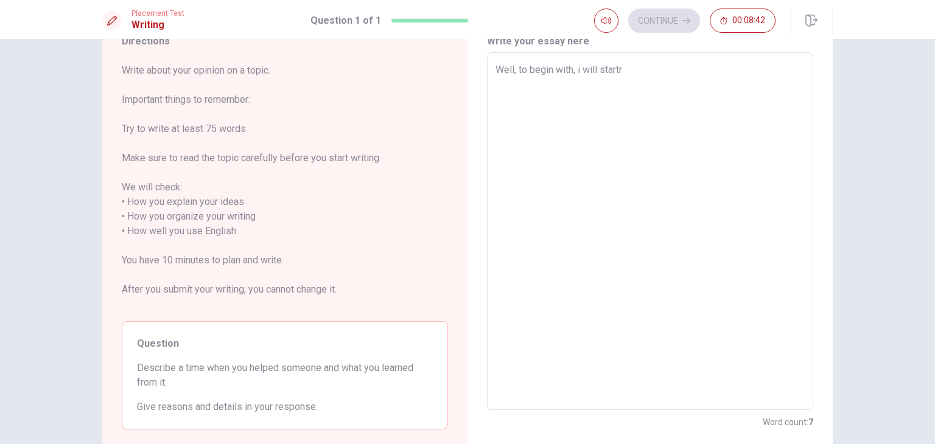
type textarea "Well, to begin with, i will start"
type textarea "x"
type textarea "Well, to begin with, i will start"
type textarea "x"
type textarea "Well, to begin with, i will start t"
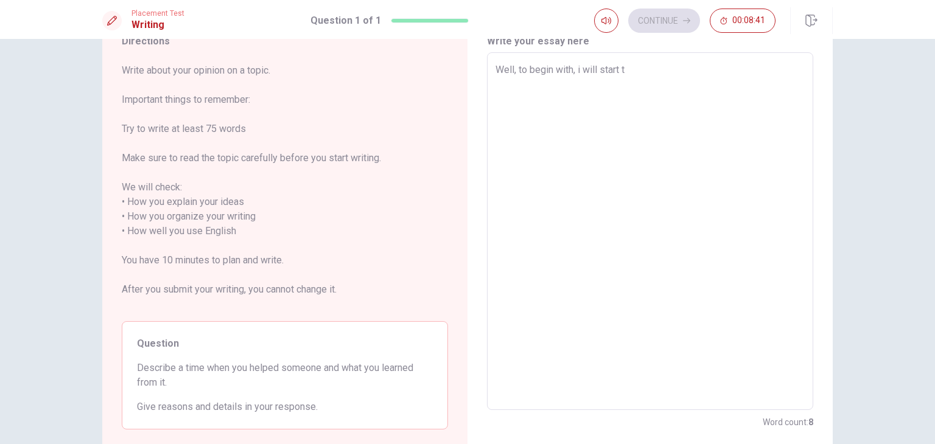
type textarea "x"
type textarea "Well, to begin with, i will start ta"
type textarea "x"
type textarea "Well, to begin with, i will start tal"
type textarea "x"
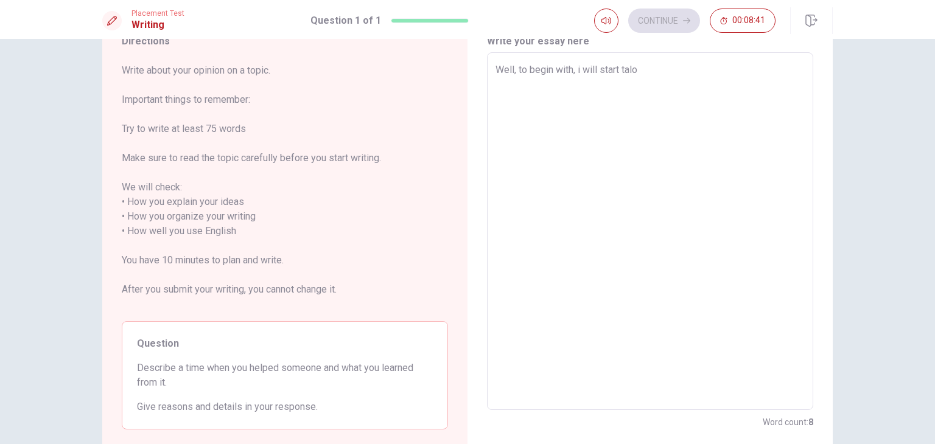
type textarea "Well, to begin with, i will start taloi"
type textarea "x"
type textarea "Well, to begin with, i will start taloik"
type textarea "x"
type textarea "Well, to begin with, i will start taloiki"
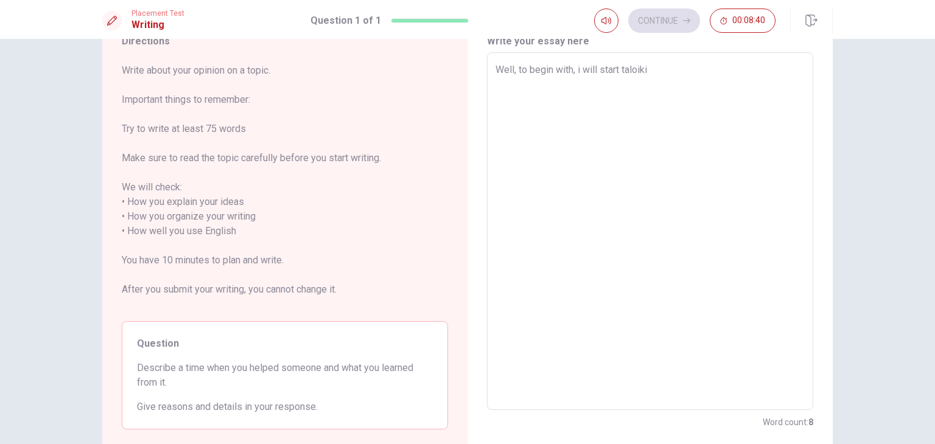
type textarea "x"
type textarea "Well, to begin with, i will start taloikin"
type textarea "x"
type textarea "Well, to begin with, i will start taloiking"
type textarea "x"
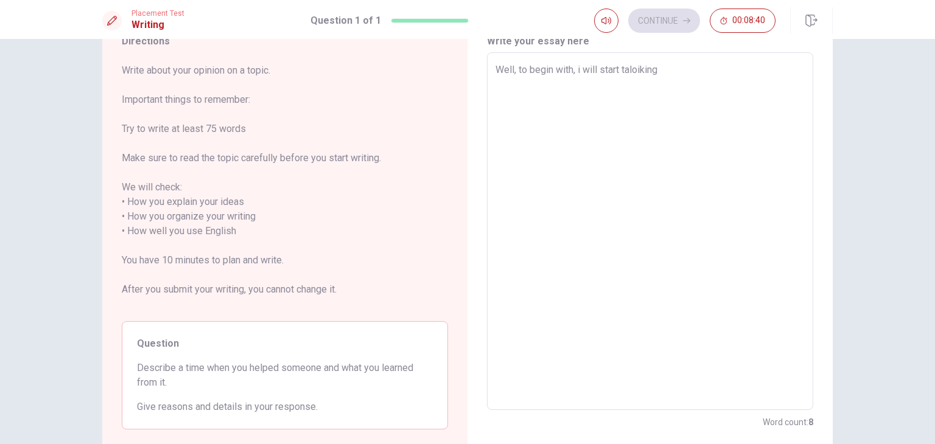
type textarea "Well, to begin with, i will start taloiking"
type textarea "x"
type textarea "Well, to begin with, i will start taloiking"
type textarea "x"
type textarea "Well, to begin with, i will start taloiking+"
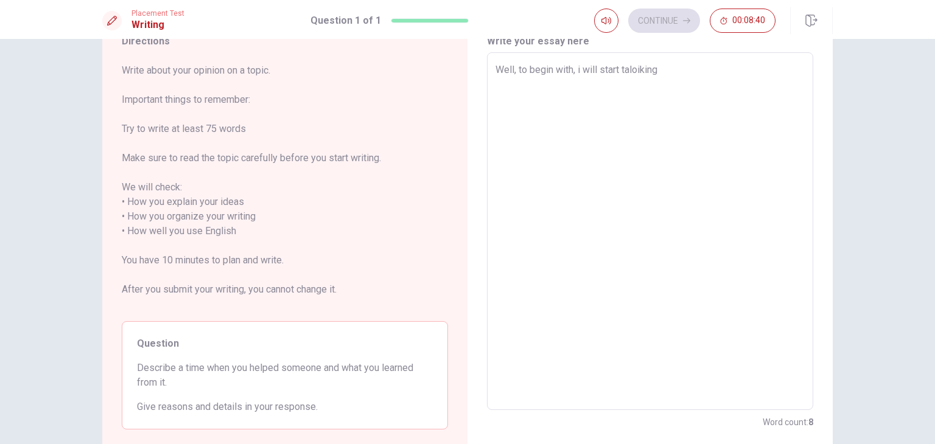
type textarea "x"
type textarea "Well, to begin with, i will start taloiking++"
type textarea "x"
type textarea "Well, to begin with, i will start taloiking+++"
type textarea "x"
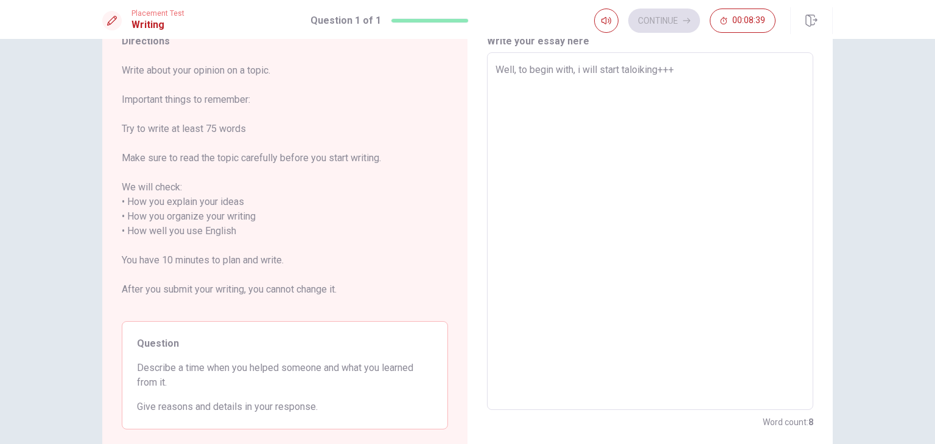
type textarea "Well, to begin with, i will start taloiking++++"
type textarea "x"
type textarea "Well, to begin with, i will start taloiking+++"
type textarea "x"
type textarea "Well, to begin with, i will start taloiking++"
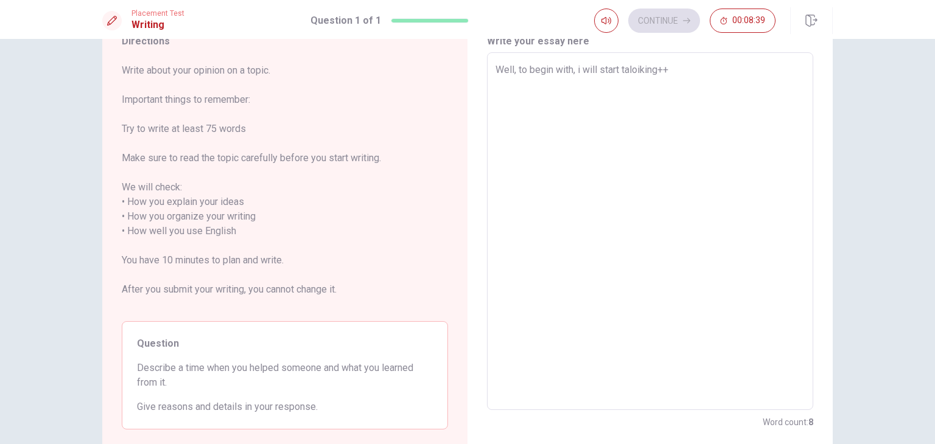
type textarea "x"
type textarea "Well, to begin with, i will start taloiking+"
type textarea "x"
type textarea "Well, to begin with, i will start taloiking"
type textarea "x"
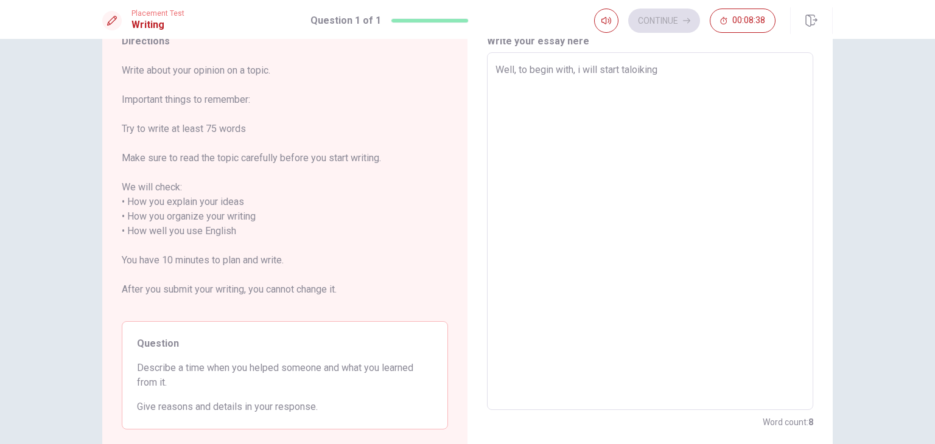
type textarea "Well, to begin with, i will start taloikin"
type textarea "x"
type textarea "Well, to begin with, i will start taloiki"
type textarea "x"
type textarea "Well, to begin with, i will start taloik"
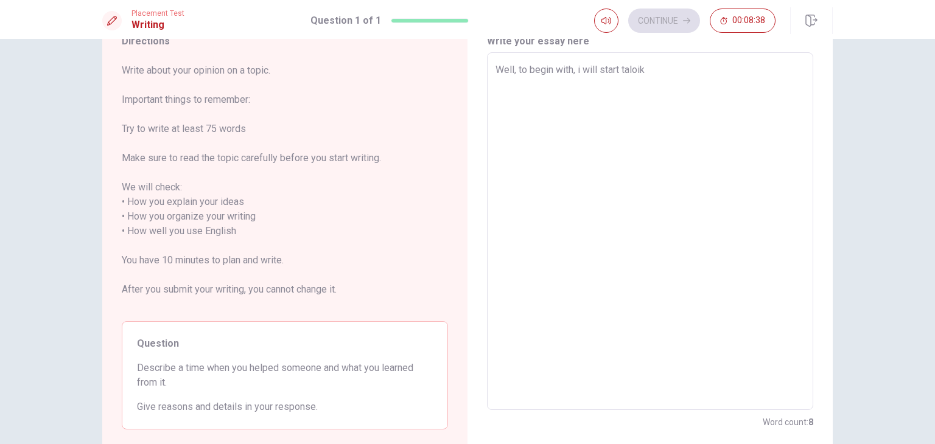
type textarea "x"
type textarea "Well, to begin with, i will start taloi"
type textarea "x"
type textarea "Well, to begin with, i will start talo"
type textarea "x"
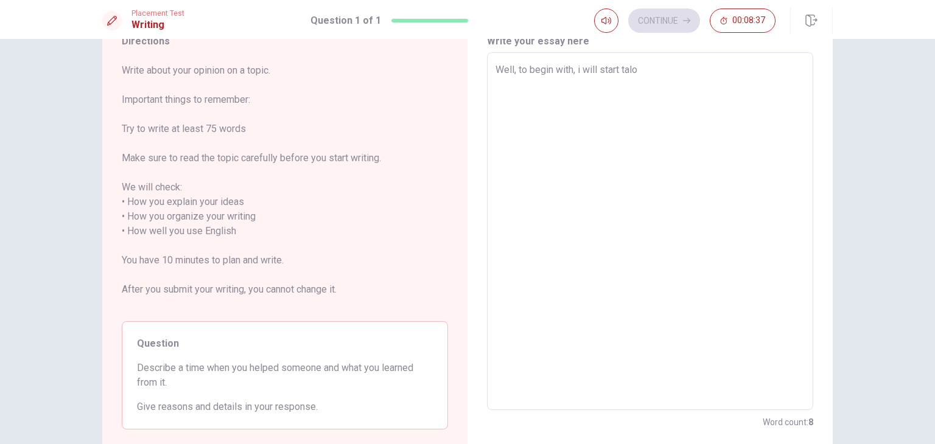
type textarea "Well, to begin with, i will start tal"
type textarea "x"
type textarea "Well, to begin with, i will start talk"
type textarea "x"
type textarea "Well, to begin with, i will start talki"
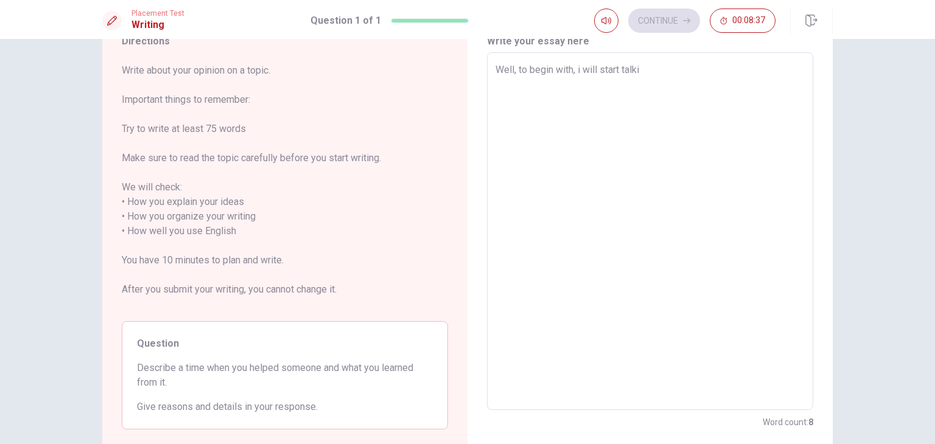
type textarea "x"
type textarea "Well, to begin with, i will start talkin"
type textarea "x"
type textarea "Well, to begin with, i will start talking"
type textarea "x"
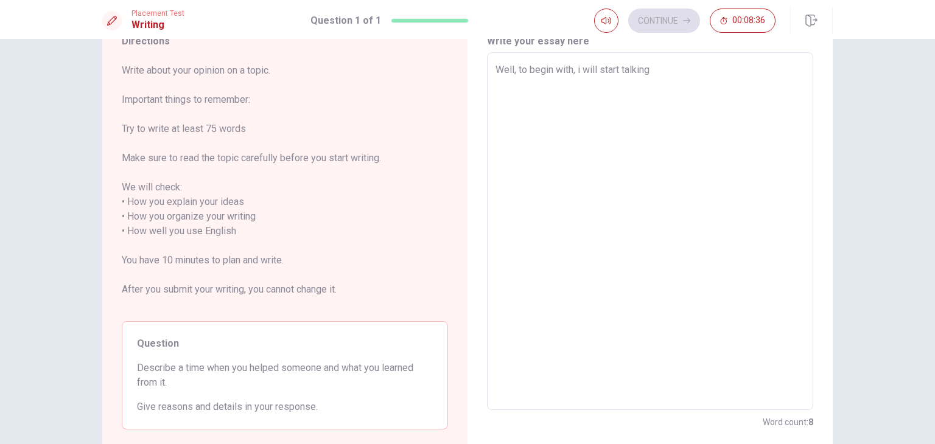
type textarea "Well, to begin with, i will start talking"
type textarea "x"
type textarea "Well, to begin with, i will start talking r"
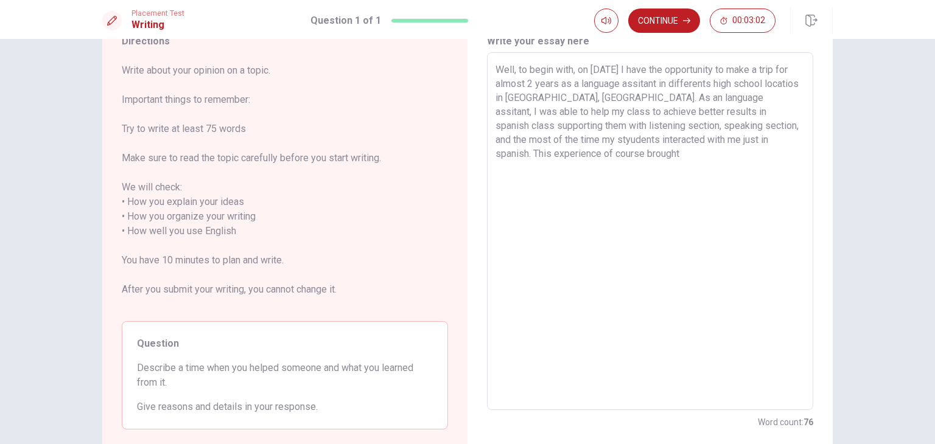
click at [536, 153] on textarea "Well, to begin with, on [DATE] I have the opportunity to make a trip for almost…" at bounding box center [650, 232] width 309 height 338
click at [542, 156] on textarea "Well, to begin with, on [DATE] I have the opportunity to make a trip for almost…" at bounding box center [650, 232] width 309 height 338
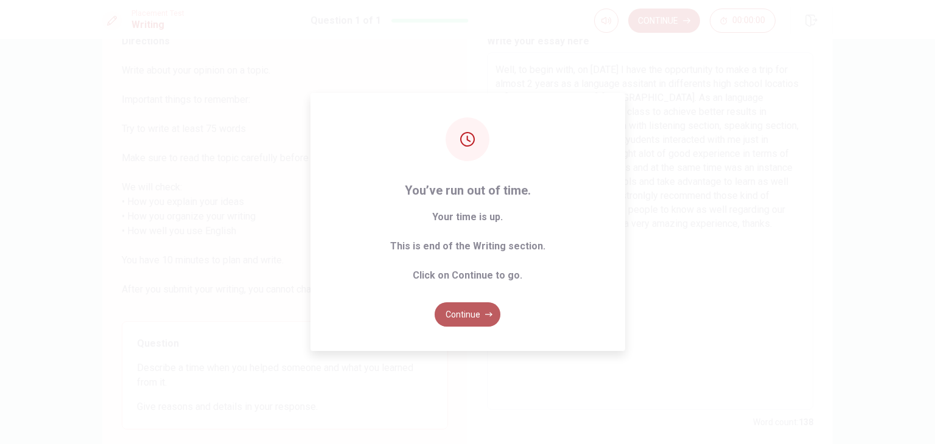
click at [471, 314] on button "Continue" at bounding box center [468, 315] width 66 height 24
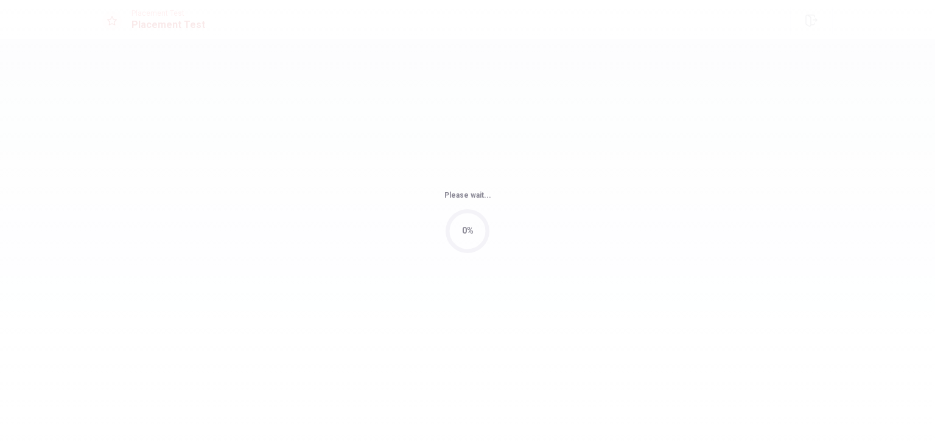
scroll to position [0, 0]
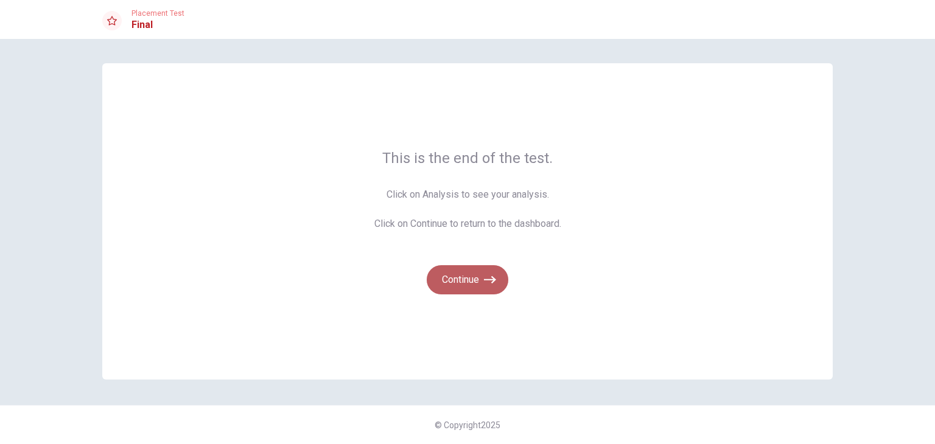
click at [467, 286] on button "Continue" at bounding box center [468, 279] width 82 height 29
